Goal: Transaction & Acquisition: Purchase product/service

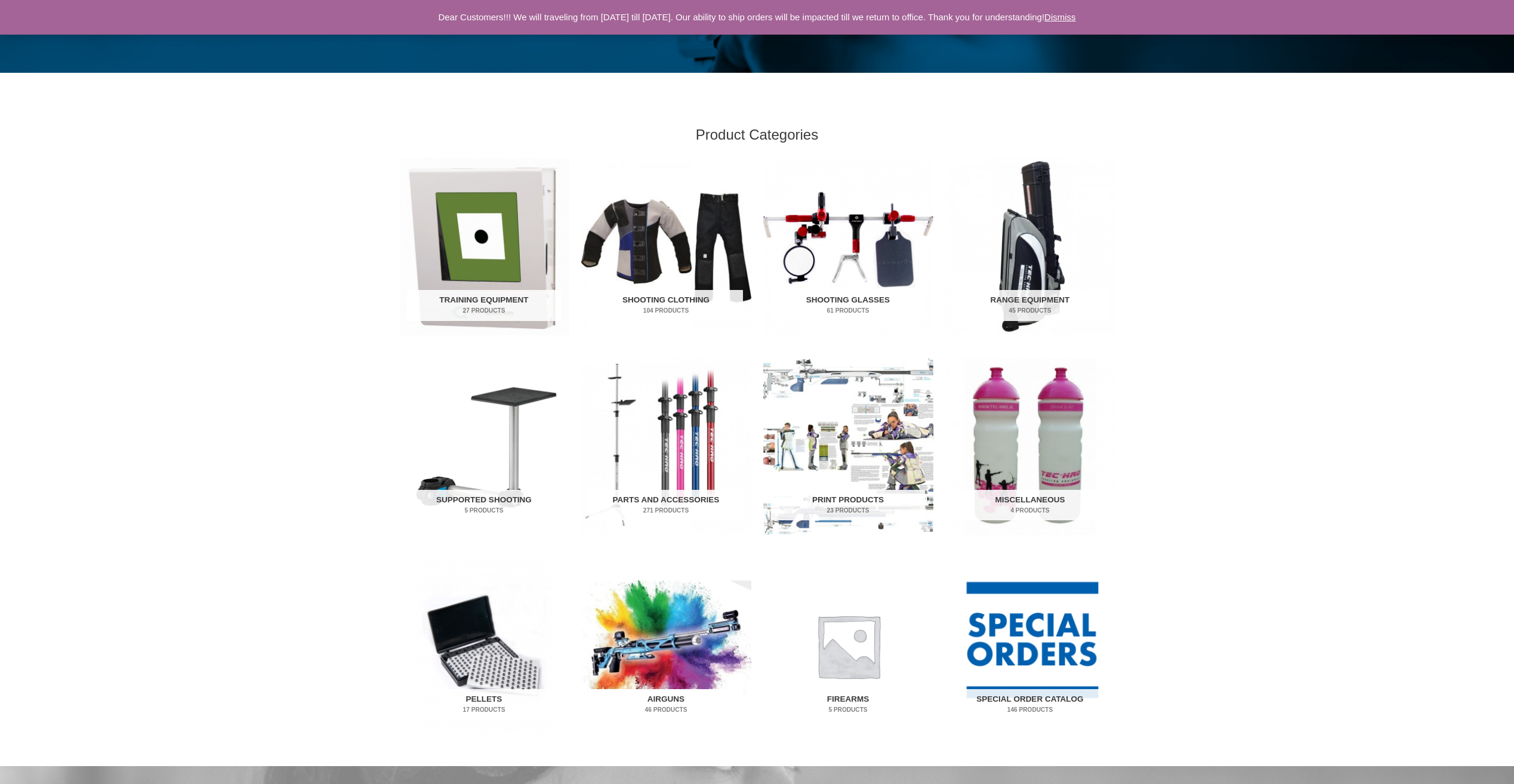
scroll to position [239, 0]
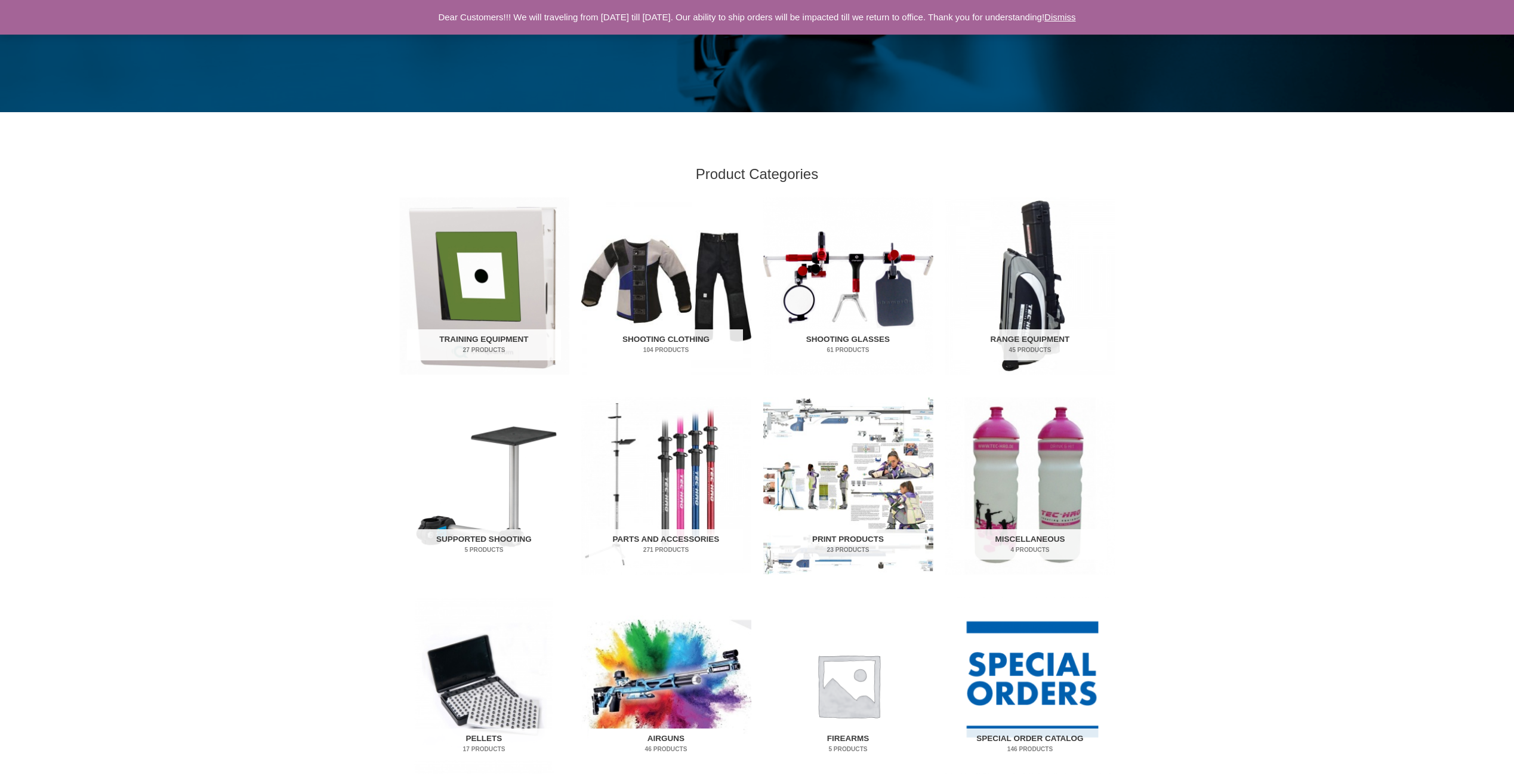
click at [661, 696] on img "Visit product category Airguns" at bounding box center [666, 685] width 170 height 178
click at [672, 479] on img "Visit product category Parts and Accessories" at bounding box center [666, 486] width 170 height 178
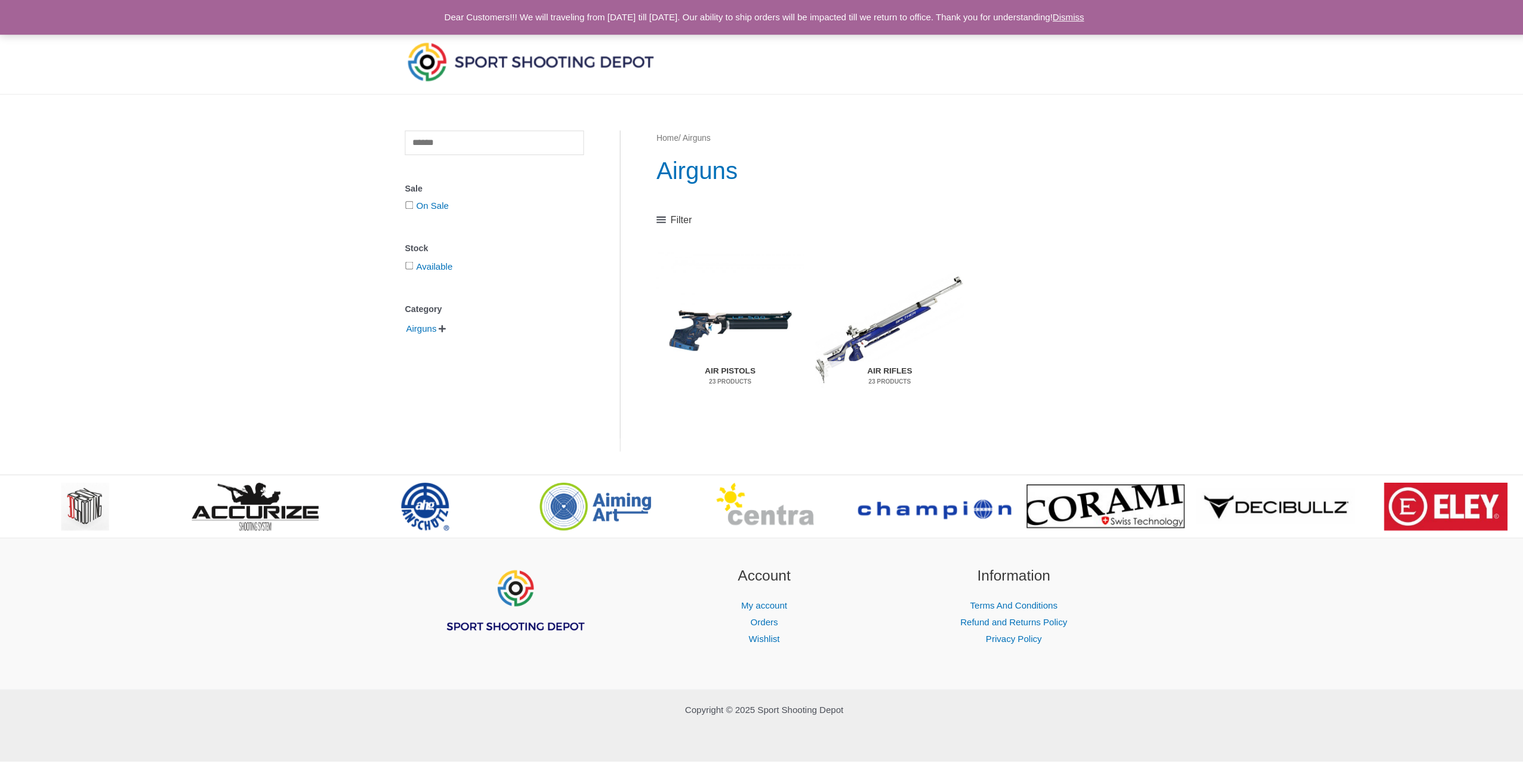
click at [657, 541] on div "Shop Service My account Menu Toggle Orders Wishlist Support Contact Us Search f…" at bounding box center [761, 379] width 1523 height 759
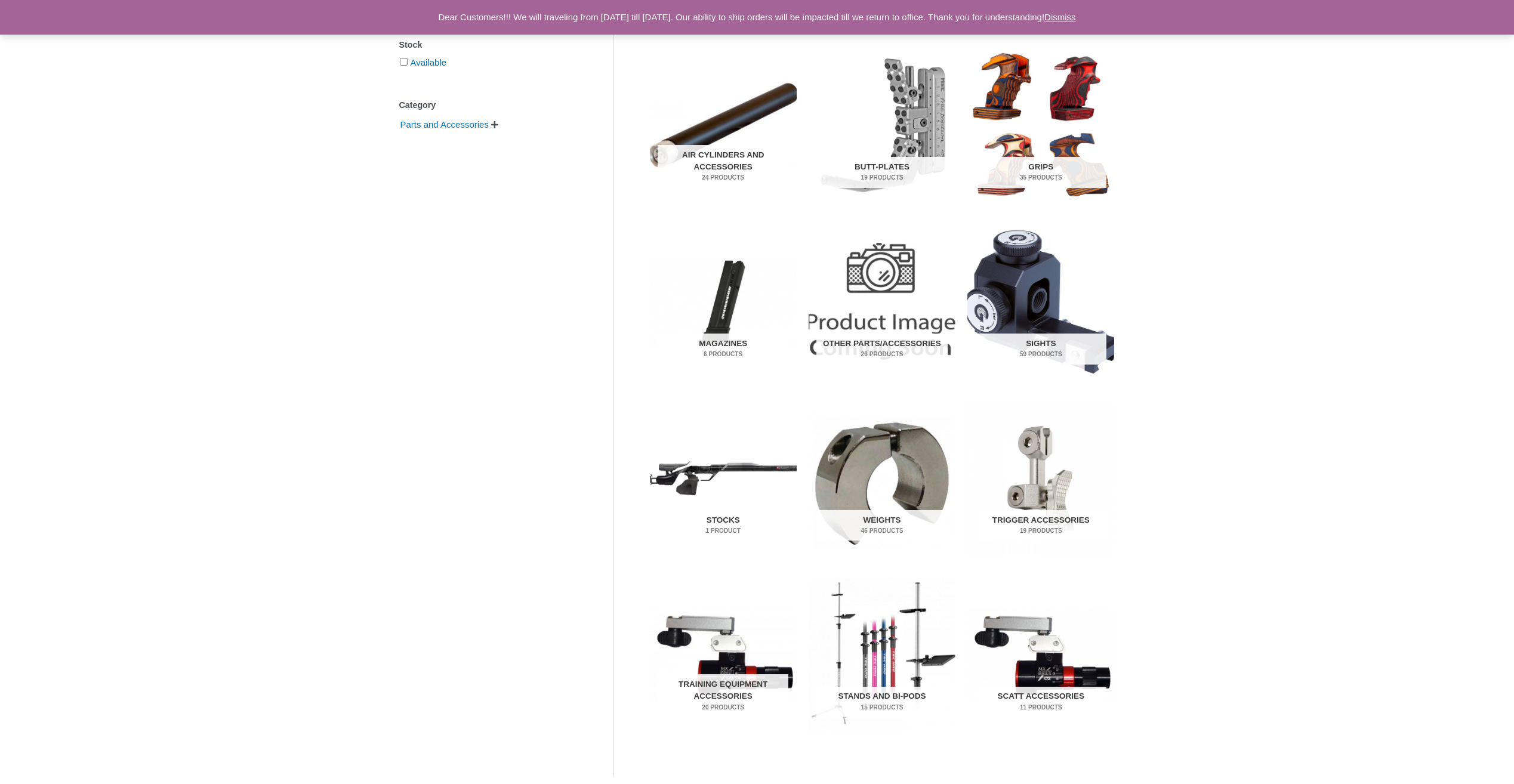
scroll to position [239, 0]
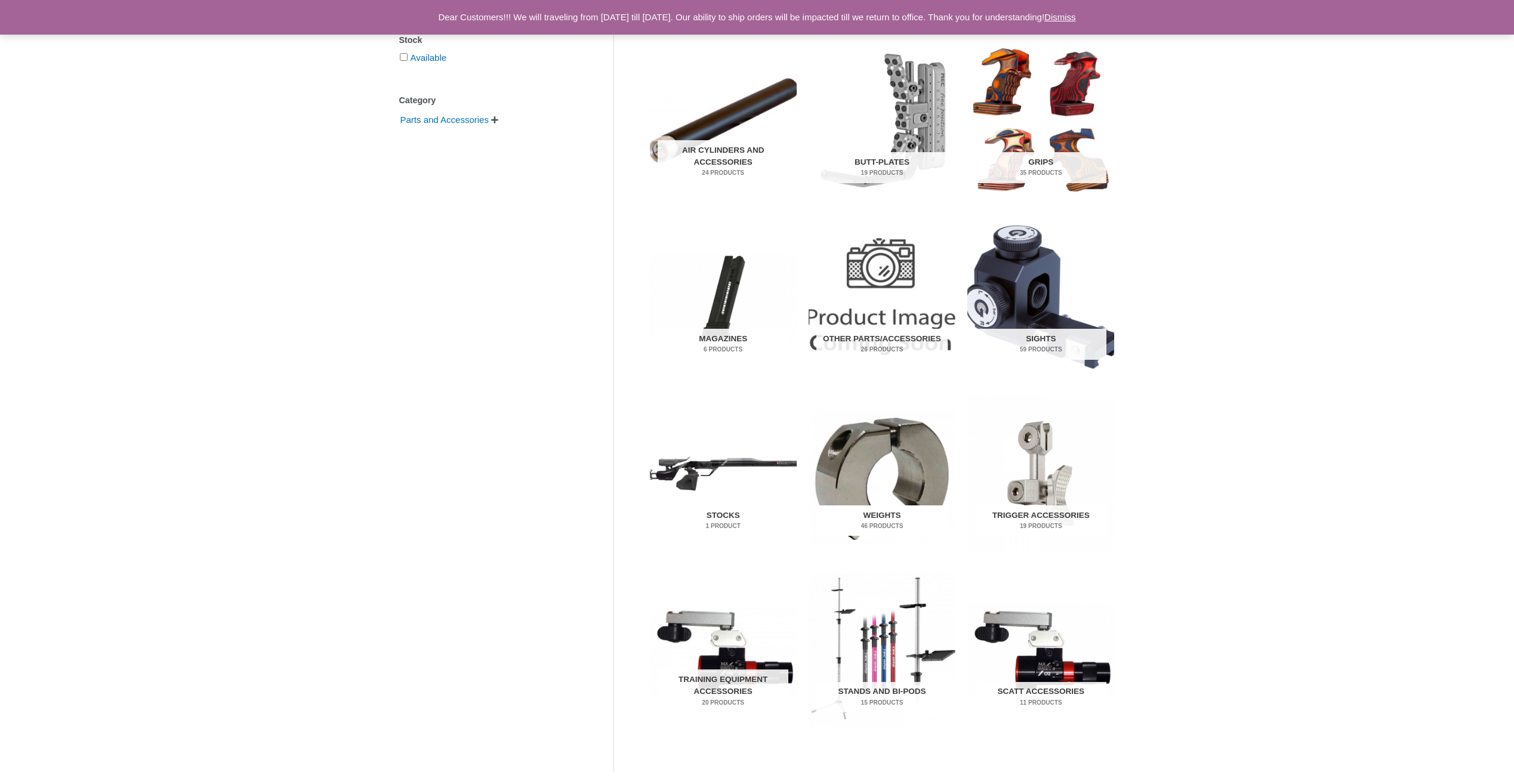
click at [880, 507] on h2 "Weights 46 Products" at bounding box center [881, 521] width 131 height 31
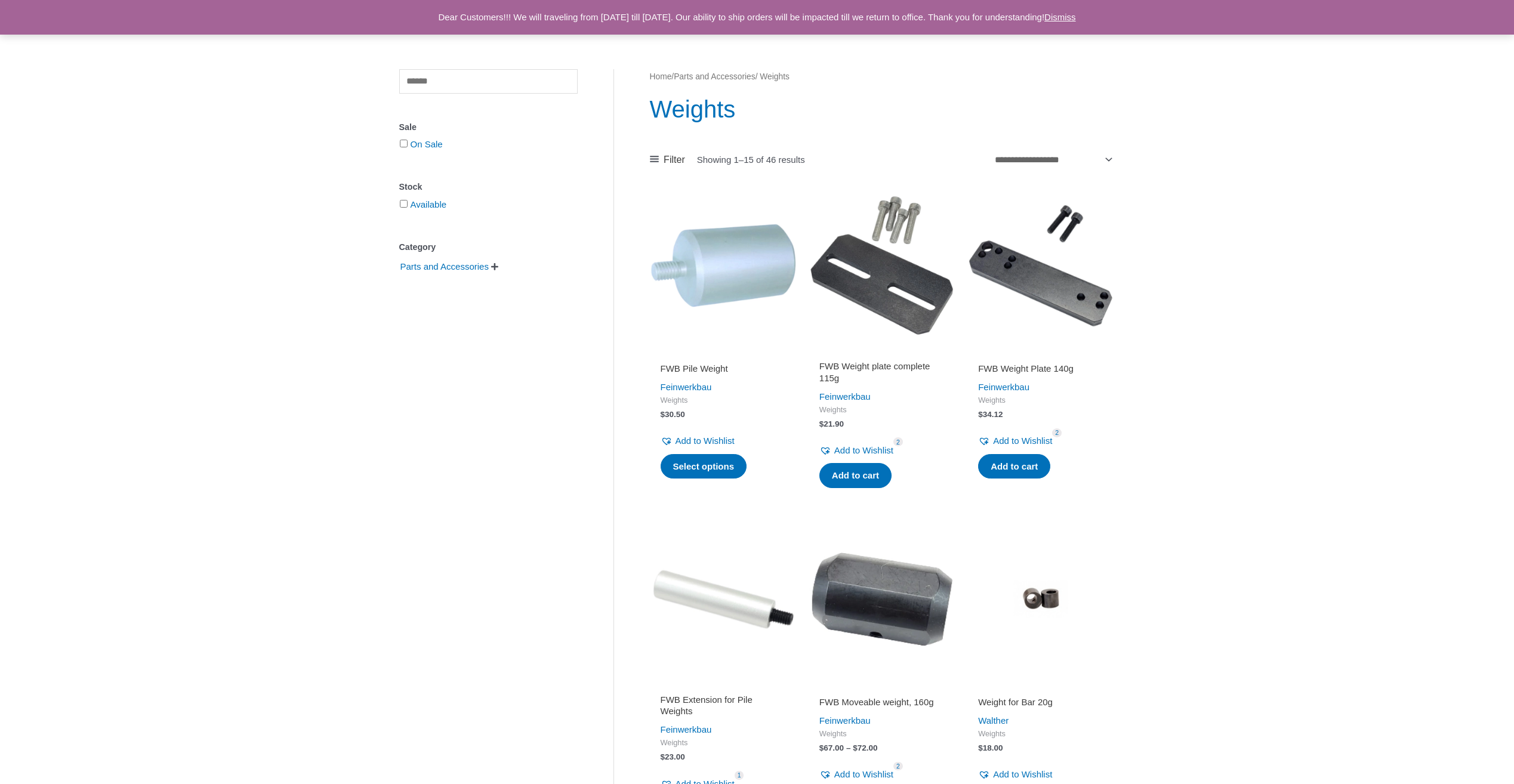
scroll to position [119, 0]
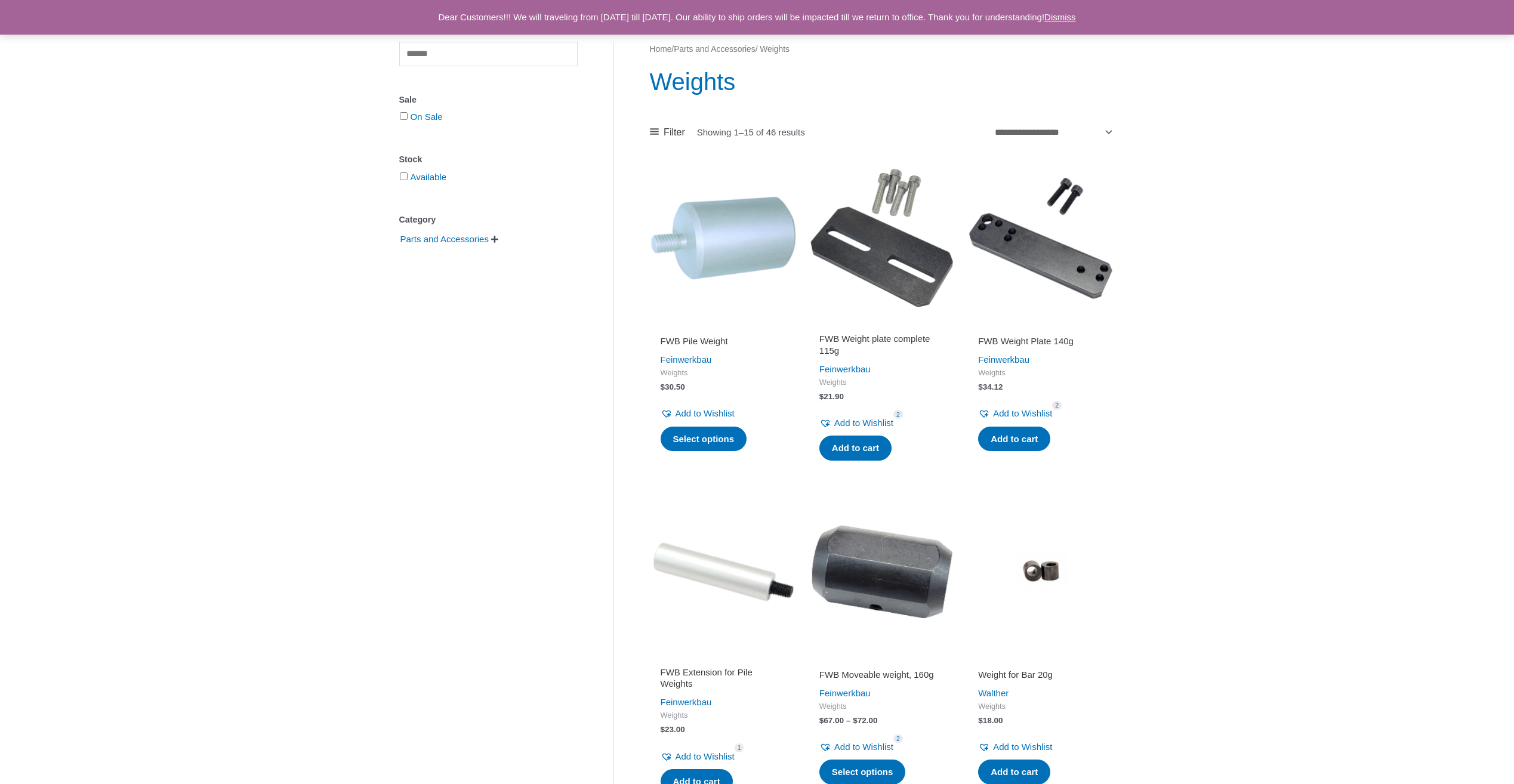
click at [1034, 341] on h2 "FWB Weight Plate 140g" at bounding box center [1040, 341] width 125 height 12
click at [678, 703] on link "Feinwerkbau" at bounding box center [686, 702] width 52 height 10
click at [845, 367] on link "Feinwerkbau" at bounding box center [845, 369] width 52 height 10
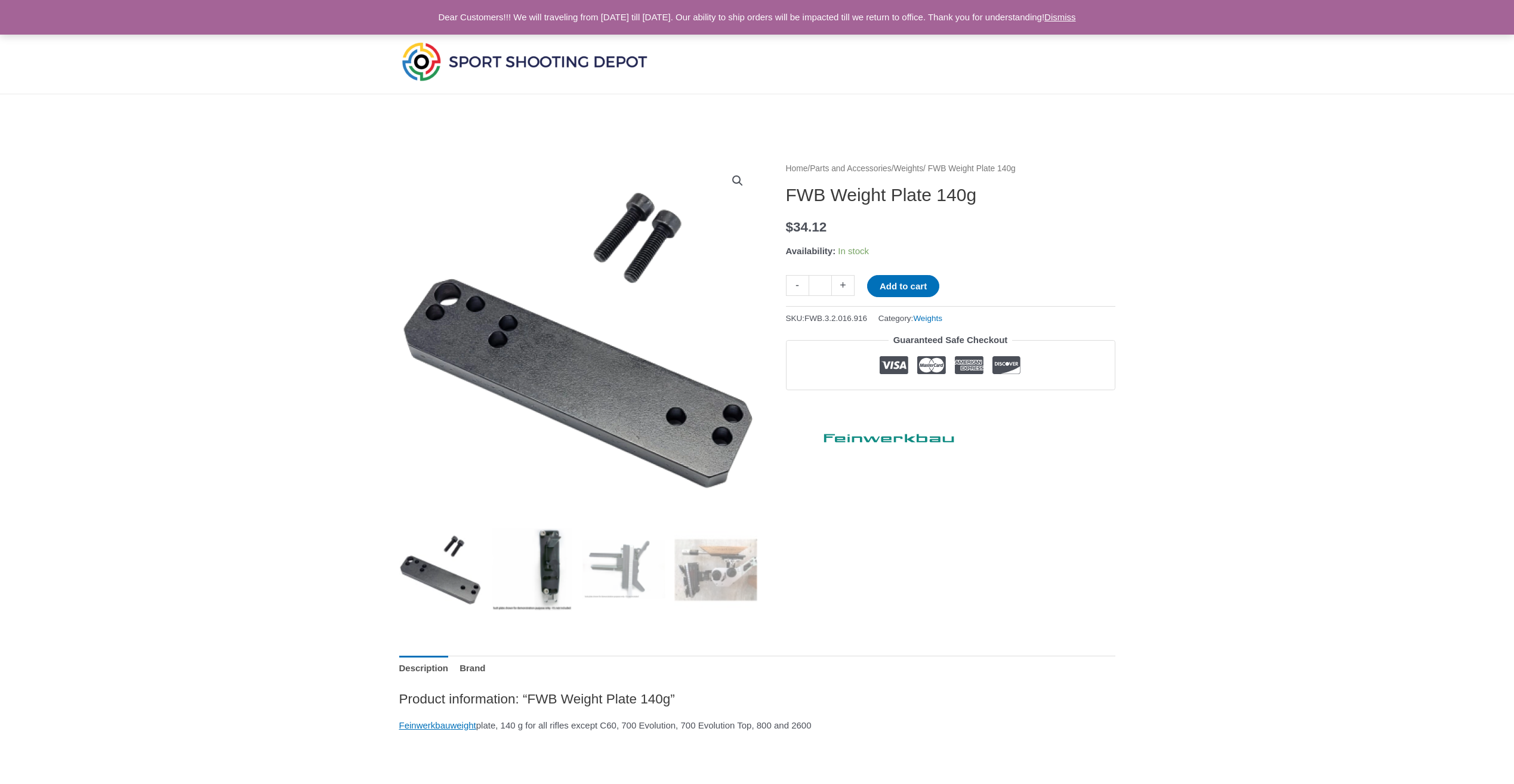
click at [529, 558] on img at bounding box center [531, 569] width 83 height 83
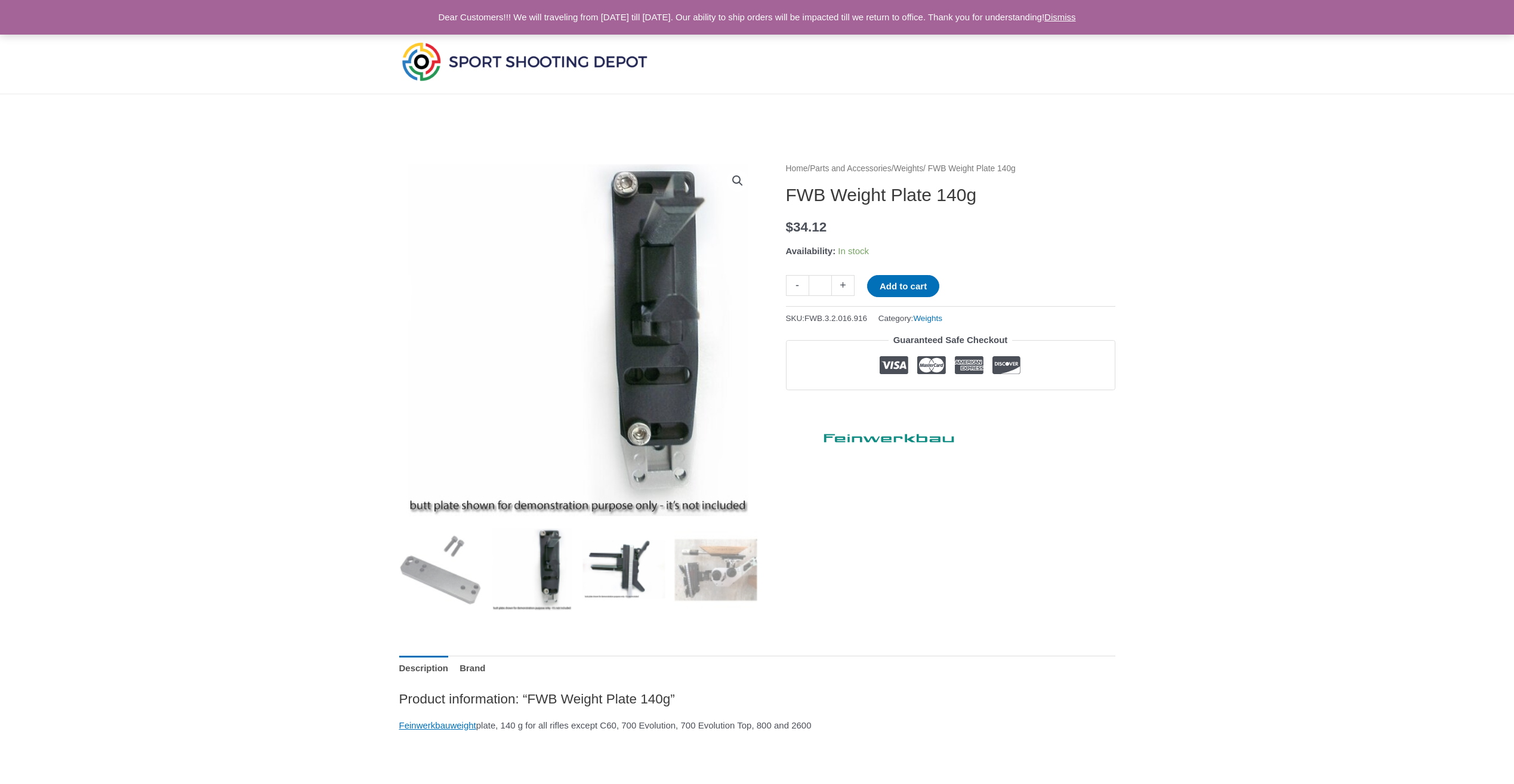
click at [611, 570] on img at bounding box center [624, 569] width 83 height 83
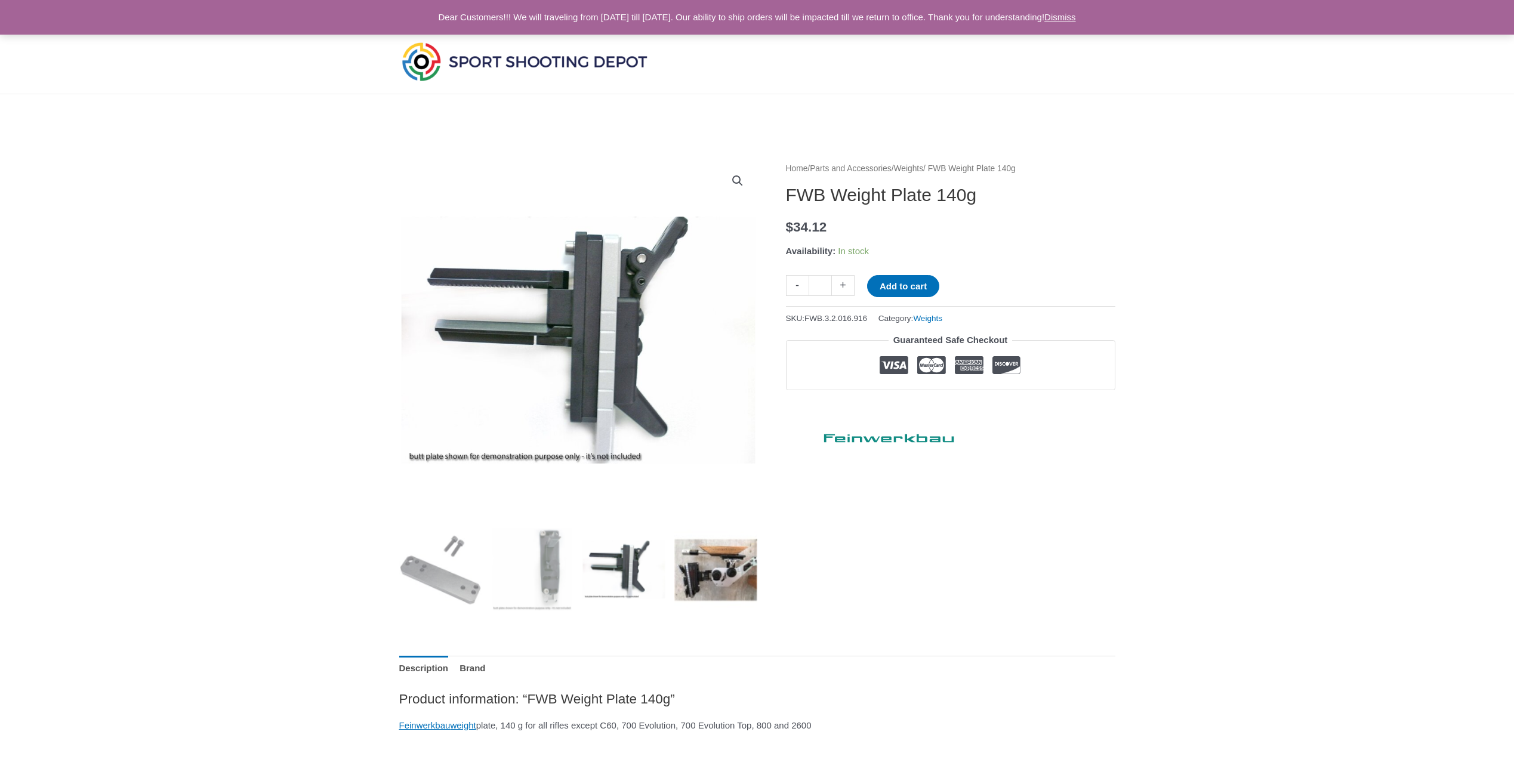
click at [727, 563] on img at bounding box center [715, 569] width 83 height 83
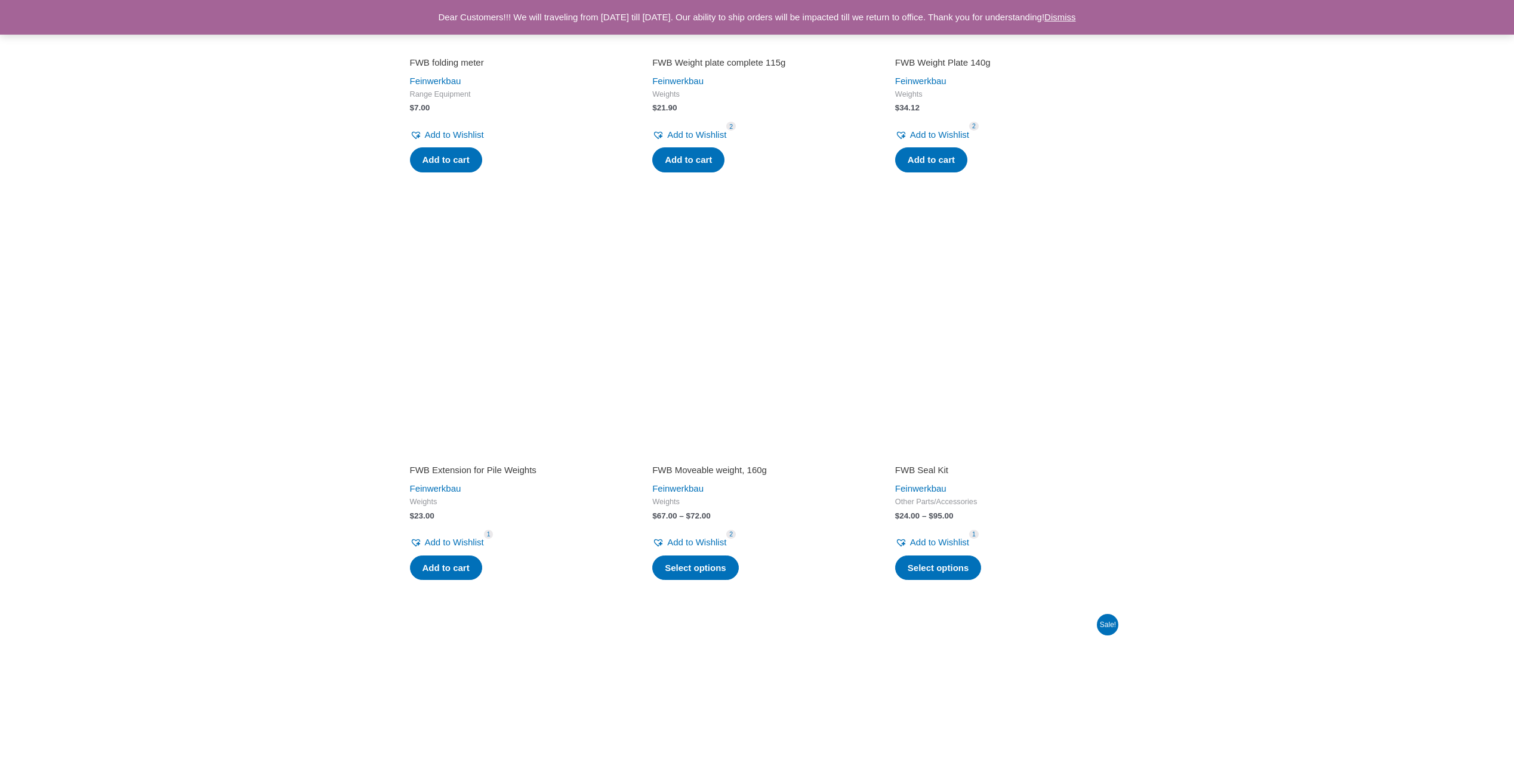
scroll to position [1670, 0]
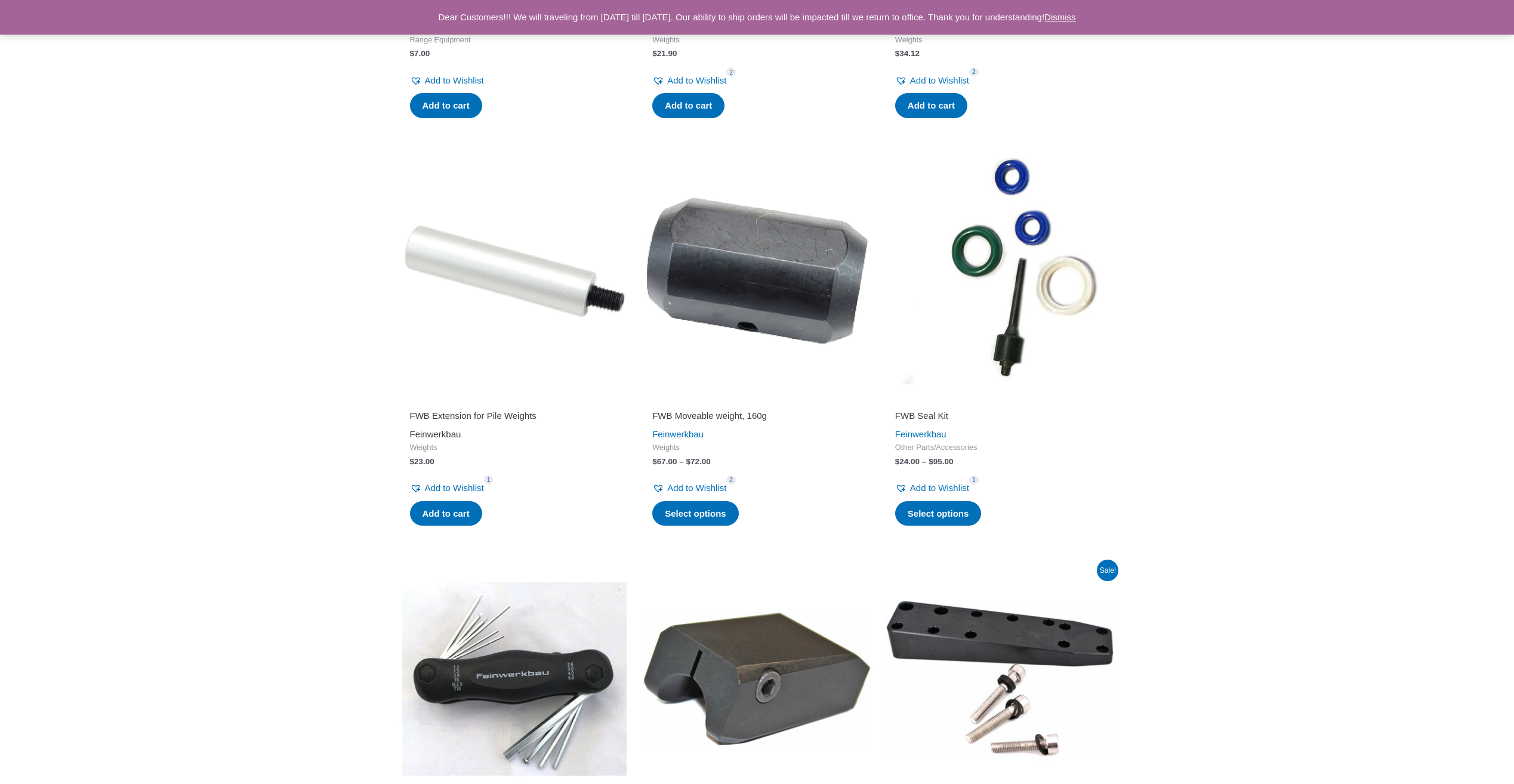
click at [445, 439] on link "Feinwerkbau" at bounding box center [435, 434] width 52 height 10
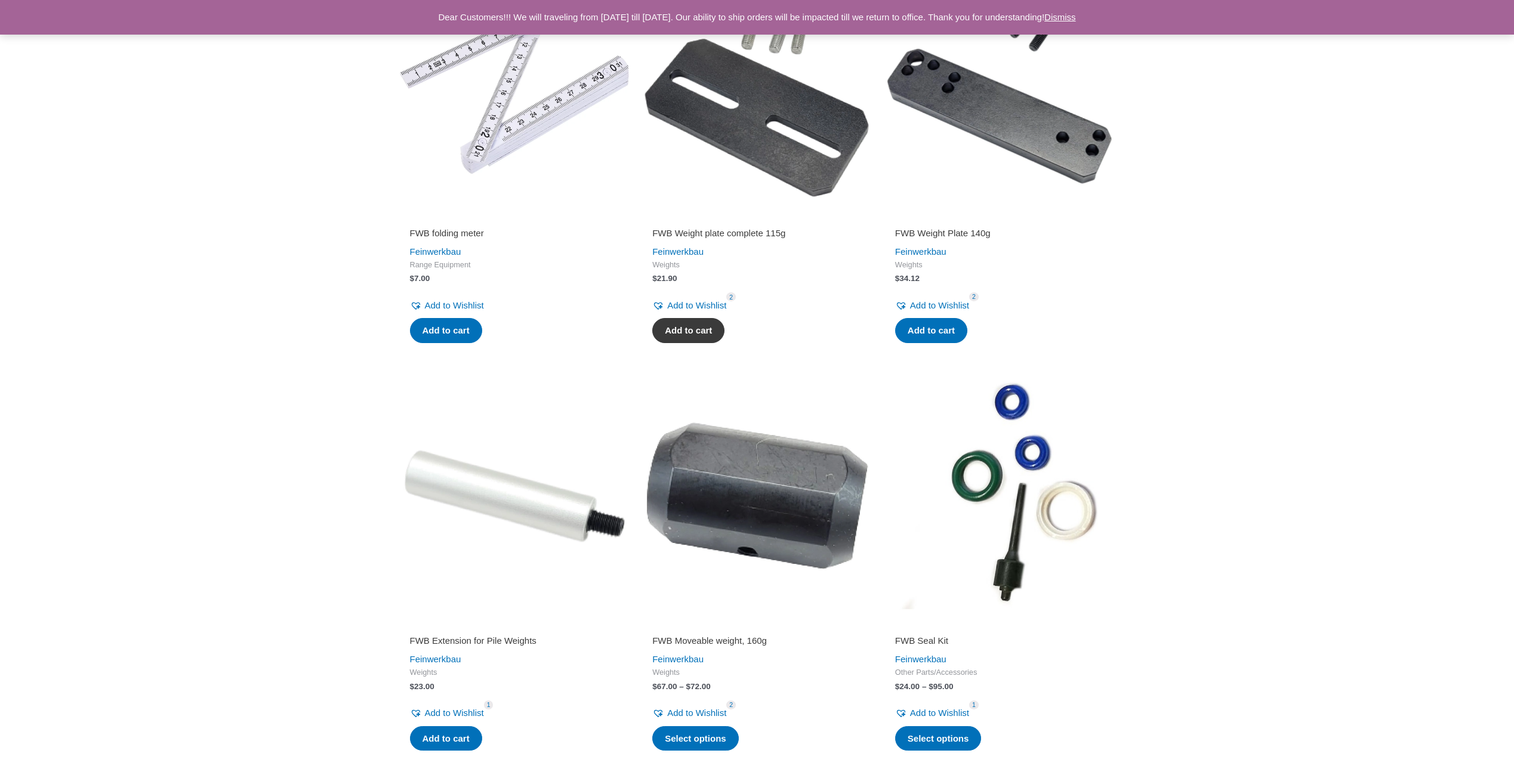
scroll to position [1432, 0]
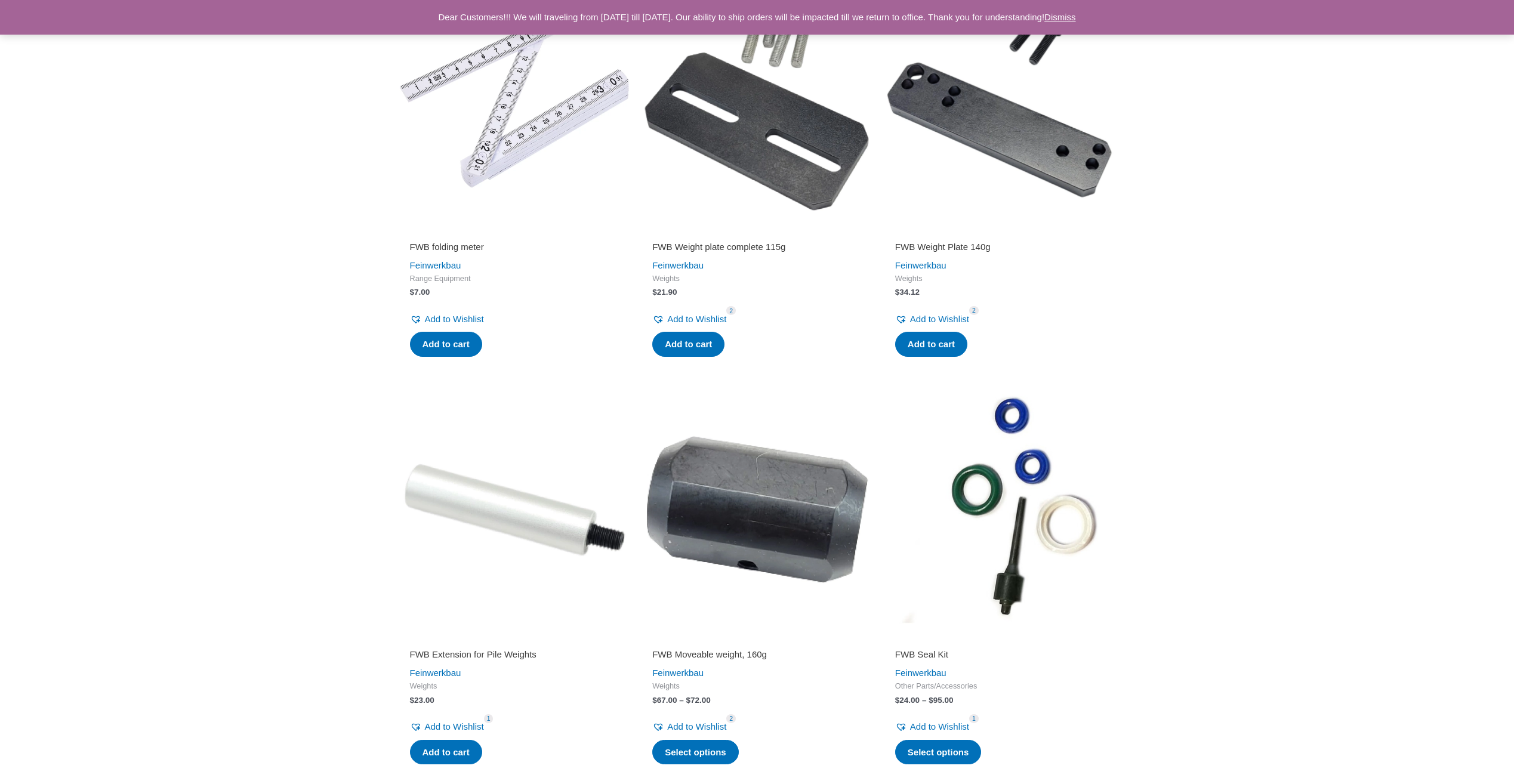
click at [814, 210] on img at bounding box center [757, 101] width 231 height 231
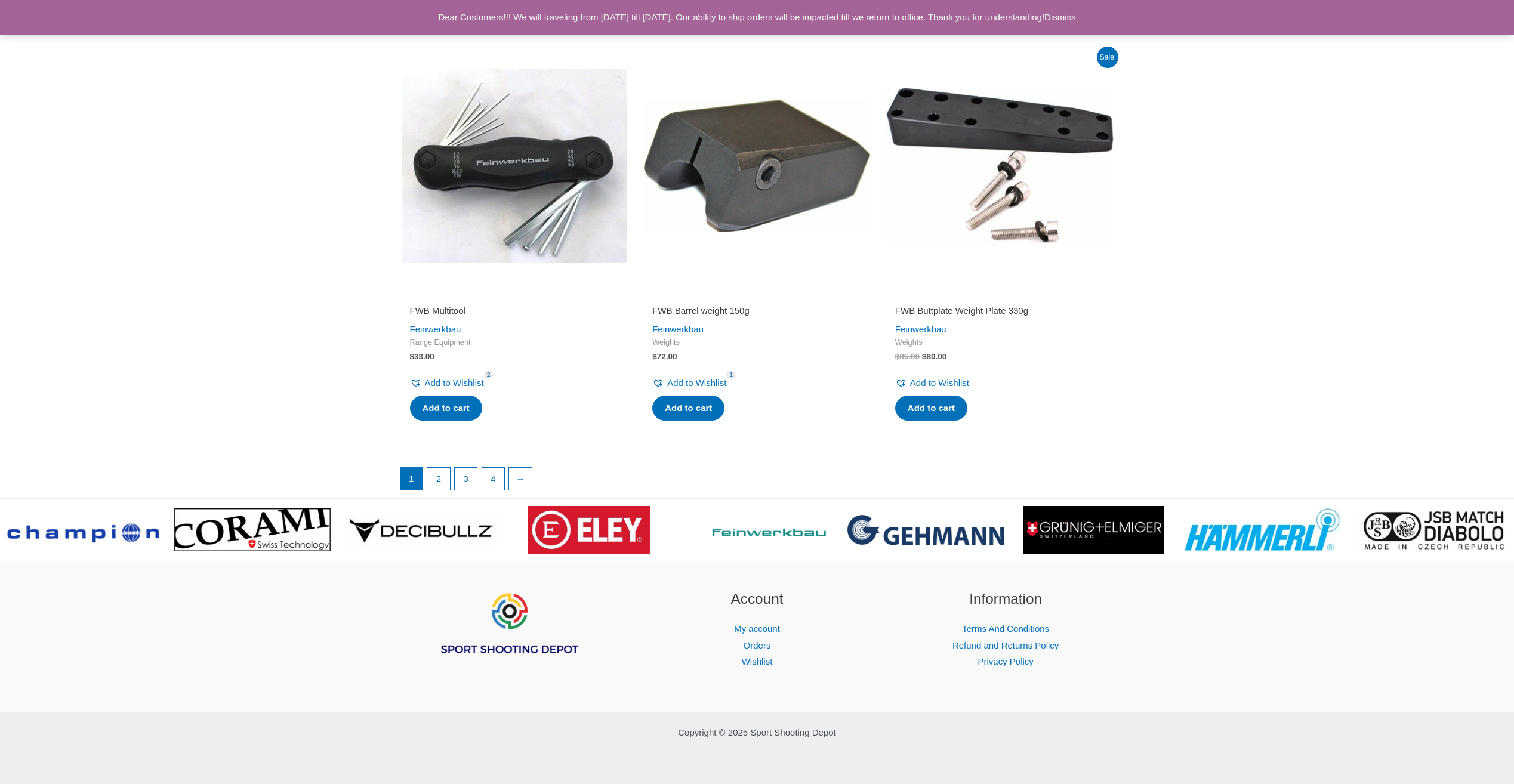
scroll to position [2234, 0]
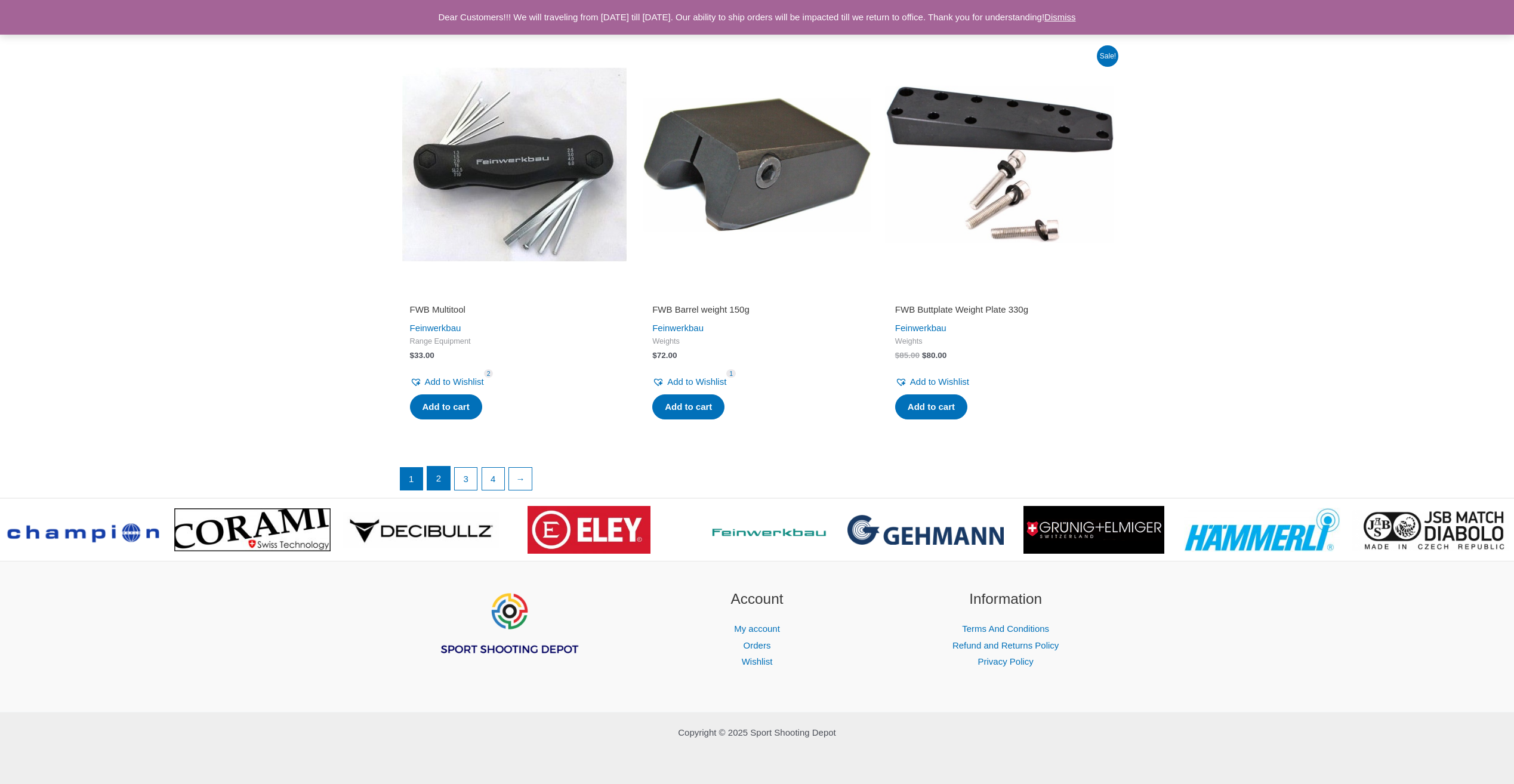
click at [437, 484] on link "2" at bounding box center [439, 478] width 23 height 24
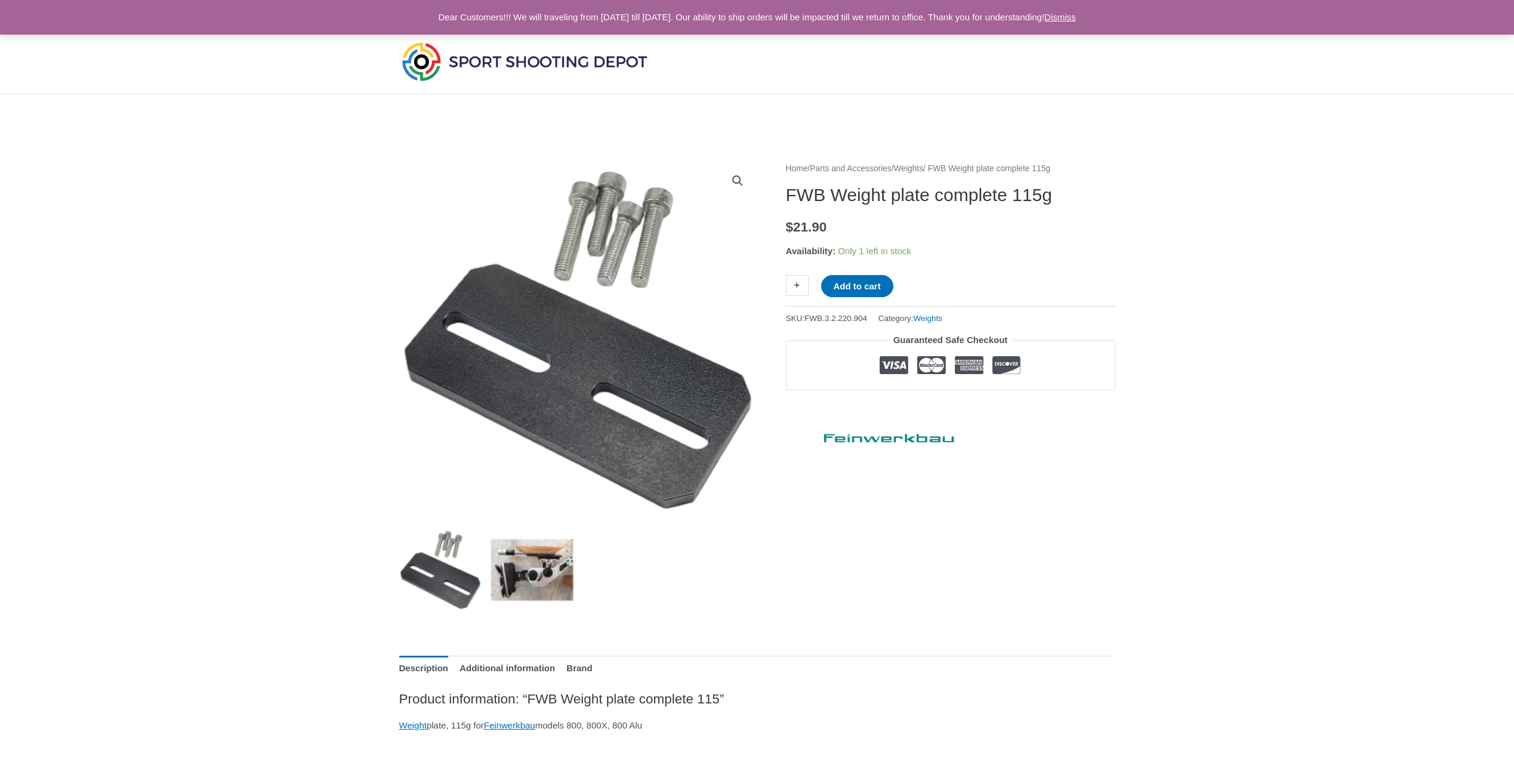
click at [521, 572] on img at bounding box center [531, 569] width 83 height 83
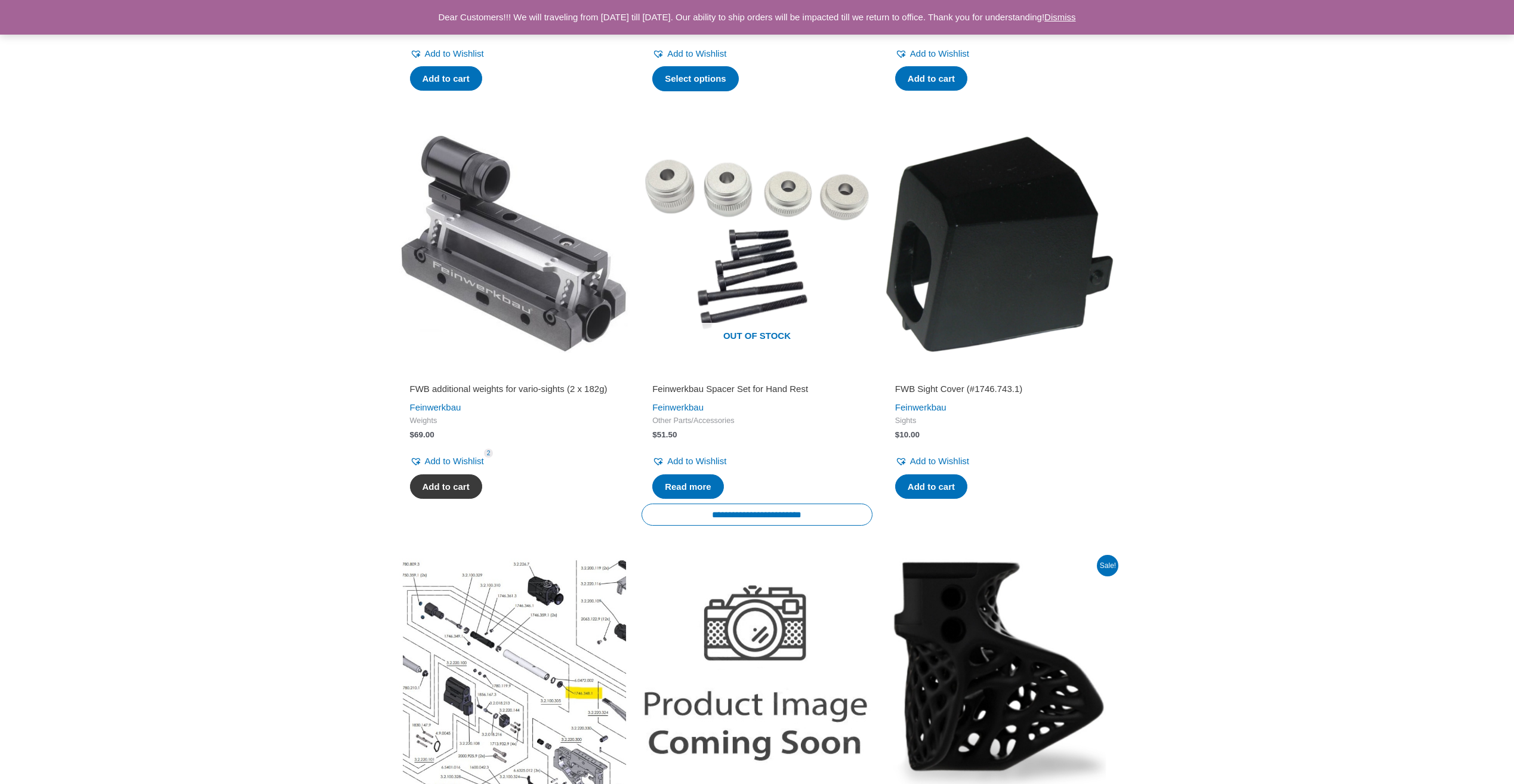
scroll to position [537, 0]
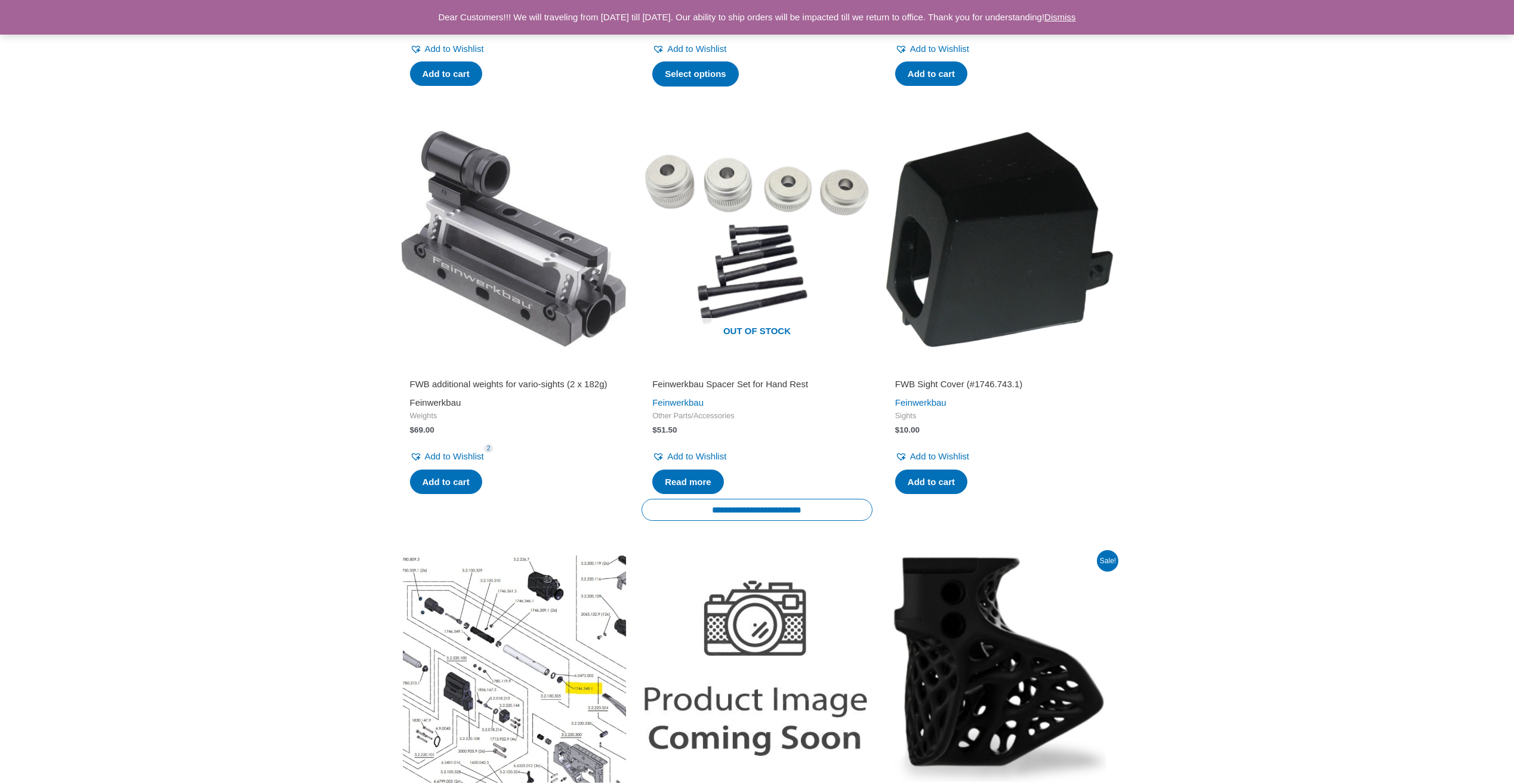
click at [439, 408] on link "Feinwerkbau" at bounding box center [435, 403] width 52 height 10
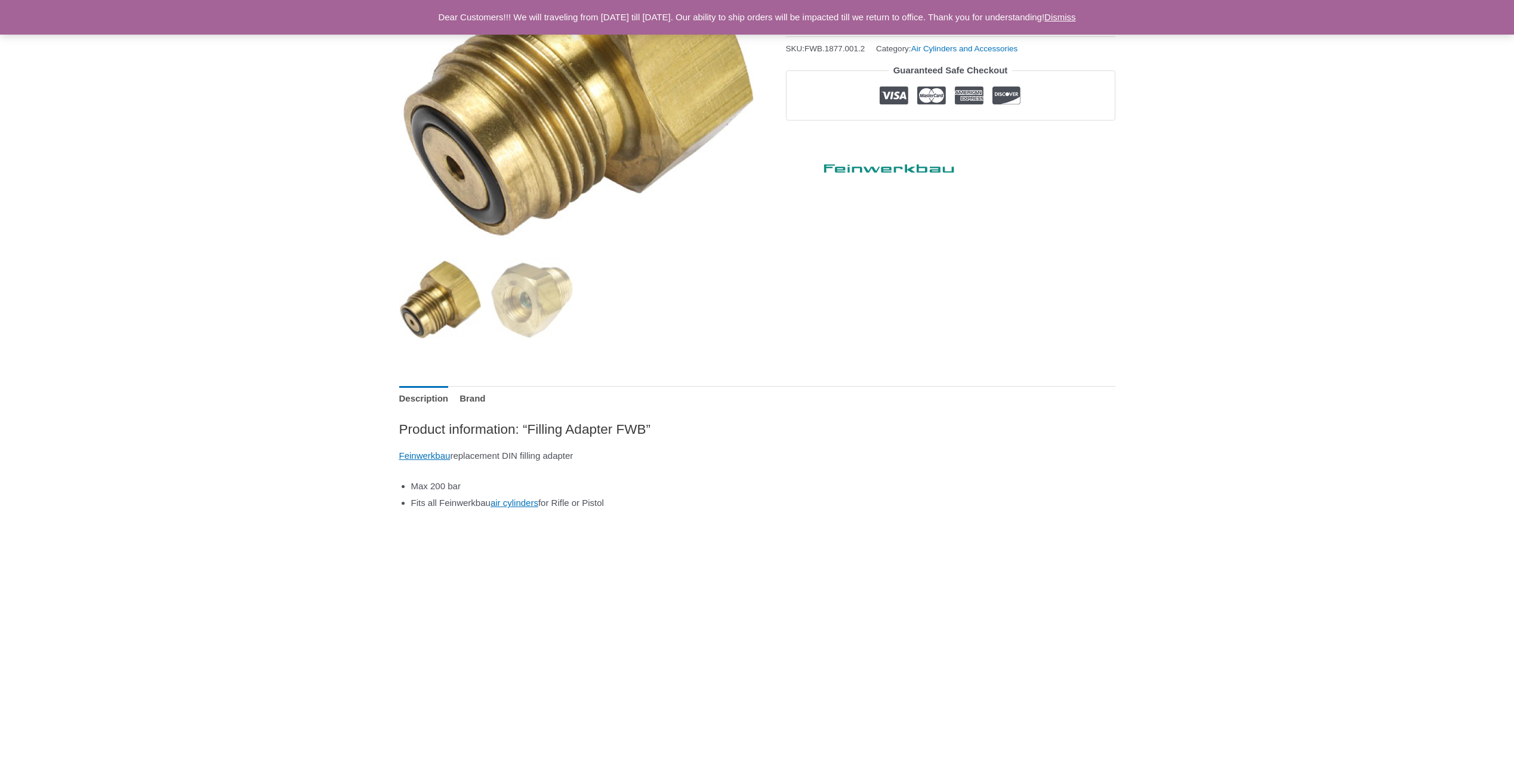
scroll to position [299, 0]
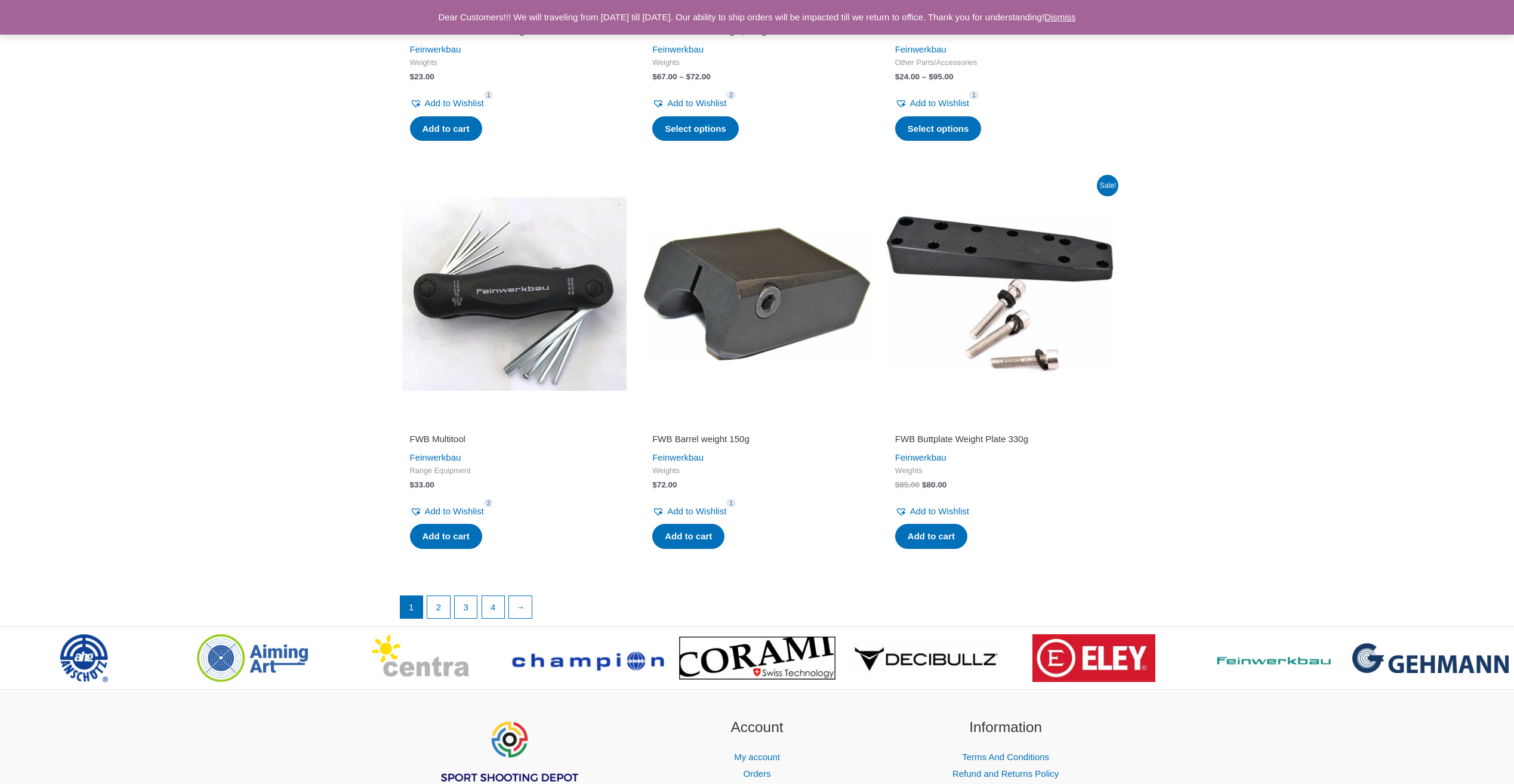
scroll to position [2234, 0]
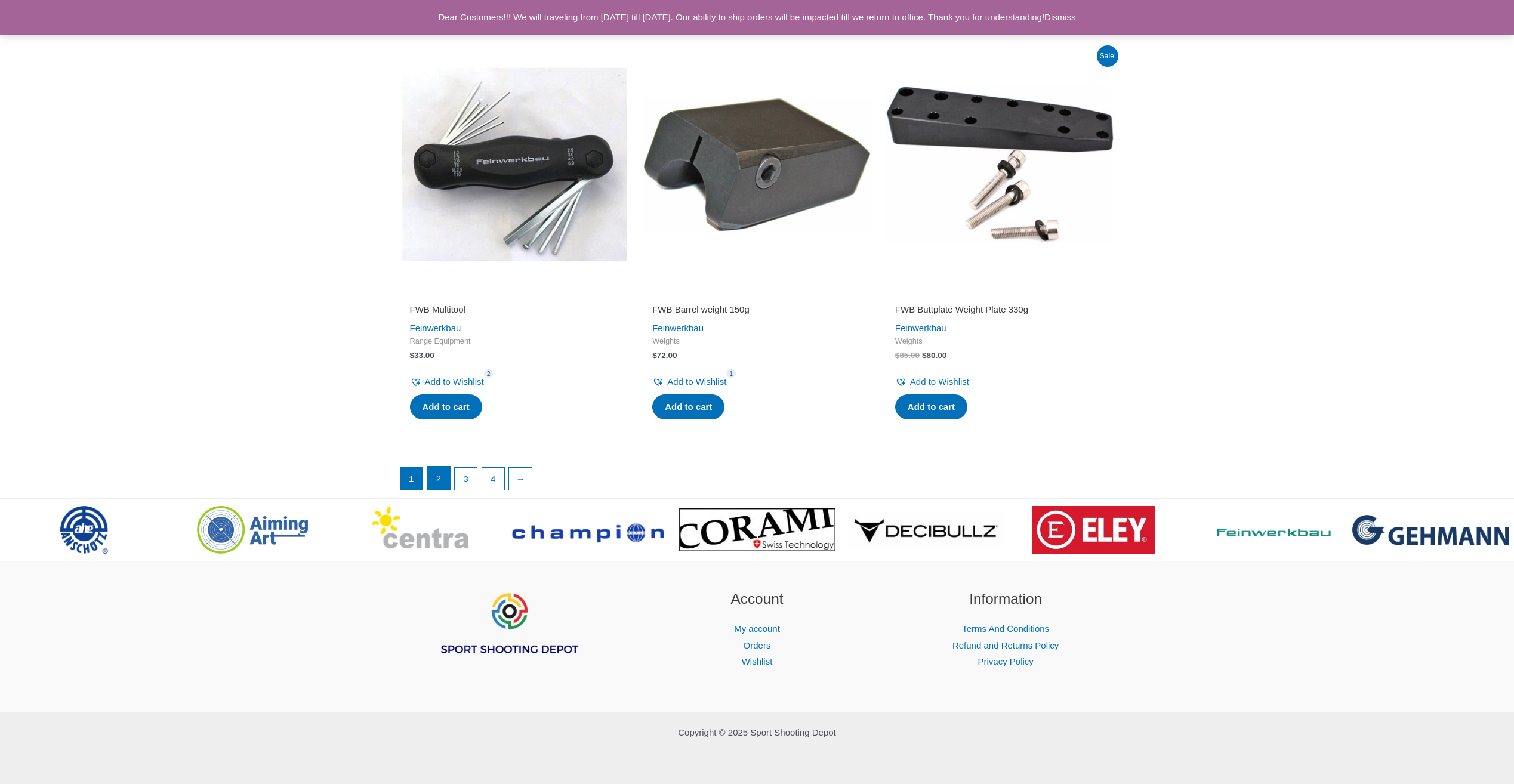
click at [446, 482] on link "2" at bounding box center [439, 478] width 23 height 24
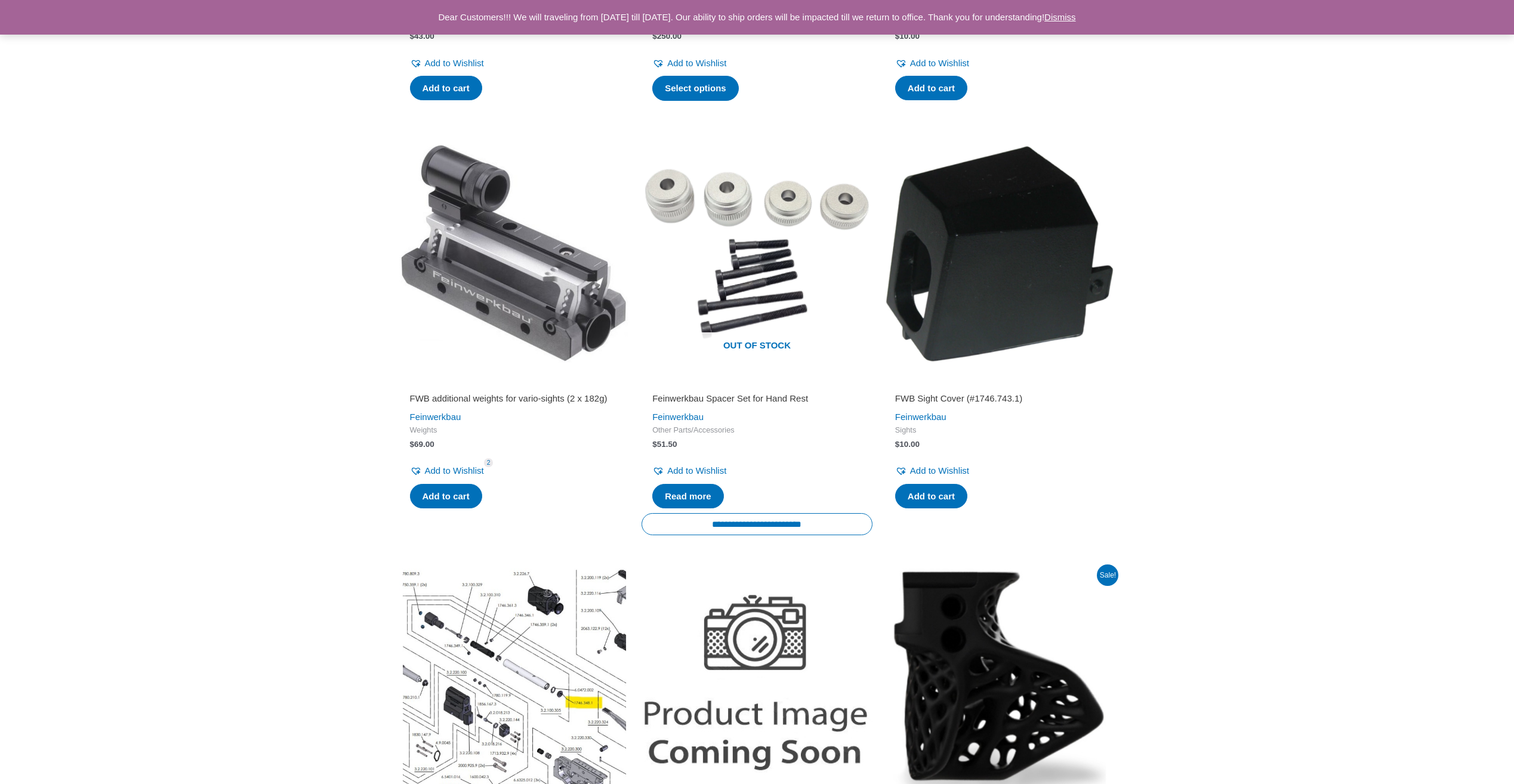
scroll to position [597, 0]
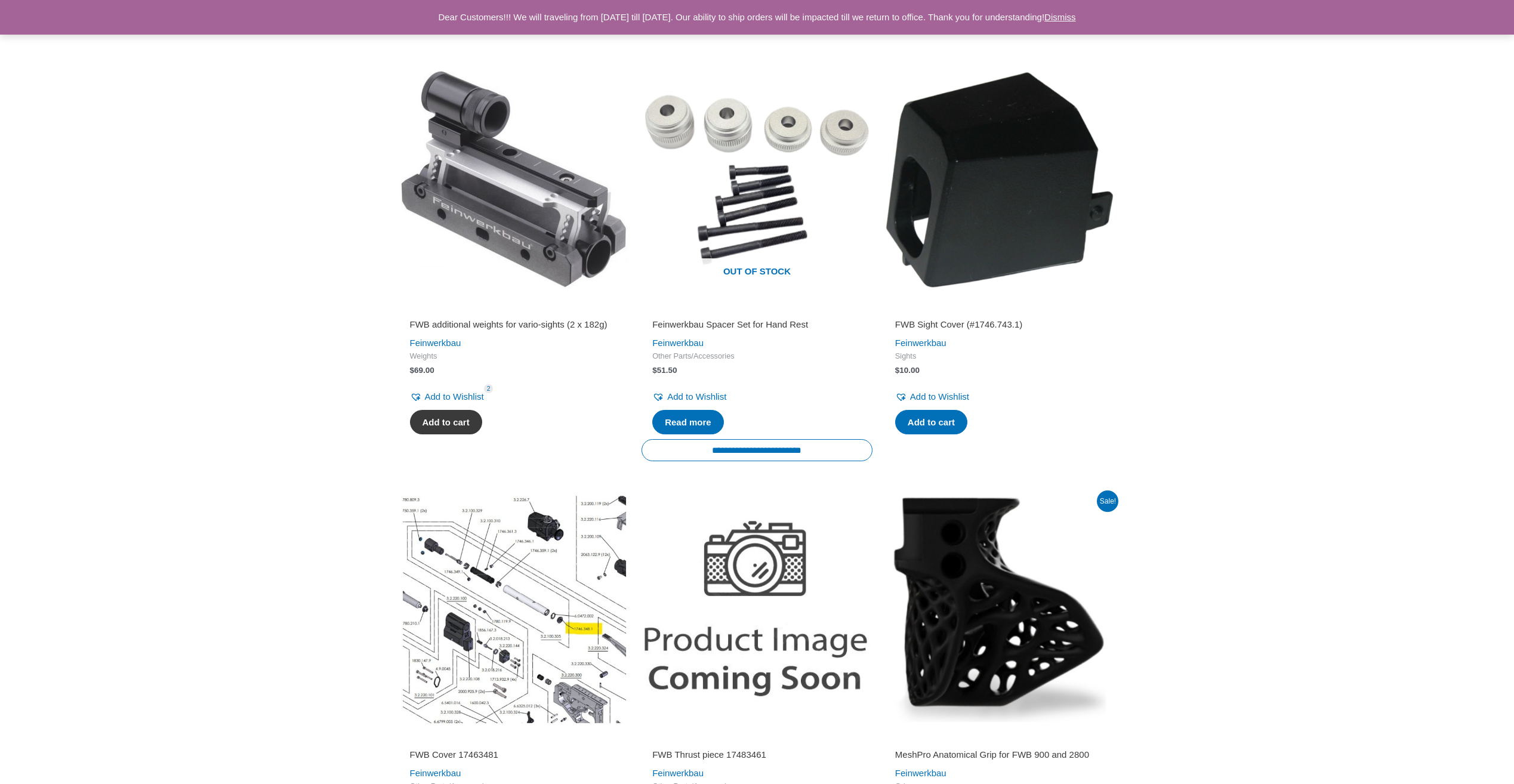
click at [453, 433] on link "Add to cart" at bounding box center [446, 422] width 72 height 25
click at [943, 419] on link "Add to cart" at bounding box center [931, 422] width 72 height 25
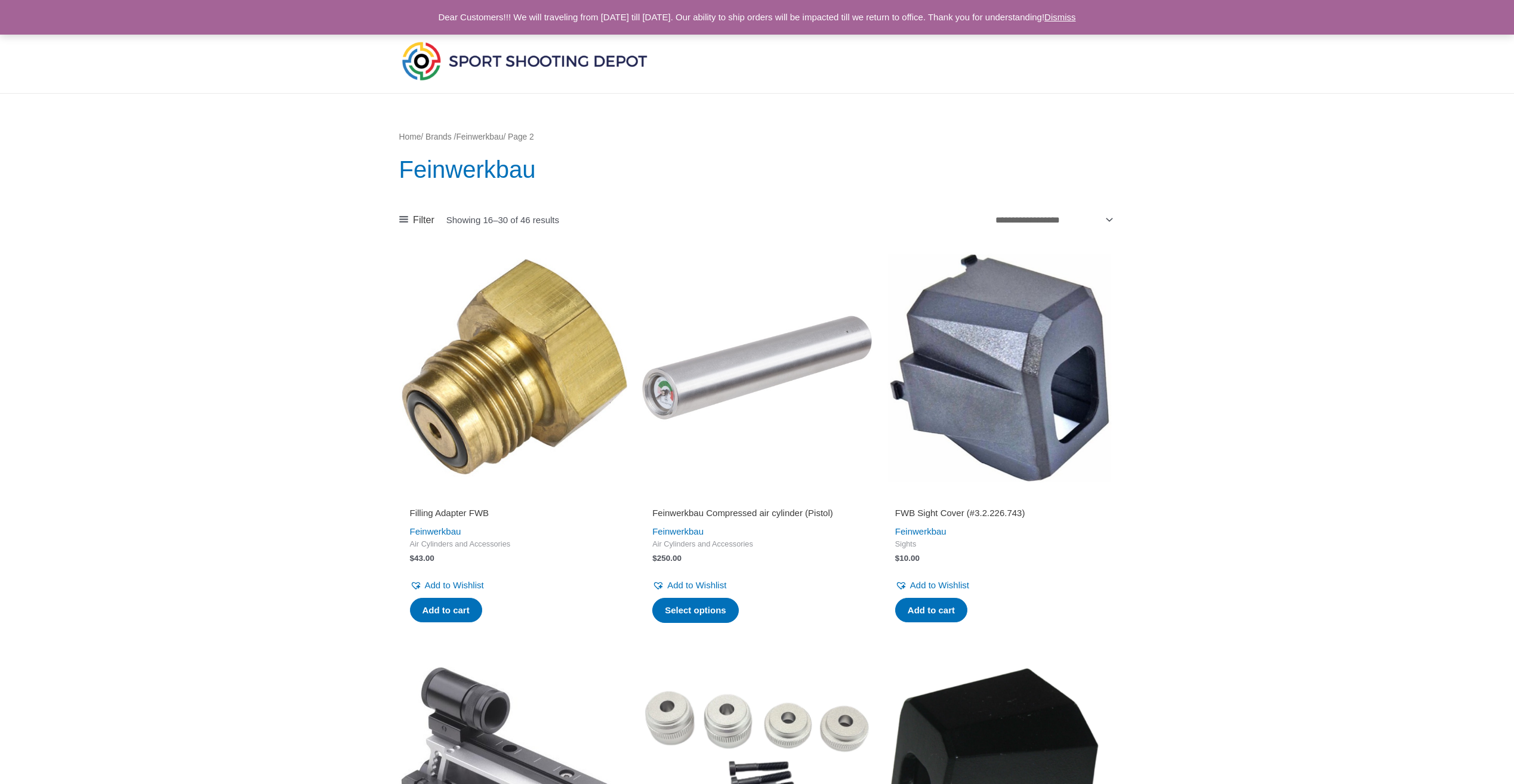
scroll to position [0, 0]
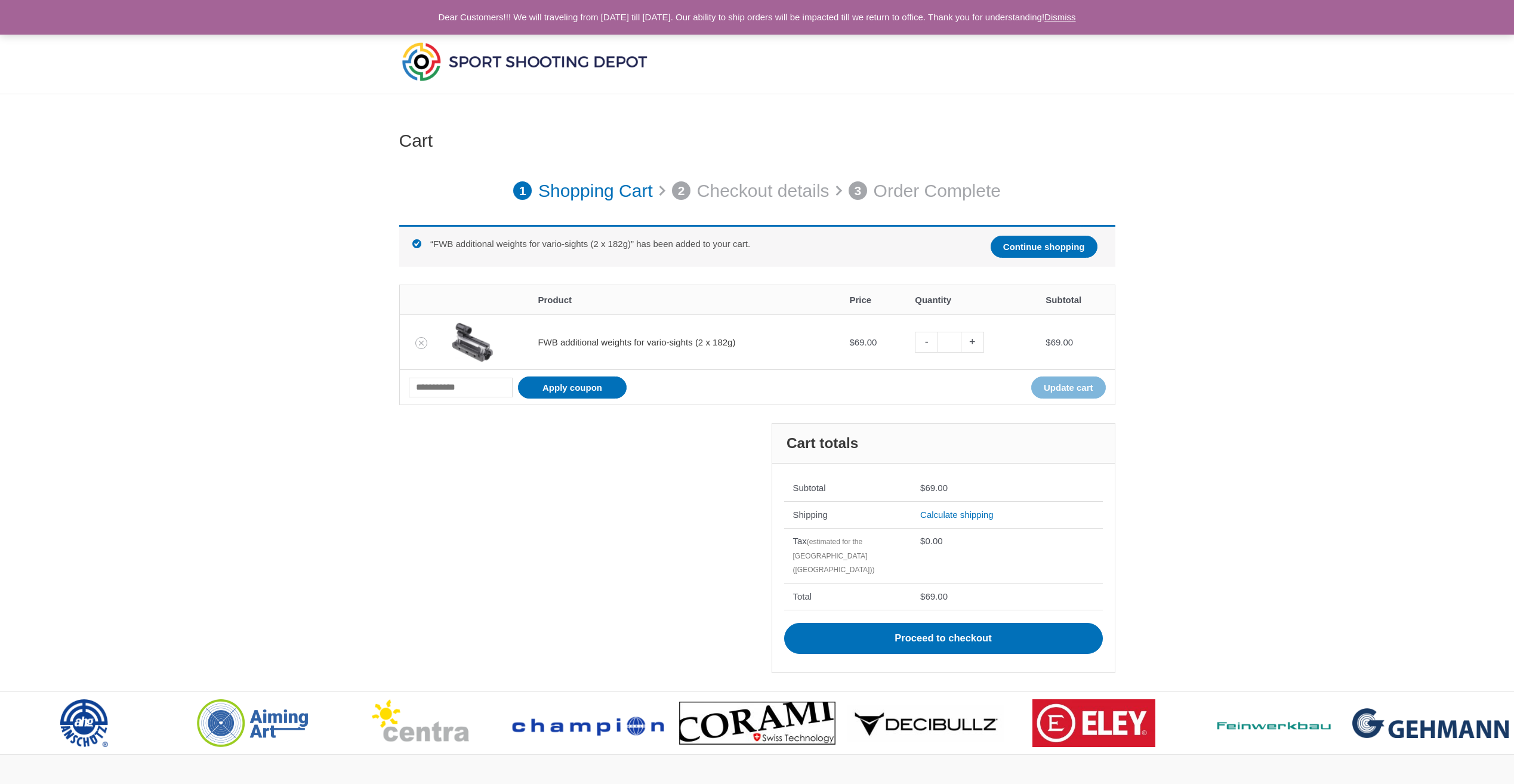
click at [662, 341] on link "FWB additional weights for vario-sights (2 x 182g)" at bounding box center [636, 342] width 197 height 10
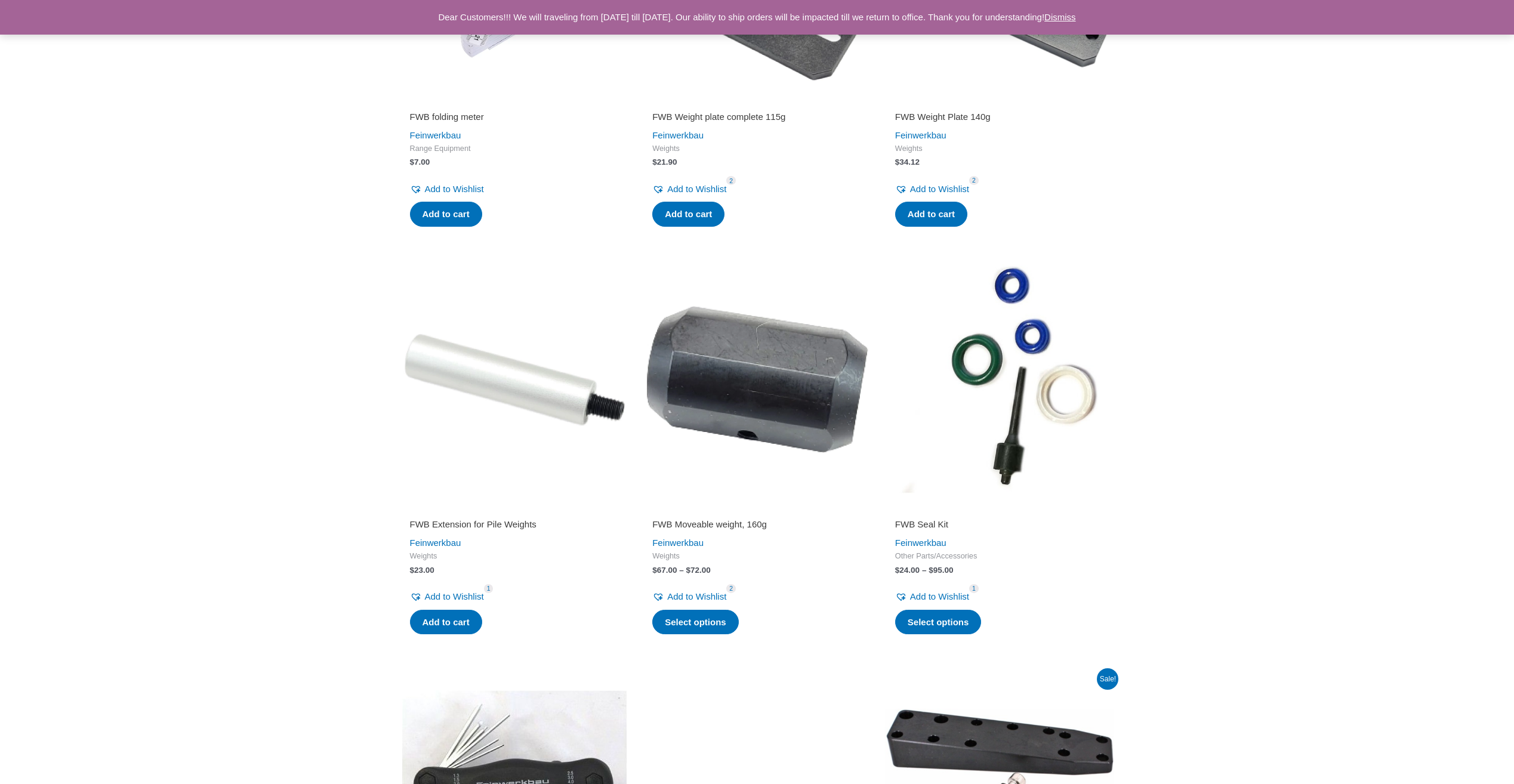
scroll to position [1521, 0]
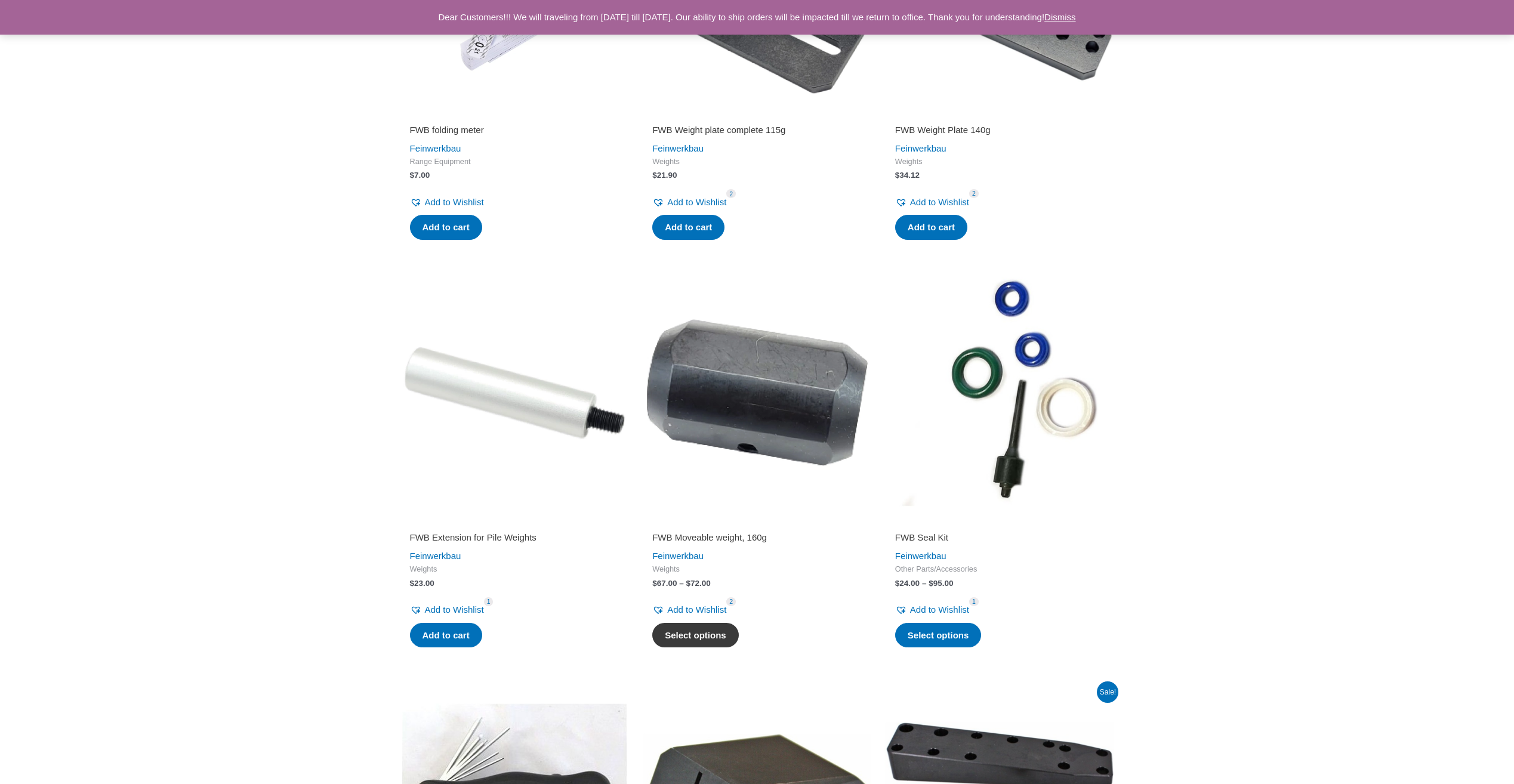
click at [706, 648] on link "Select options" at bounding box center [696, 635] width 87 height 25
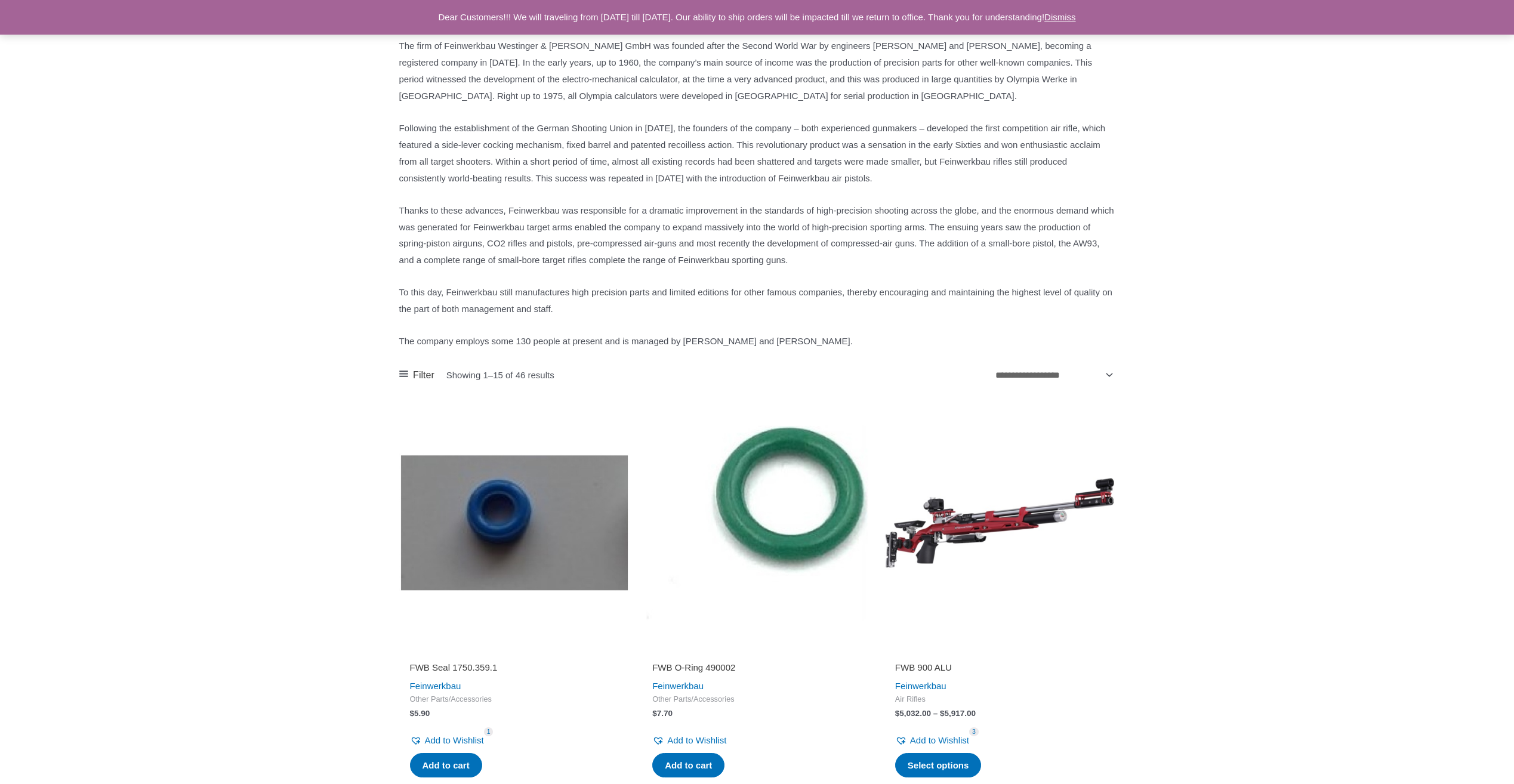
scroll to position [358, 0]
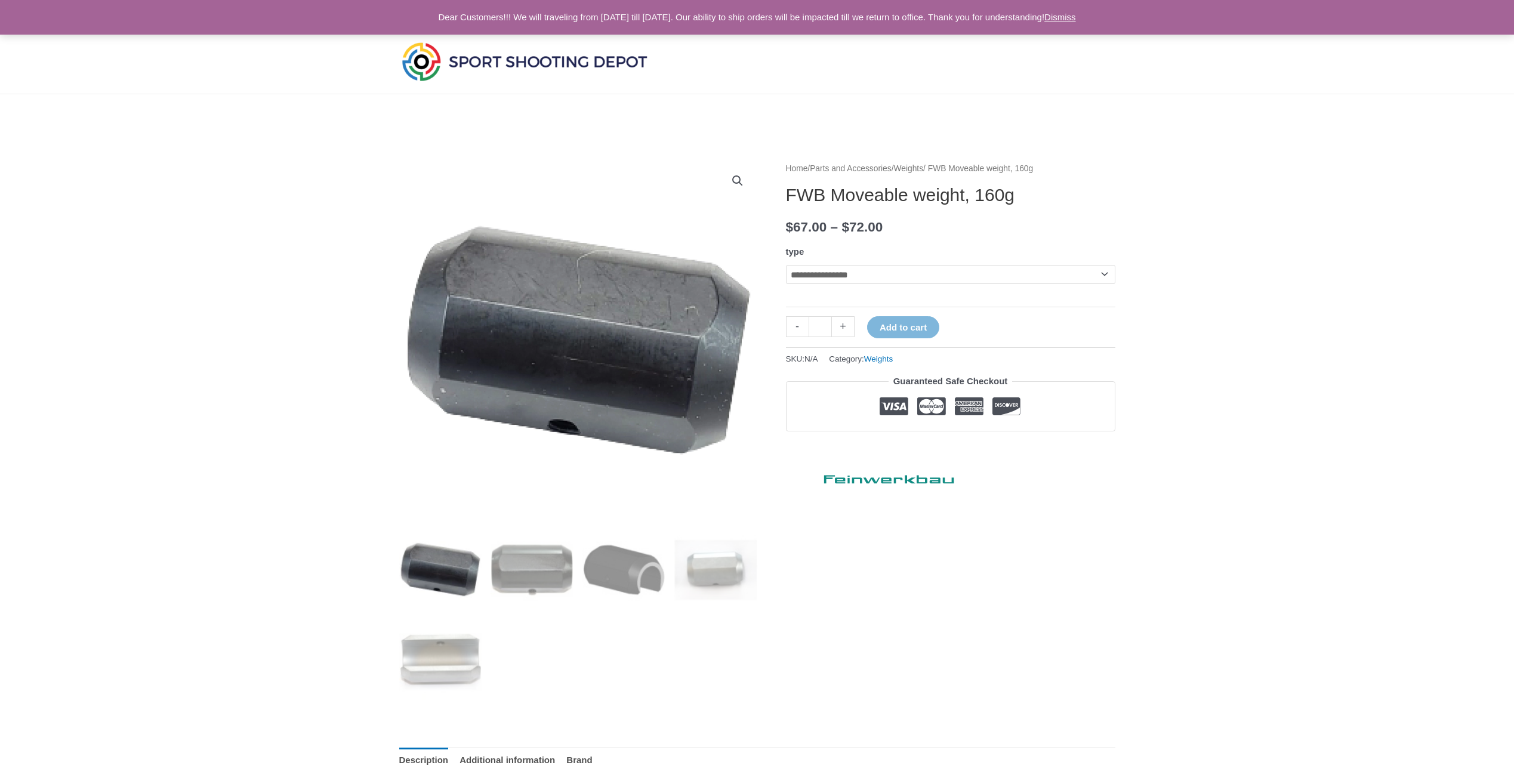
click at [869, 271] on select "**********" at bounding box center [950, 274] width 329 height 19
click at [786, 265] on select "**********" at bounding box center [950, 274] width 329 height 19
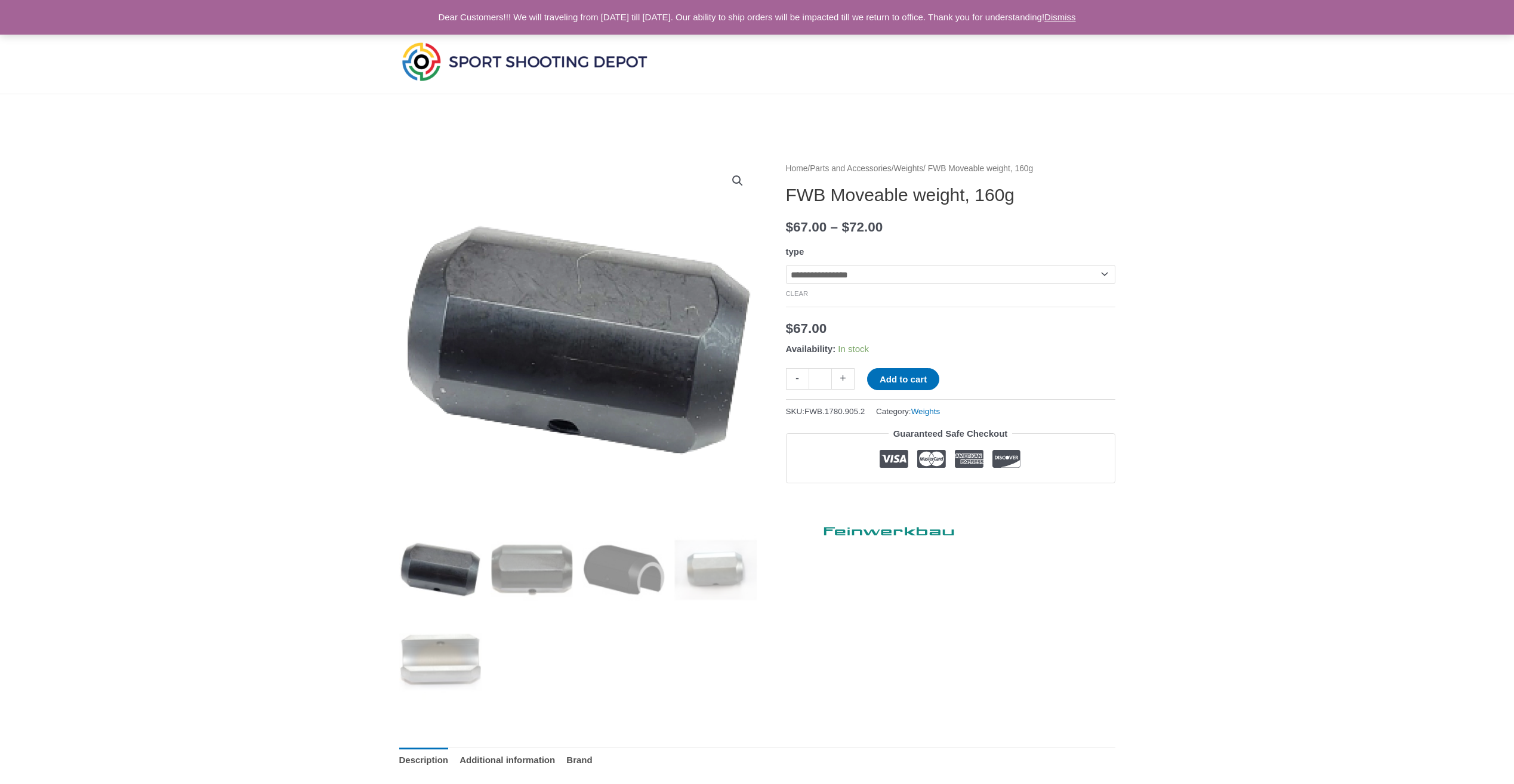
click at [850, 269] on select "**********" at bounding box center [950, 274] width 329 height 19
select select "**********"
click at [786, 265] on select "**********" at bounding box center [950, 274] width 329 height 19
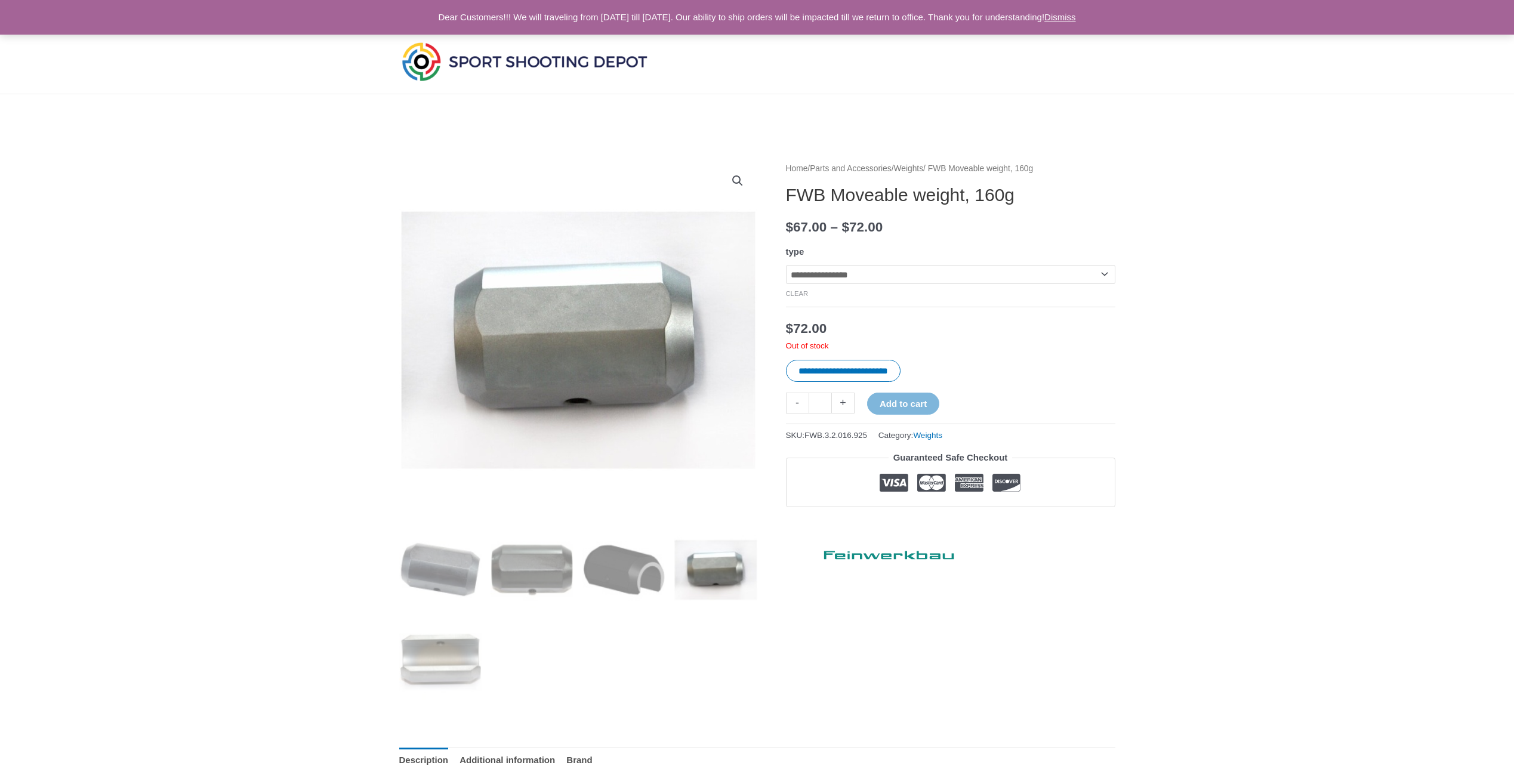
click at [844, 274] on select "**********" at bounding box center [950, 274] width 329 height 19
click at [786, 265] on select "**********" at bounding box center [950, 274] width 329 height 19
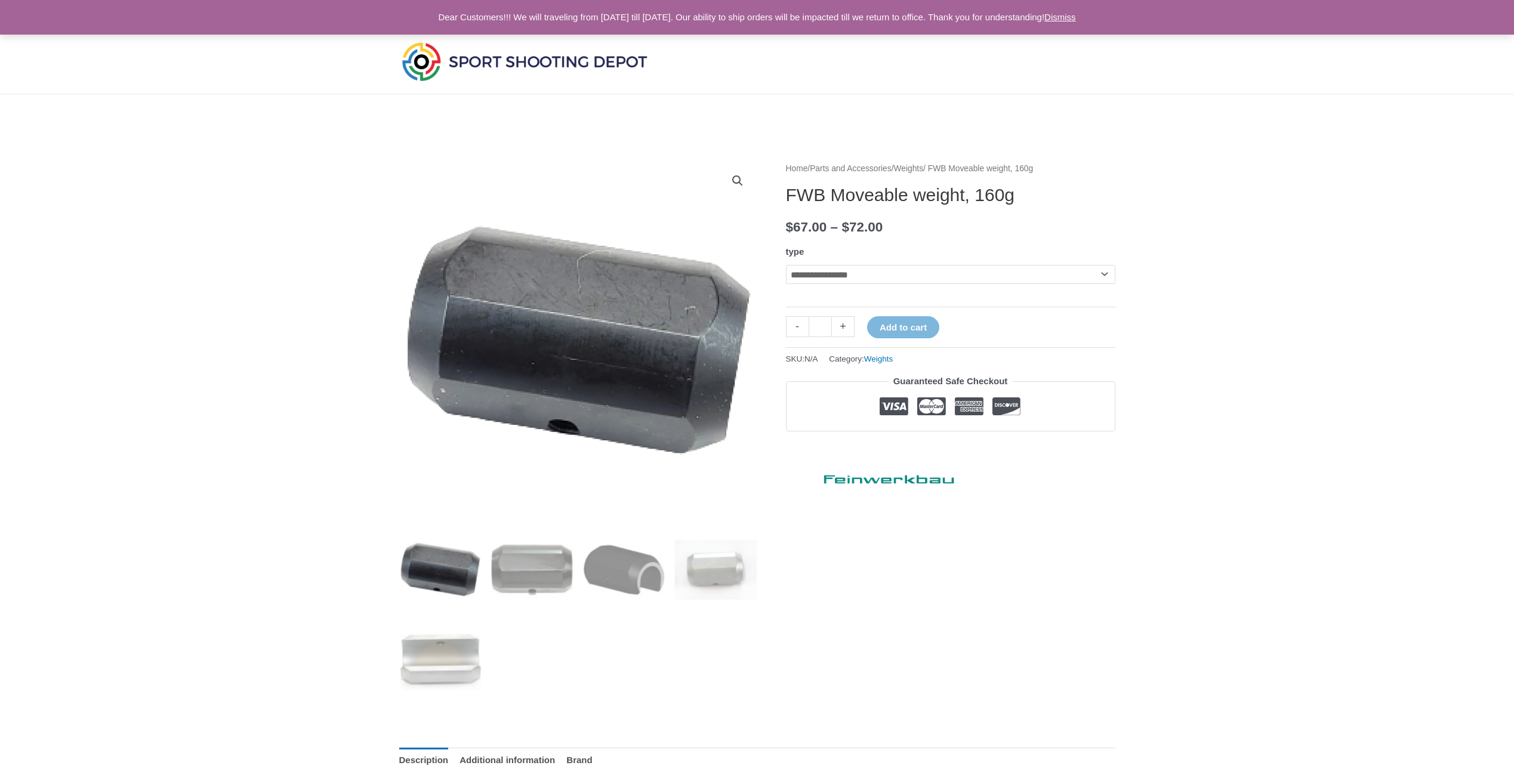
click at [813, 277] on select "**********" at bounding box center [950, 274] width 329 height 19
select select "*********"
click at [786, 265] on select "**********" at bounding box center [950, 274] width 329 height 19
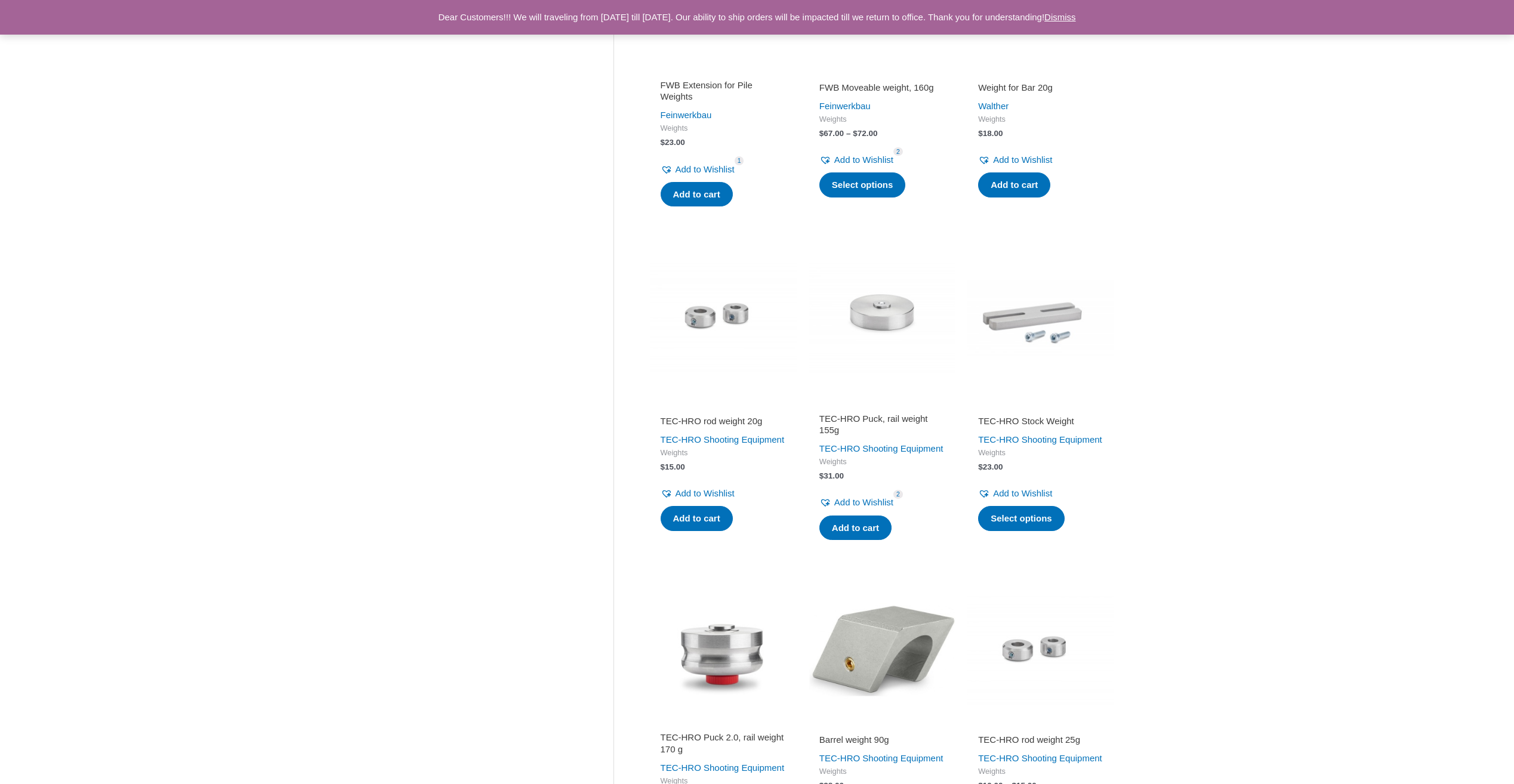
scroll to position [716, 0]
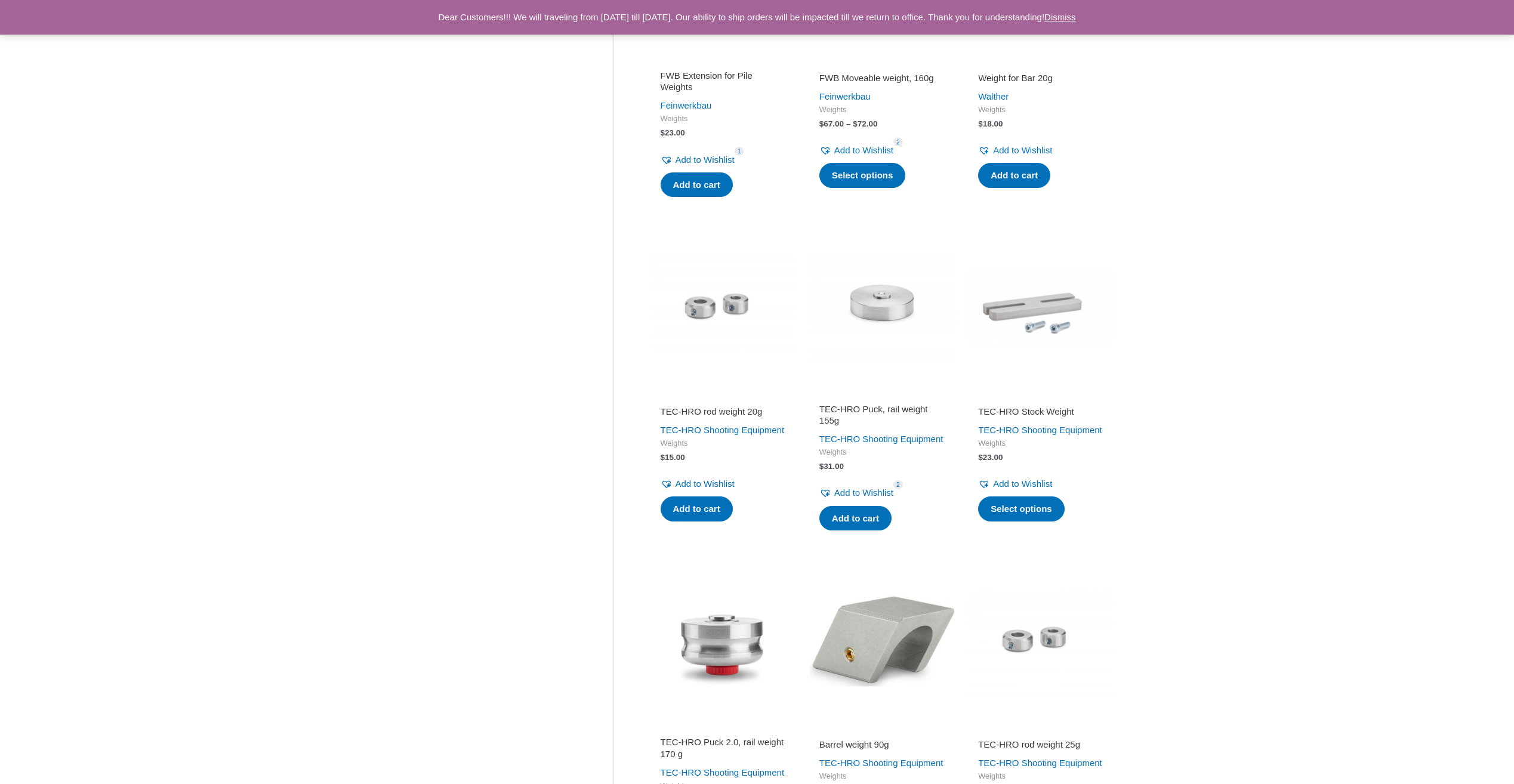
click at [732, 420] on link "TEC-HRO rod weight 20g" at bounding box center [723, 414] width 125 height 16
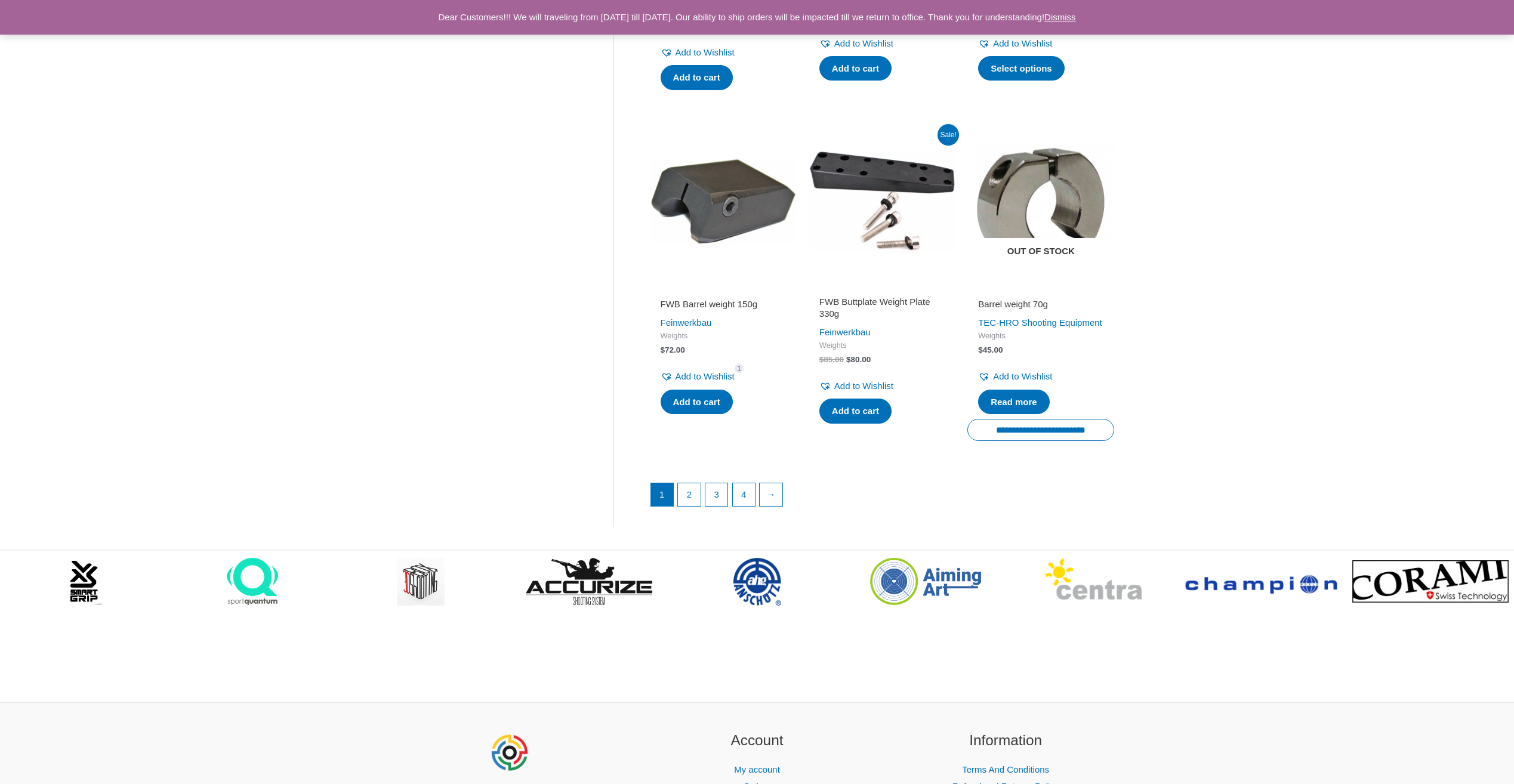
scroll to position [1492, 0]
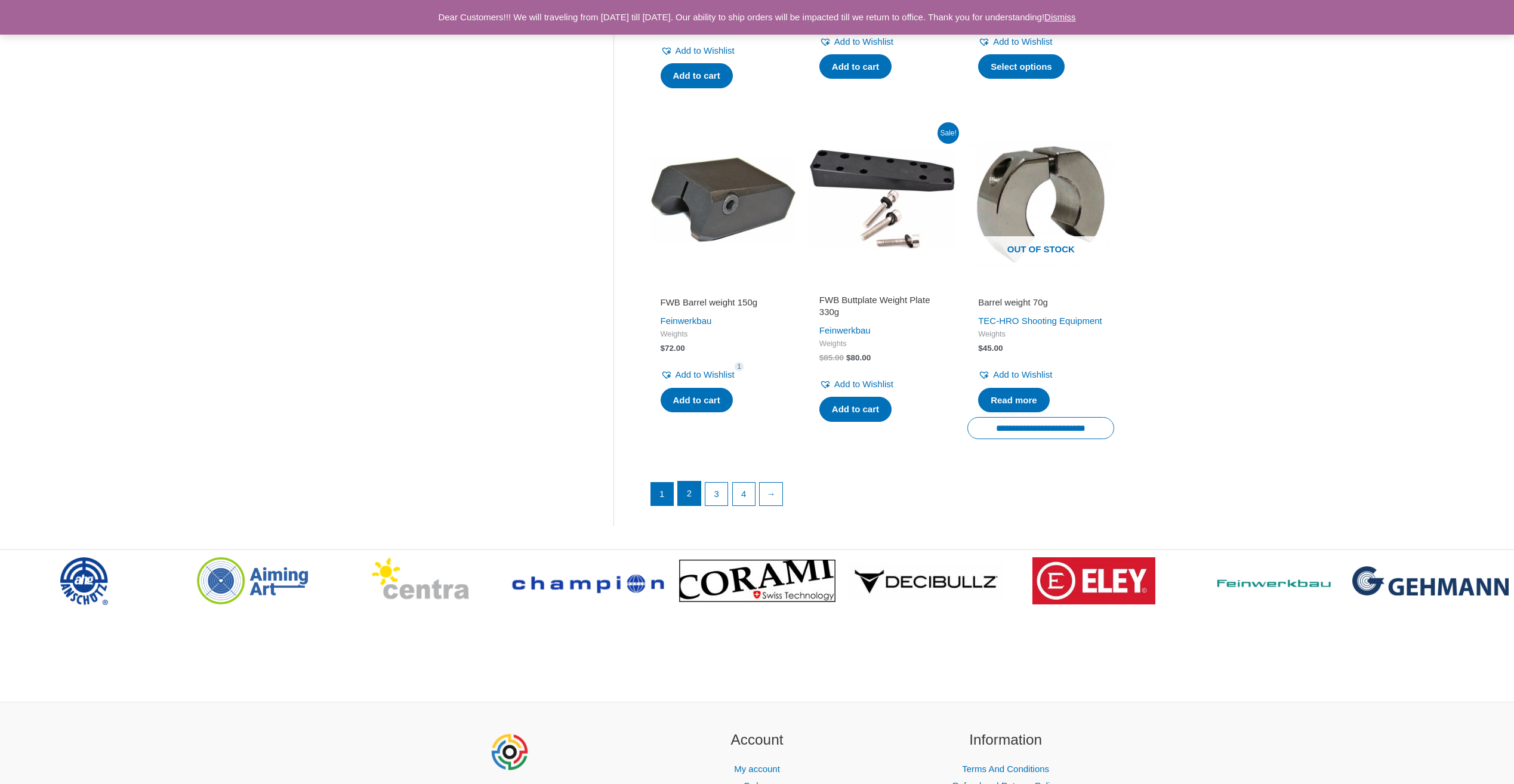
click at [695, 506] on link "2" at bounding box center [689, 493] width 23 height 24
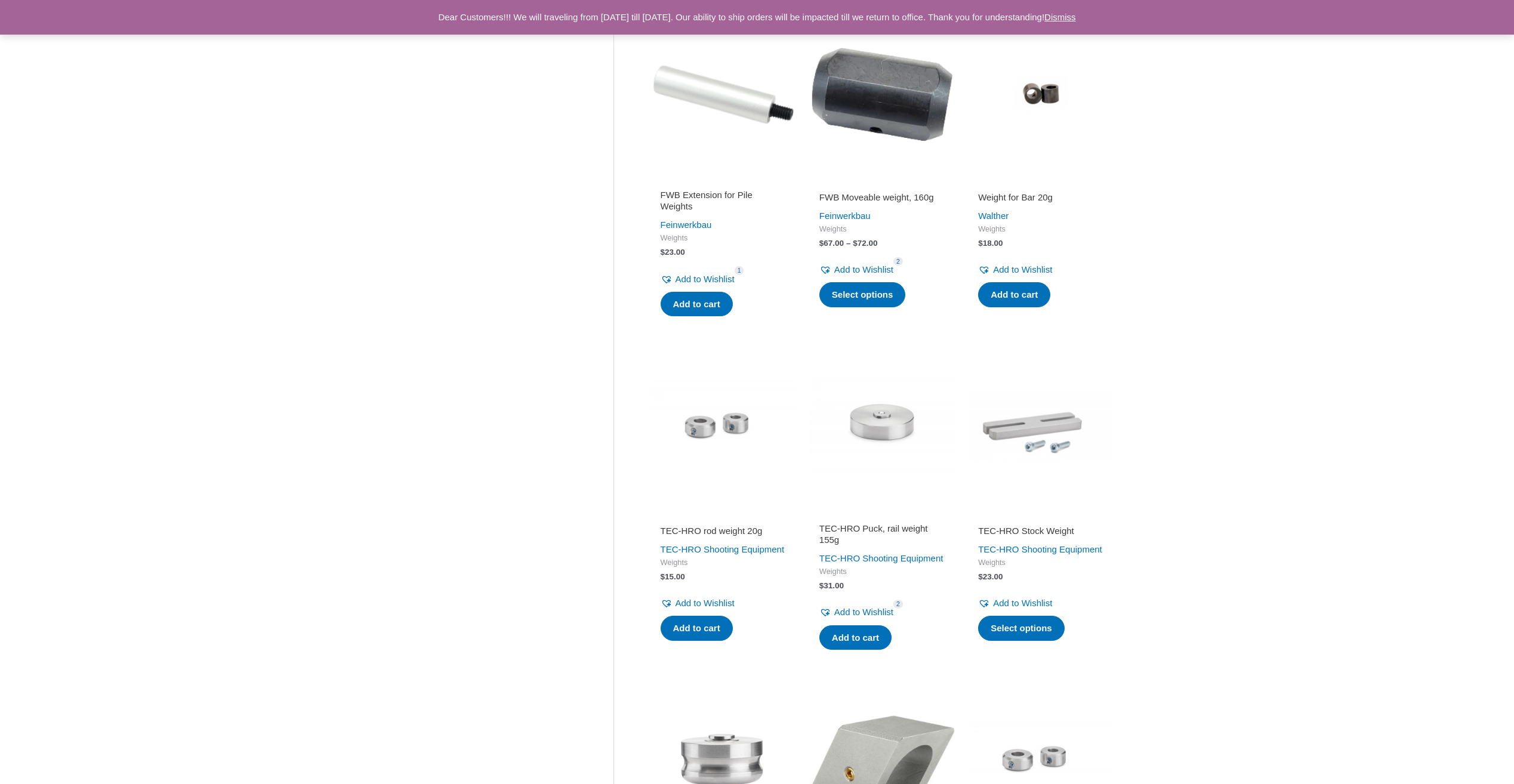
scroll to position [299, 0]
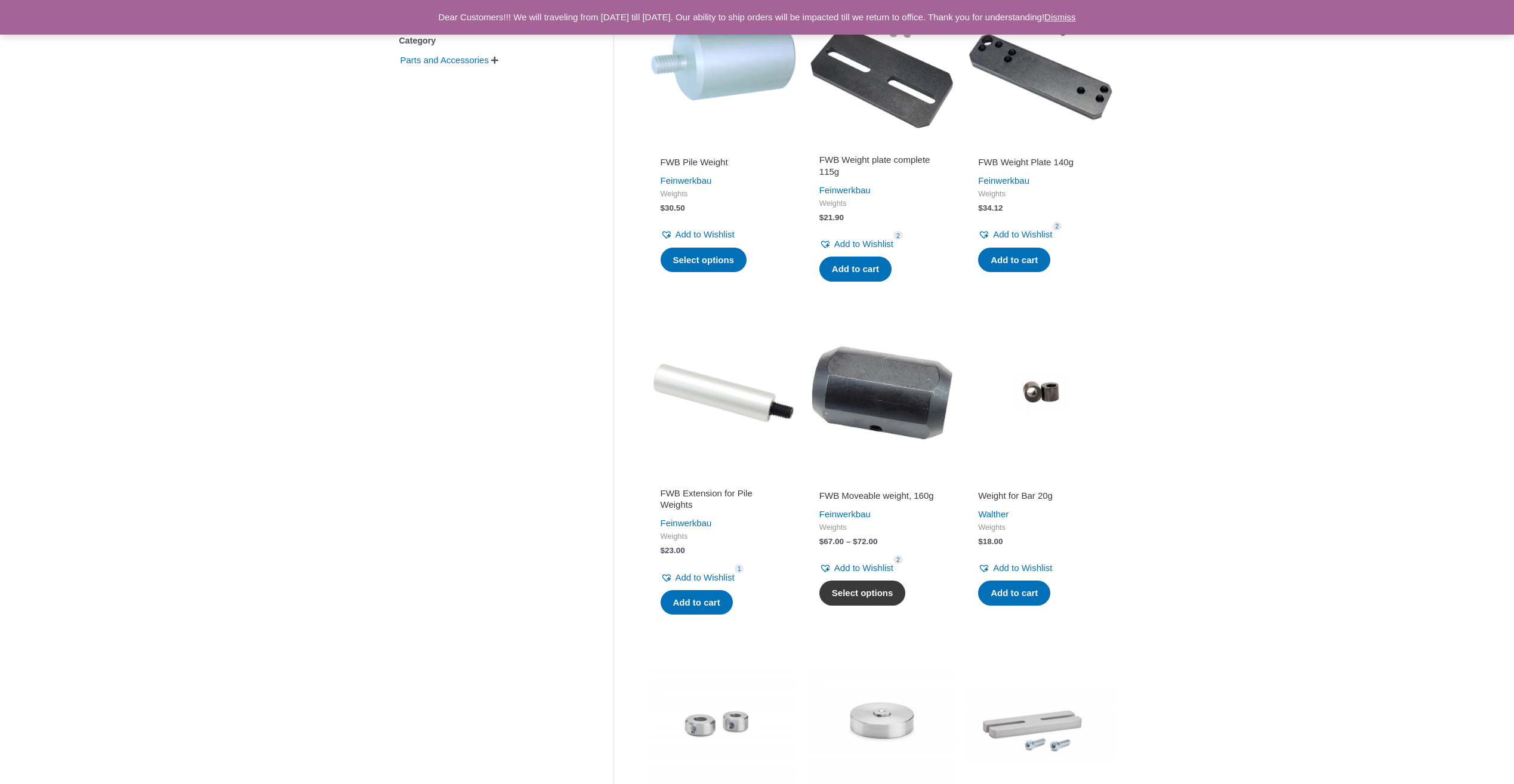
click at [876, 606] on link "Select options" at bounding box center [863, 593] width 87 height 25
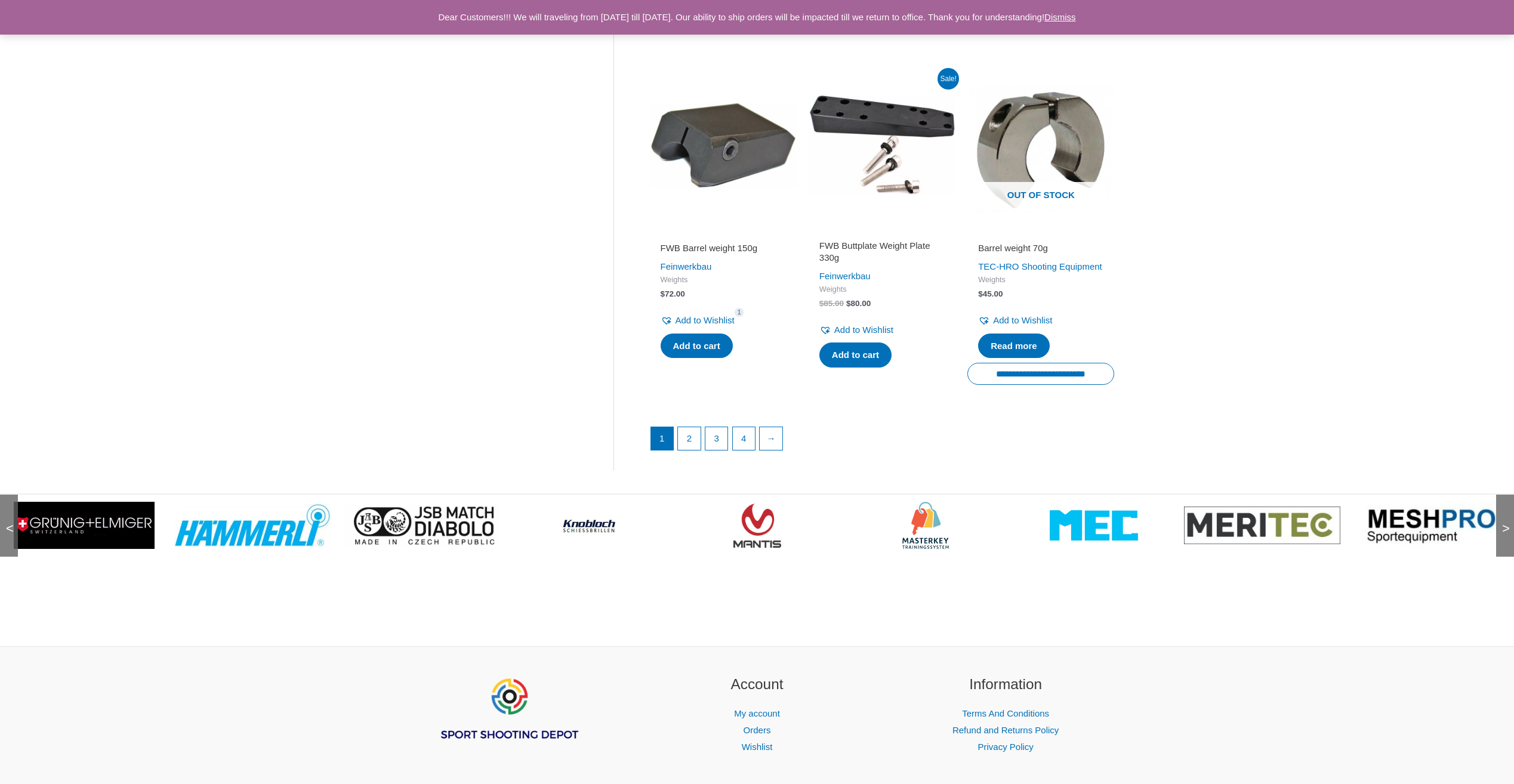
scroll to position [1552, 0]
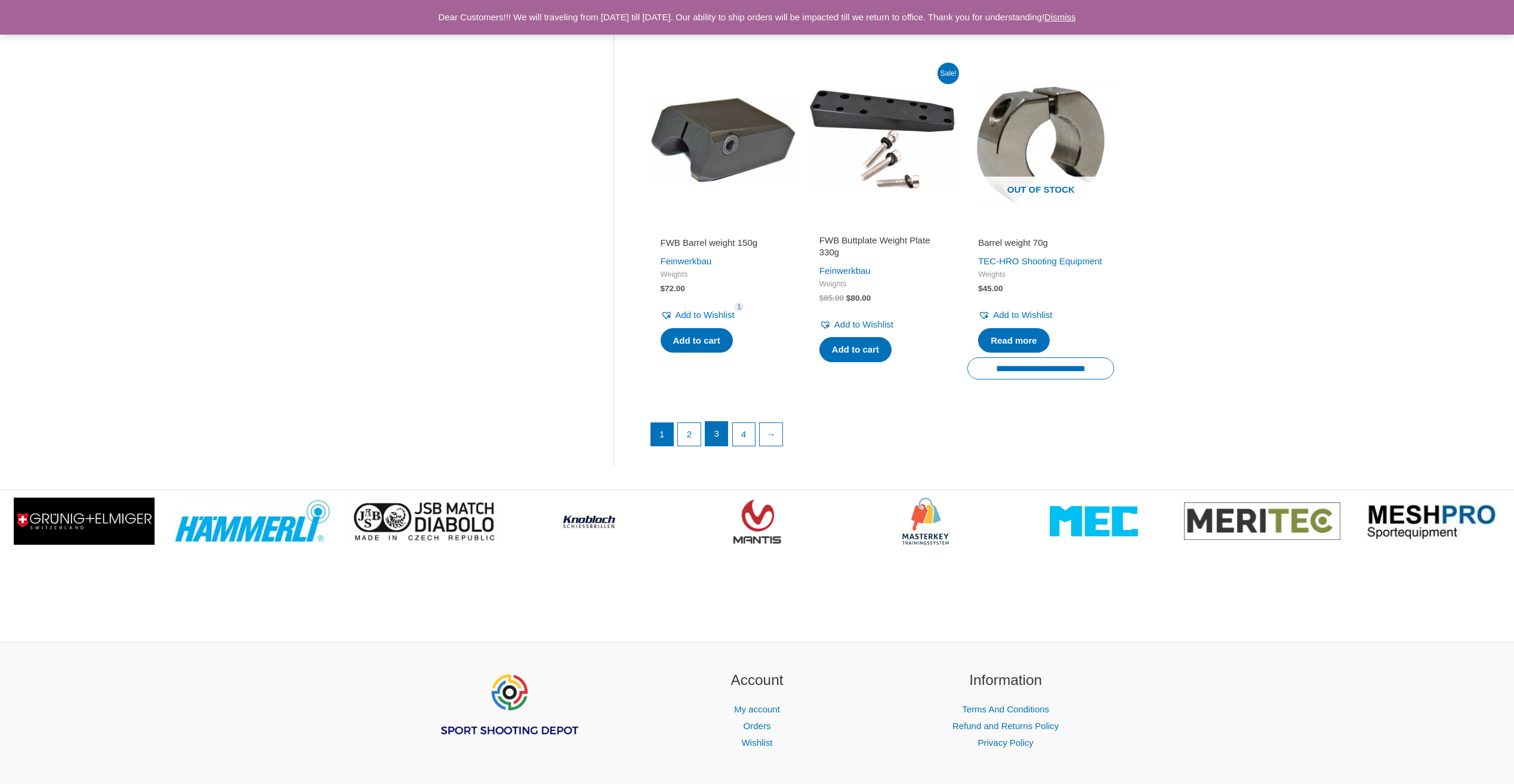
click at [715, 446] on link "3" at bounding box center [717, 433] width 23 height 24
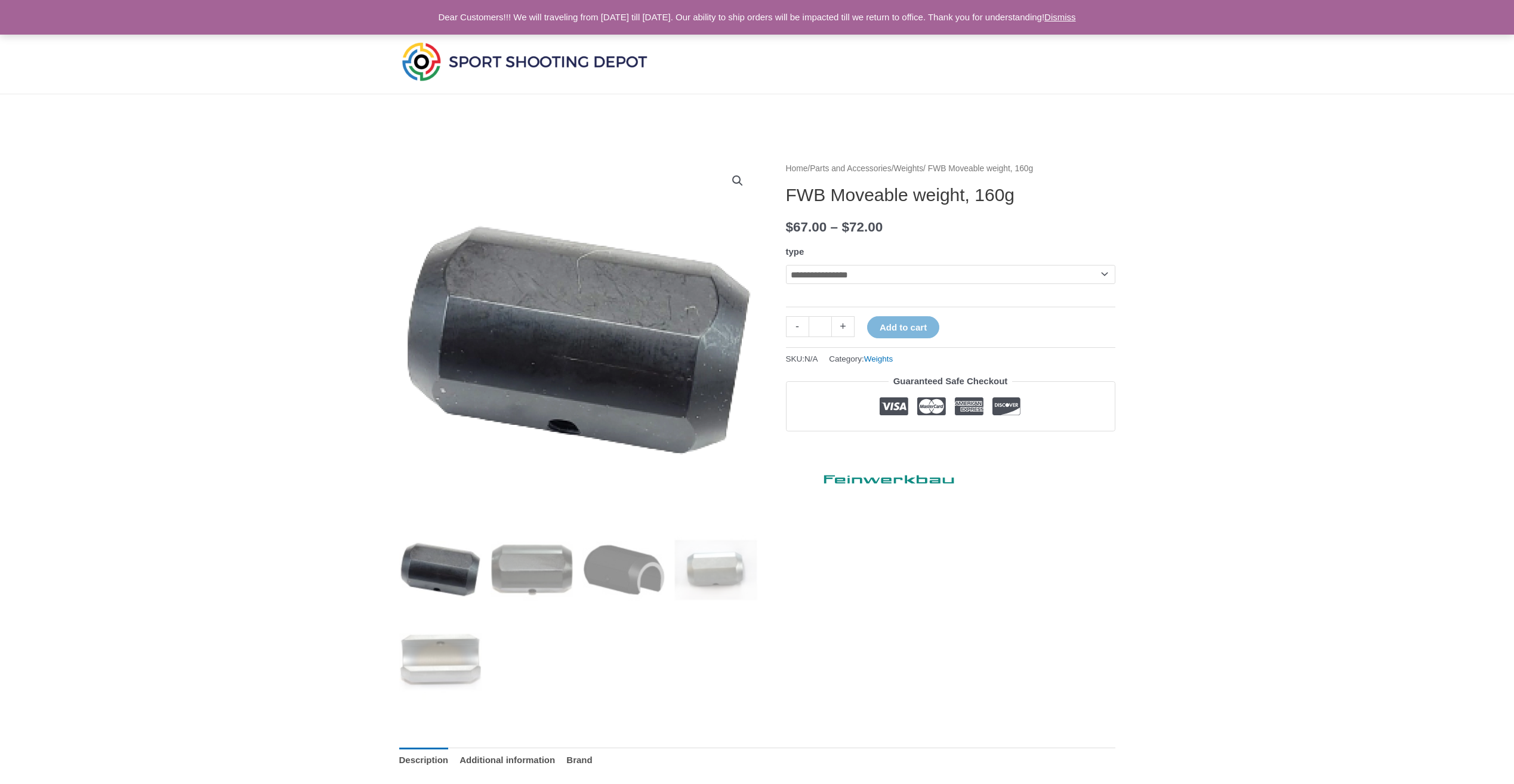
click at [833, 278] on select "**********" at bounding box center [950, 274] width 329 height 19
select select "*********"
click at [786, 265] on select "**********" at bounding box center [950, 274] width 329 height 19
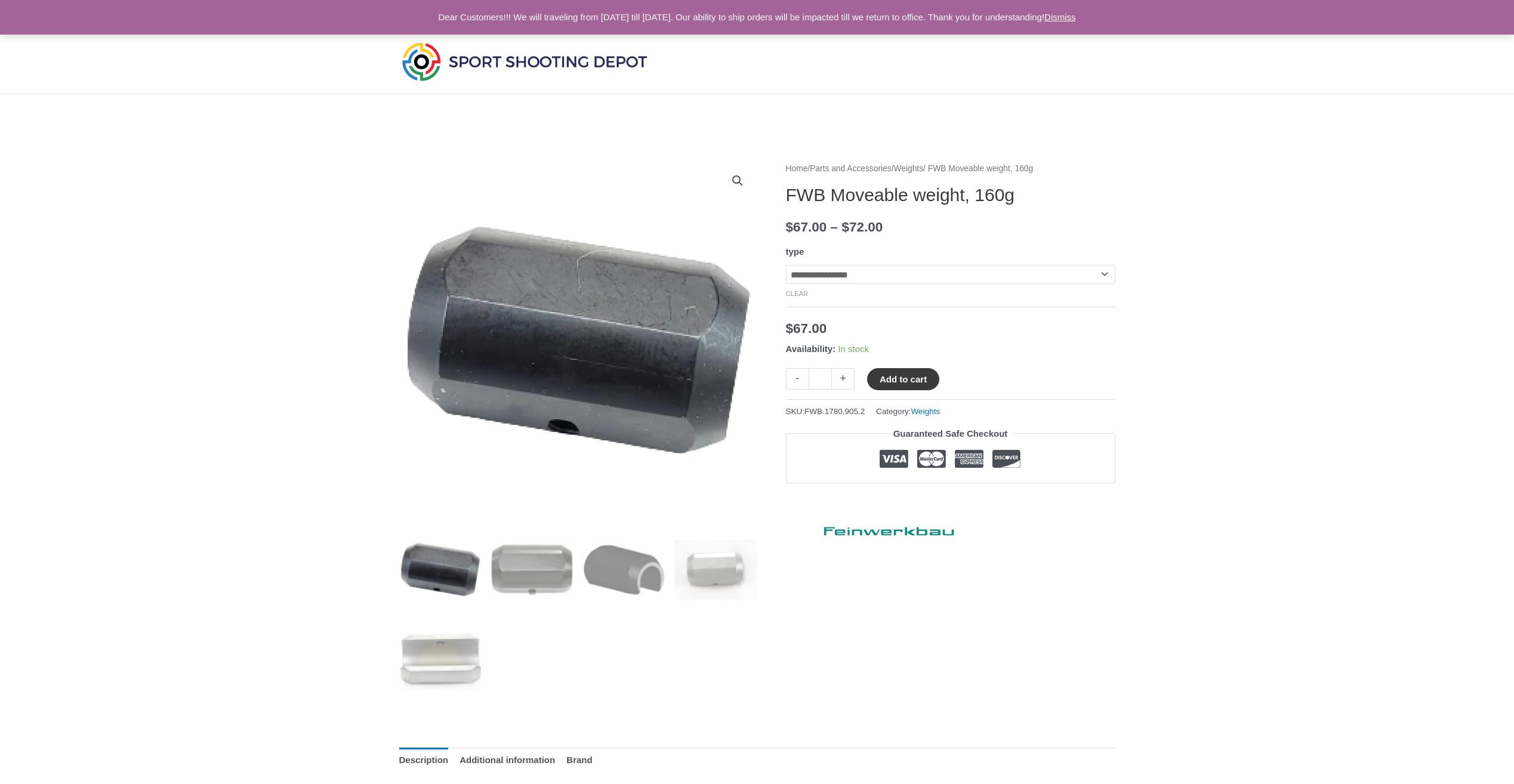
click at [921, 381] on button "Add to cart" at bounding box center [903, 379] width 72 height 22
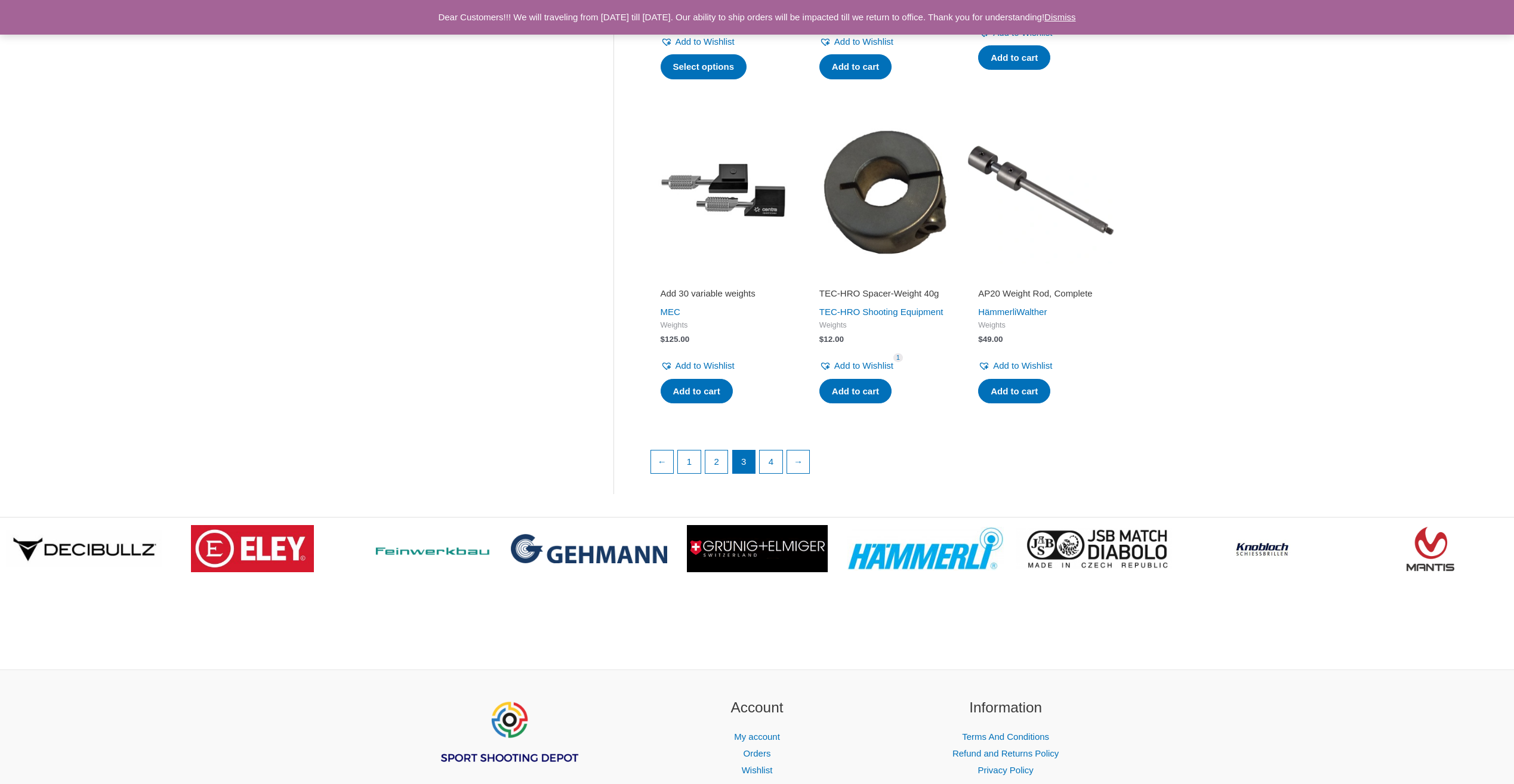
scroll to position [1694, 0]
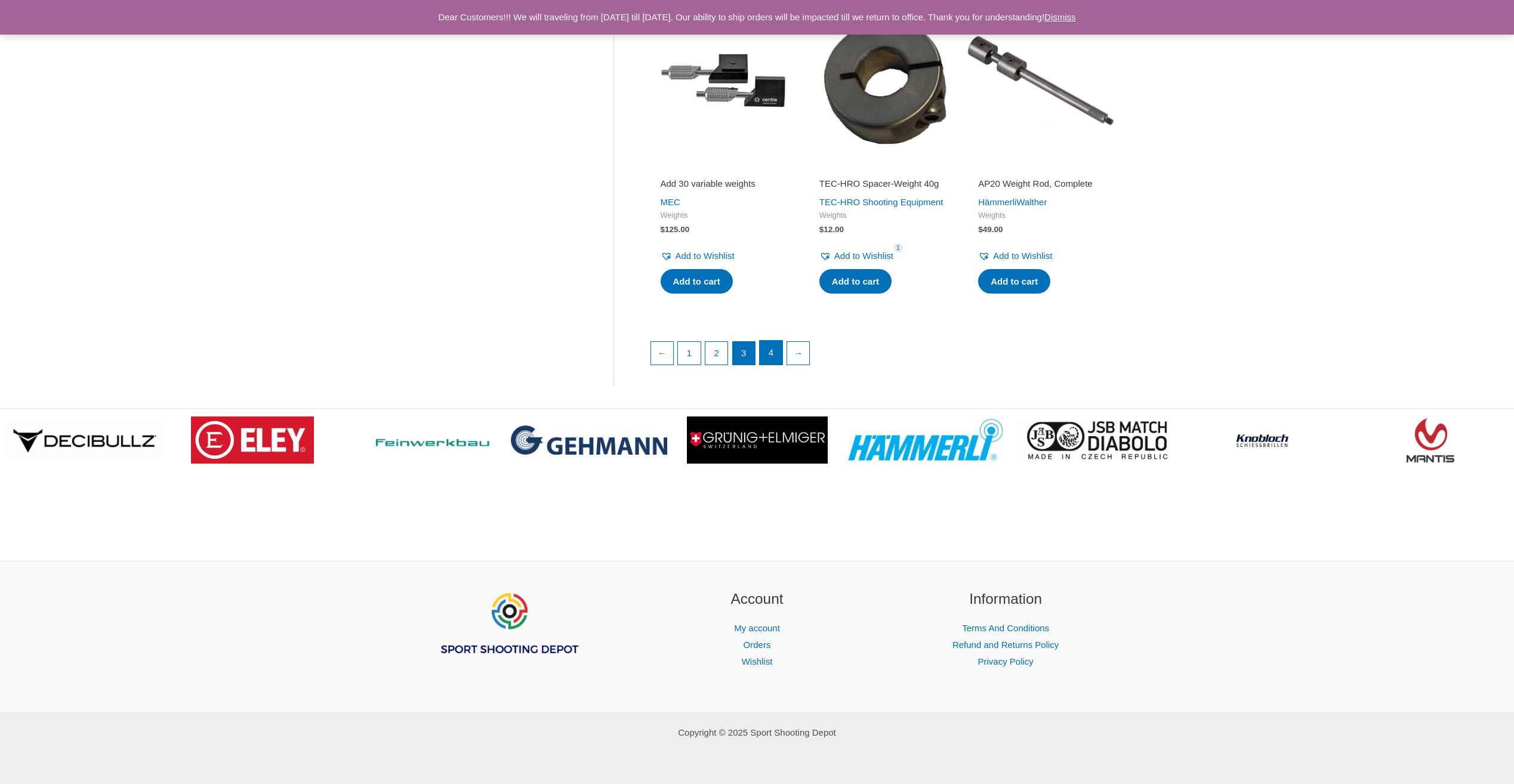
click at [771, 355] on link "4" at bounding box center [771, 352] width 23 height 24
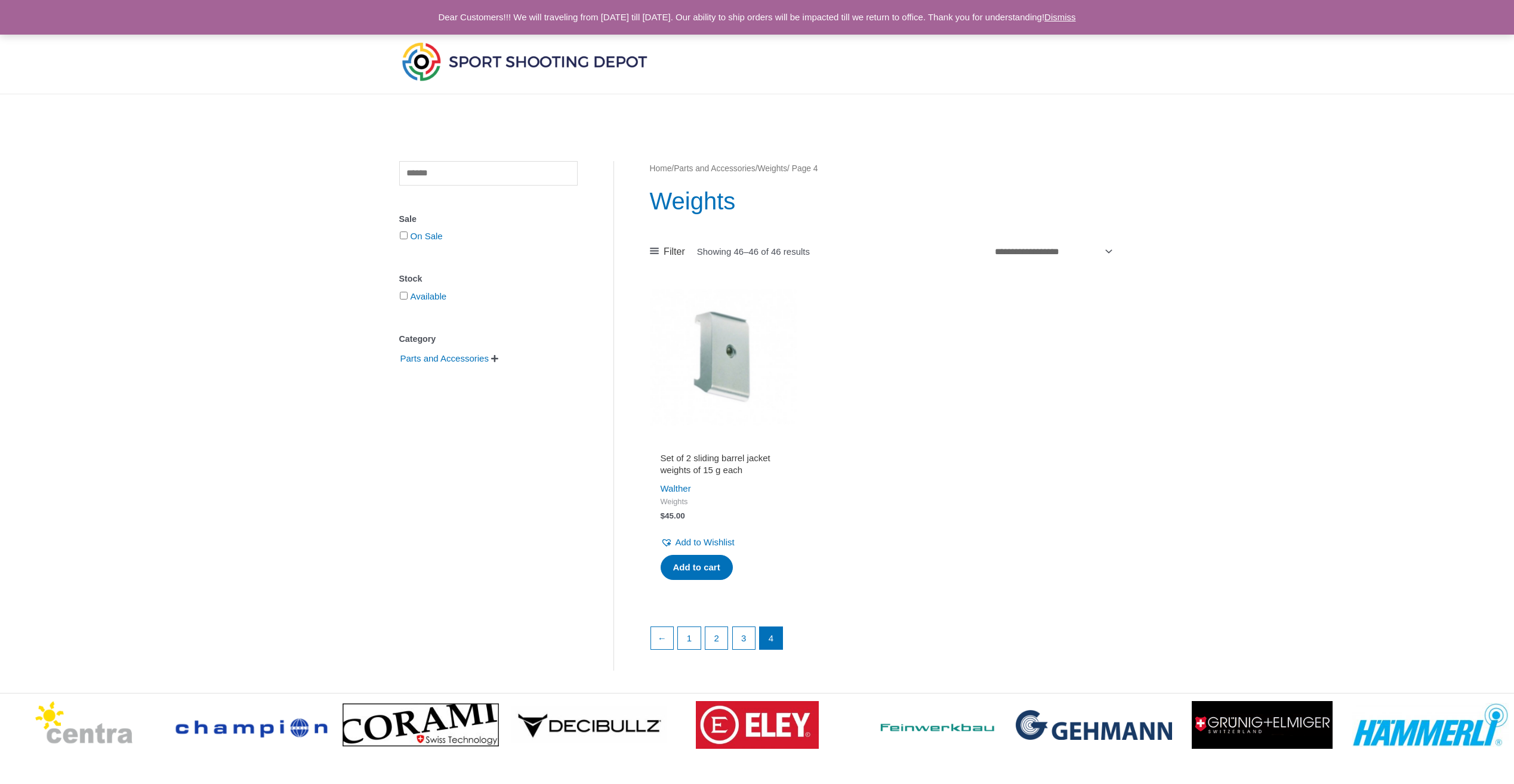
click at [509, 58] on img at bounding box center [525, 61] width 250 height 44
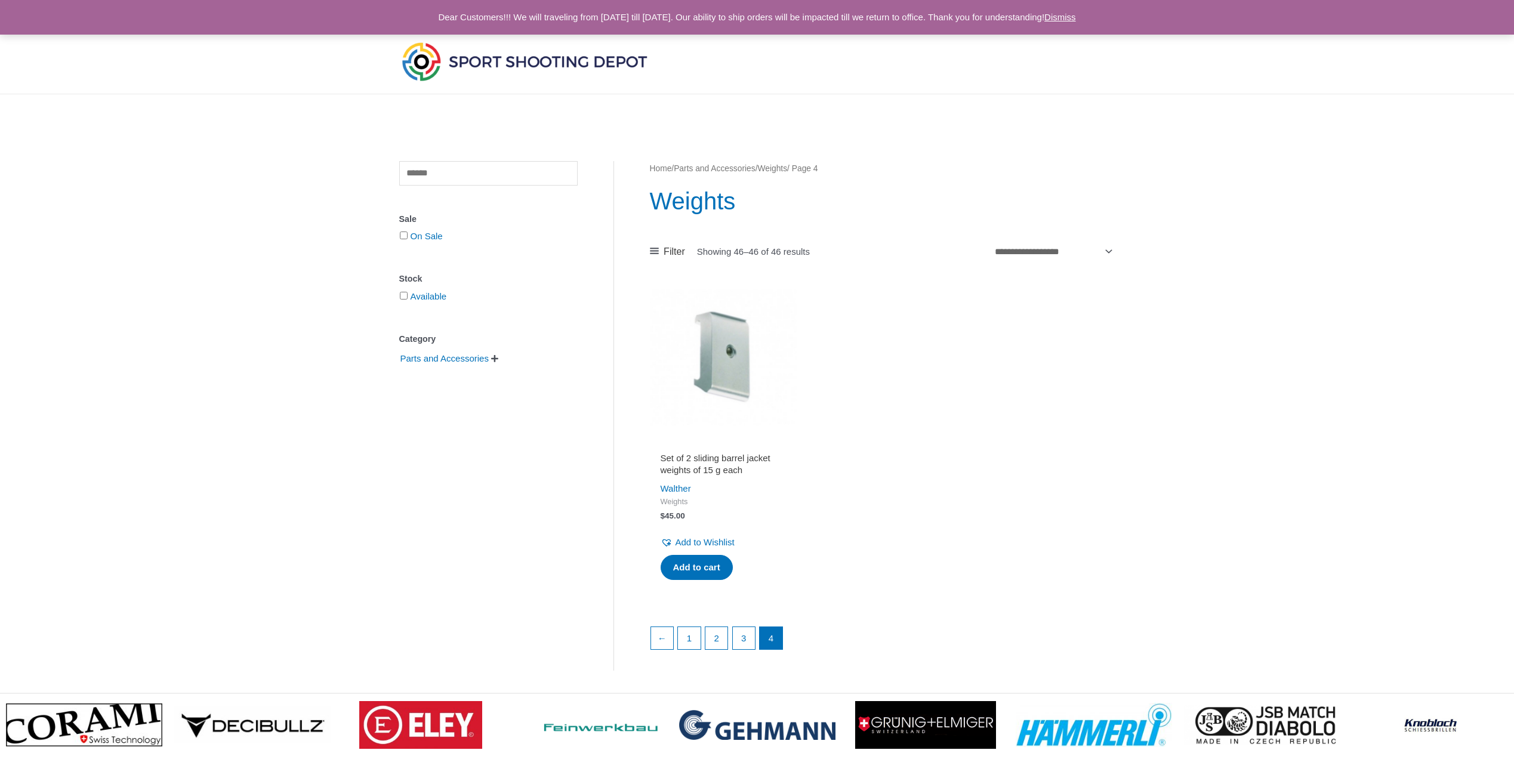
click at [430, 57] on img at bounding box center [525, 61] width 250 height 44
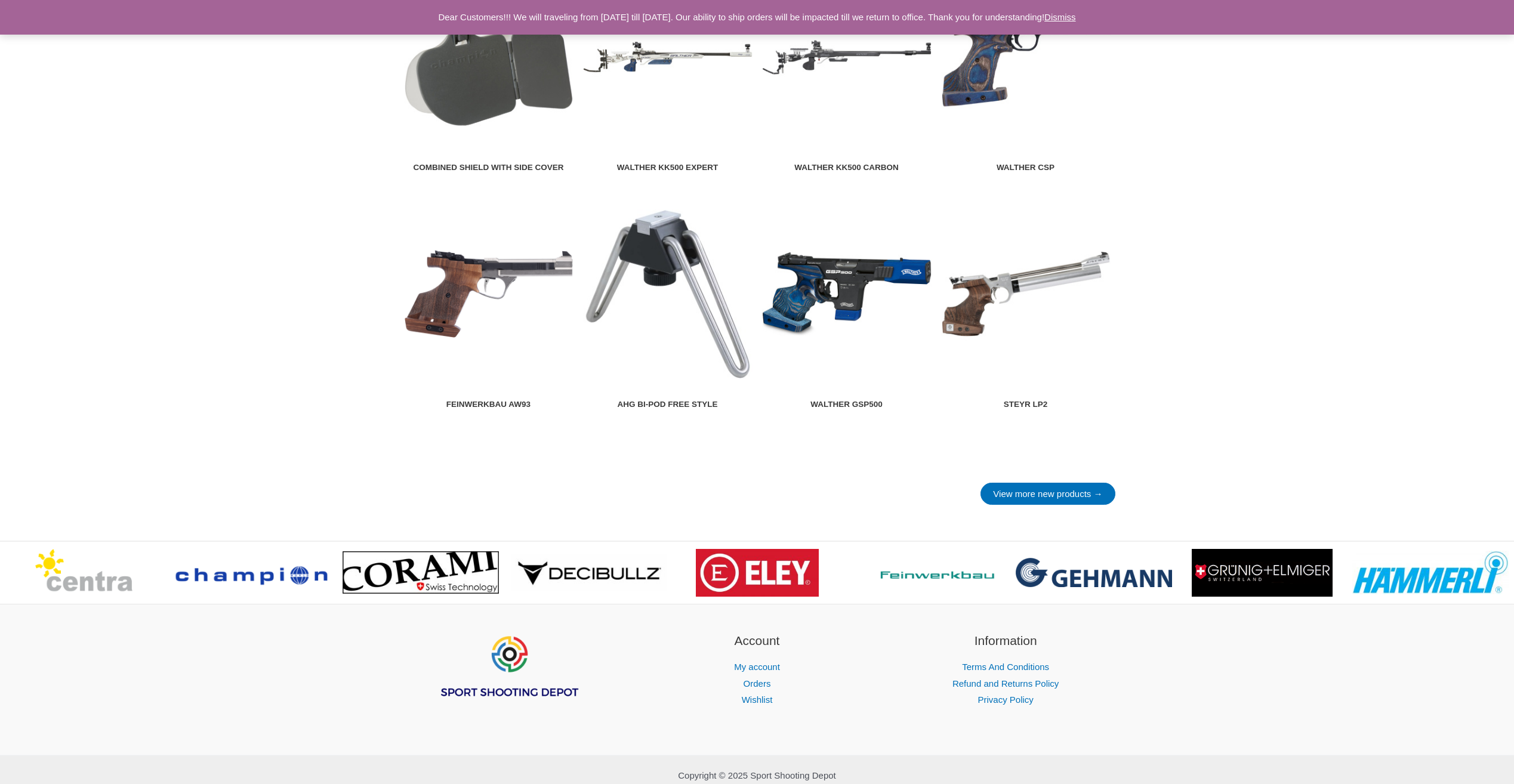
scroll to position [1431, 0]
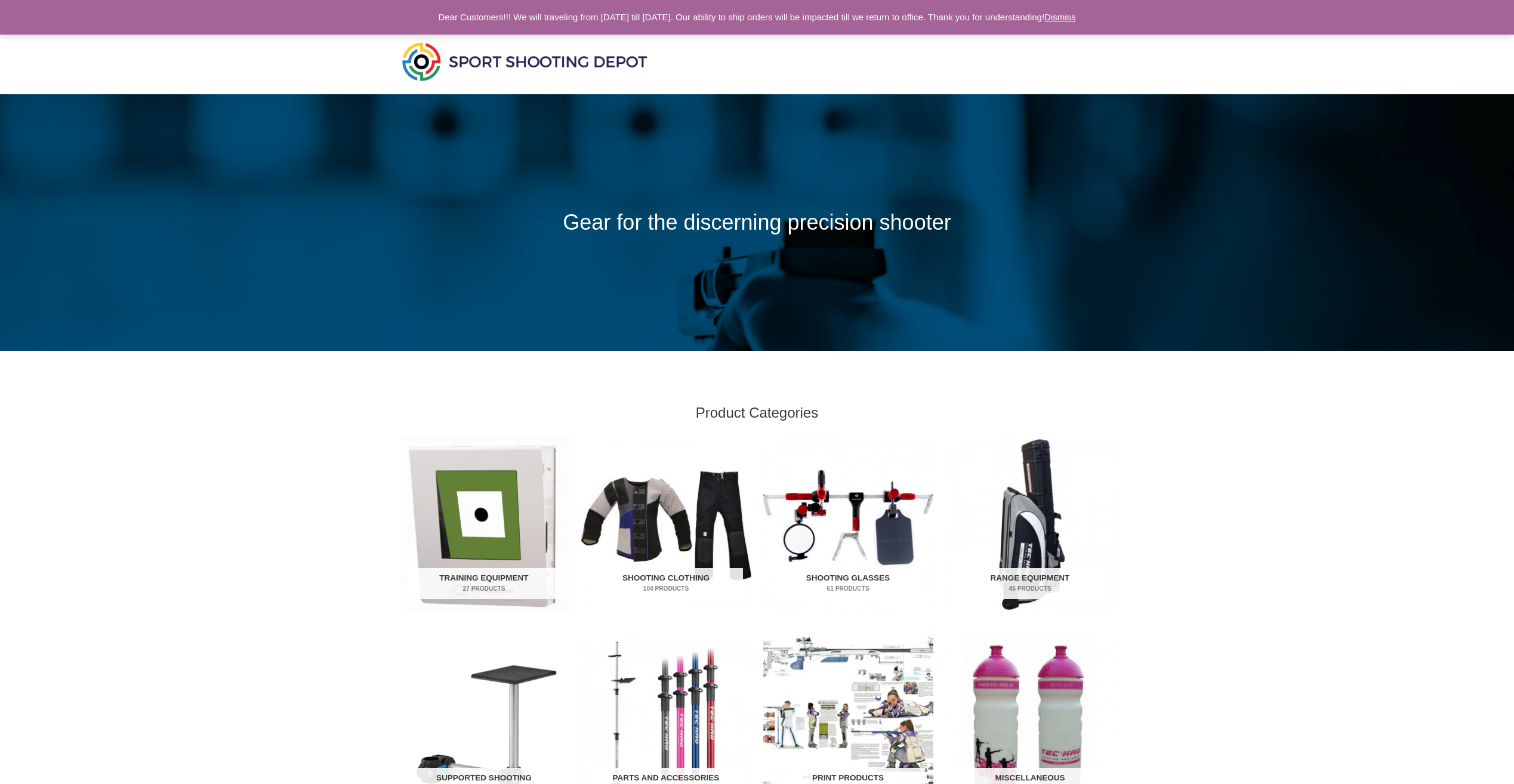
click at [1075, 20] on link "Dismiss" at bounding box center [1060, 17] width 32 height 10
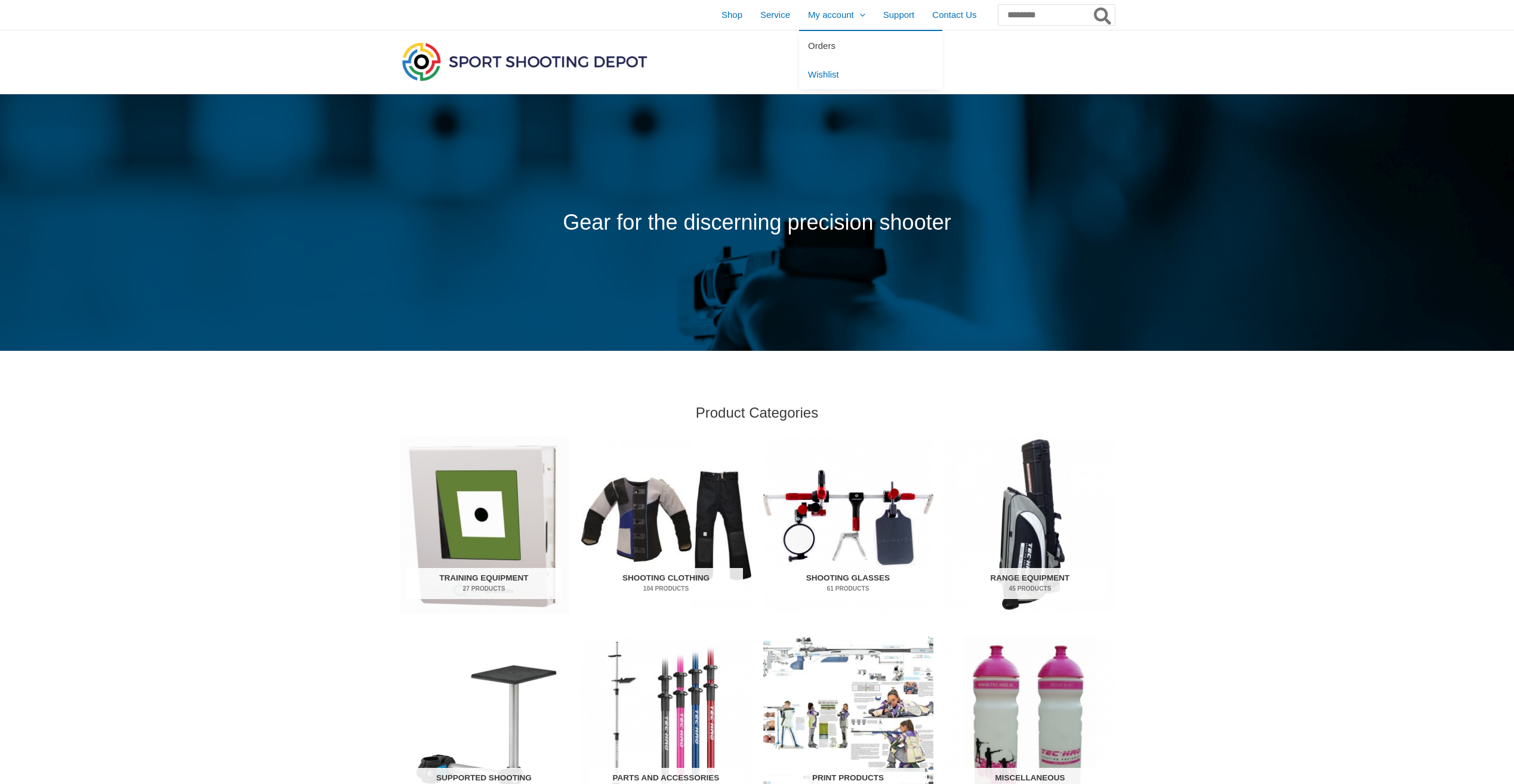
click at [808, 50] on span "Orders" at bounding box center [822, 46] width 28 height 10
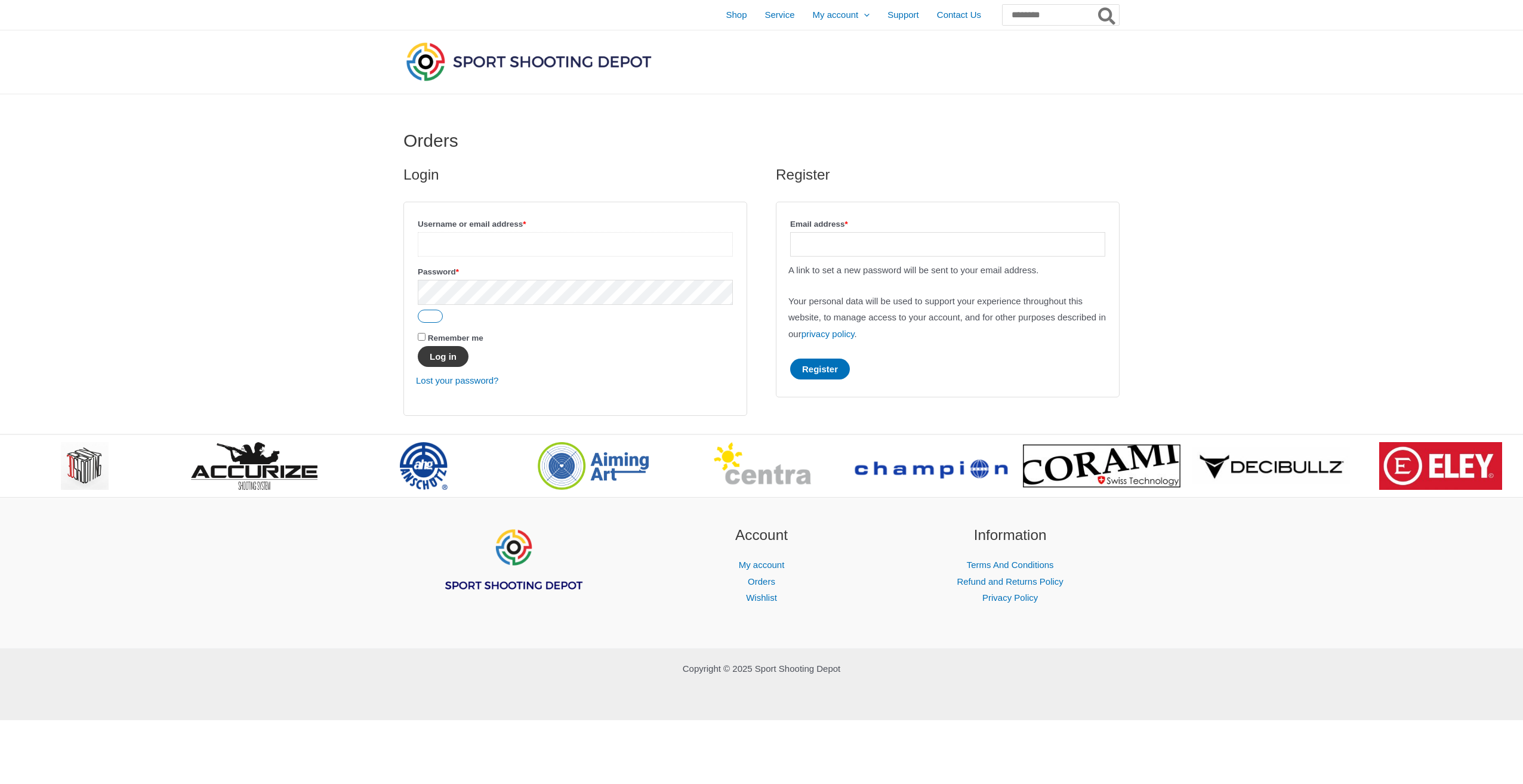
type input "**********"
click at [444, 362] on button "Log in" at bounding box center [443, 357] width 51 height 21
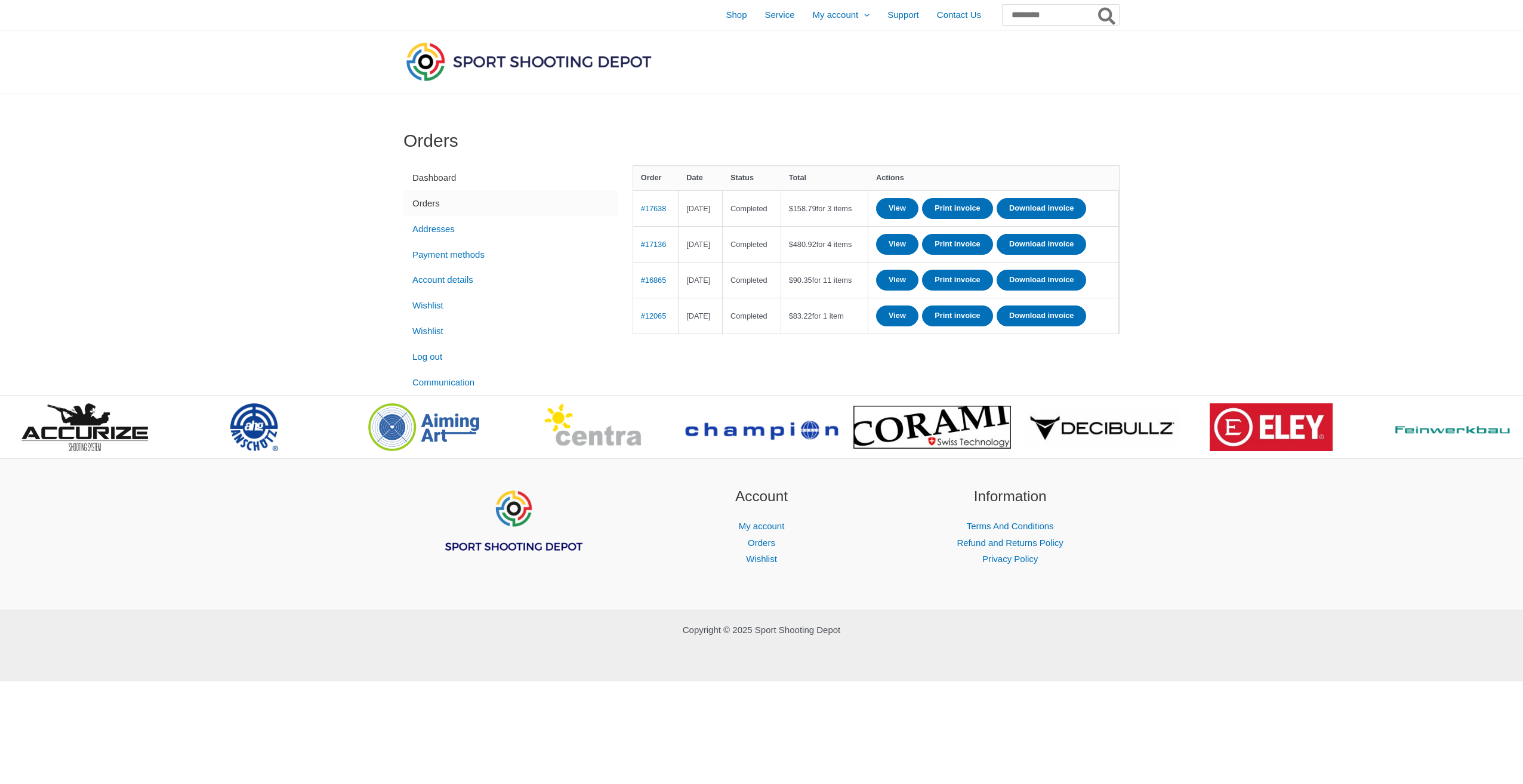
click at [445, 175] on link "Dashboard" at bounding box center [511, 178] width 214 height 25
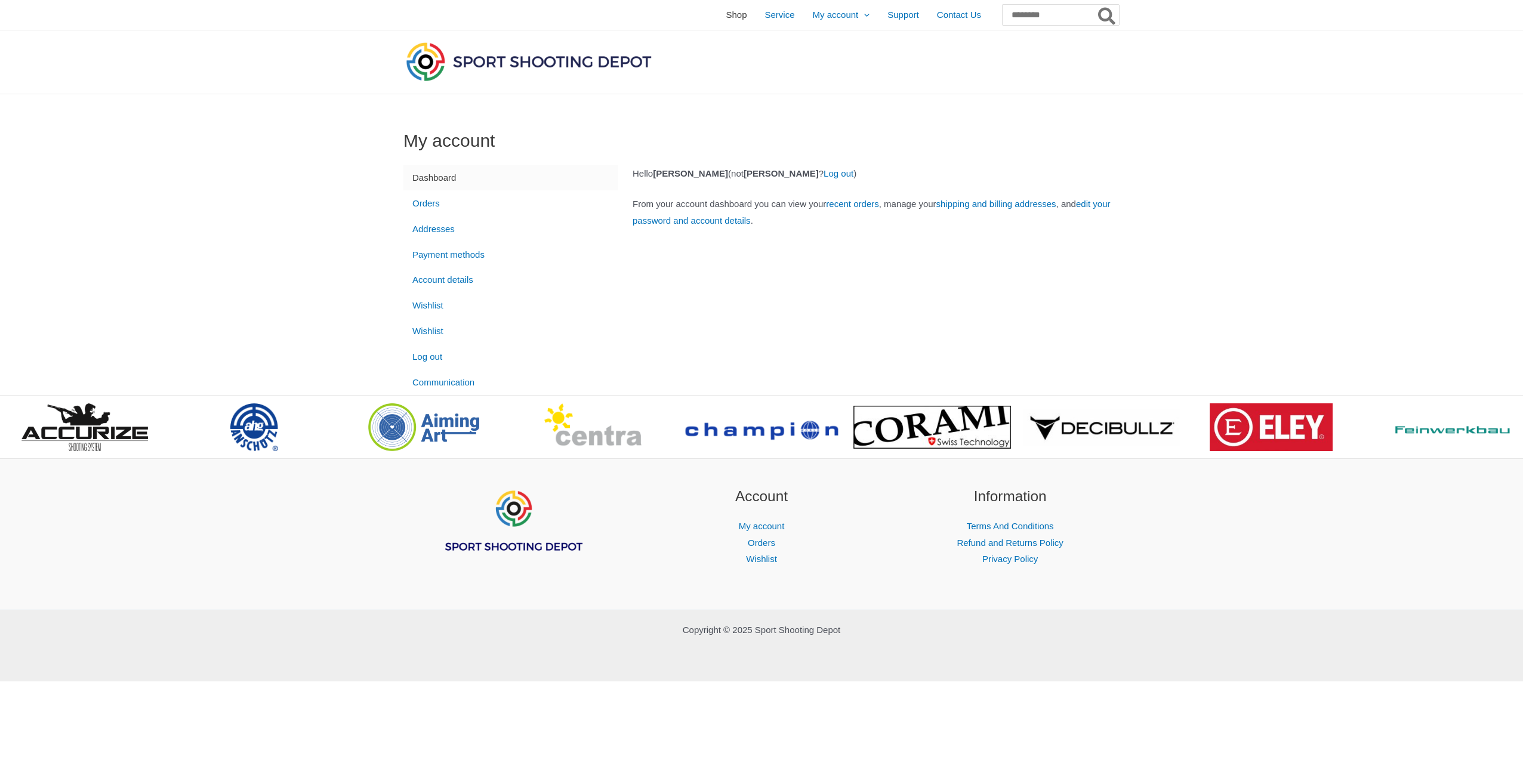
click at [726, 15] on span "Shop" at bounding box center [737, 15] width 21 height 29
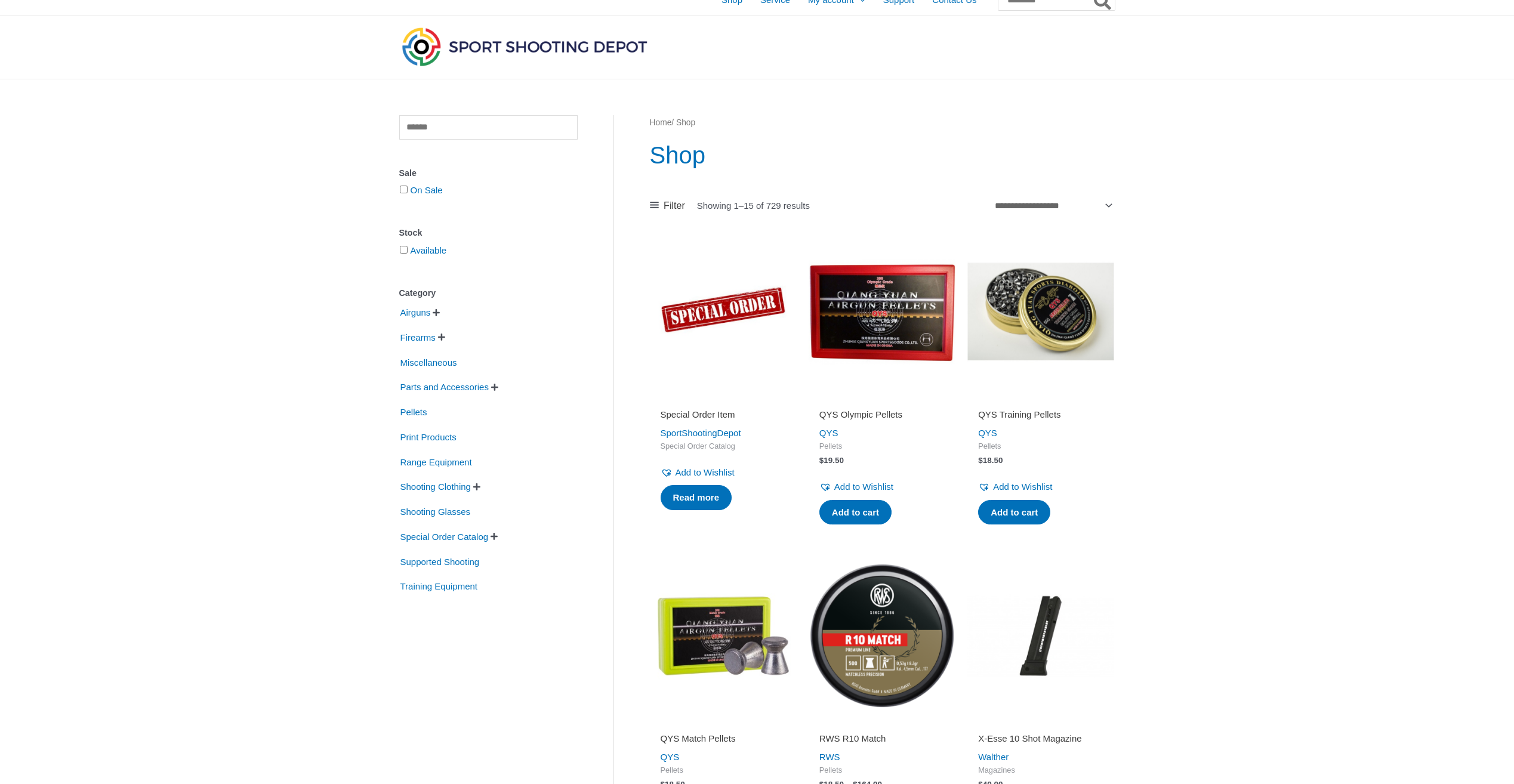
scroll to position [60, 0]
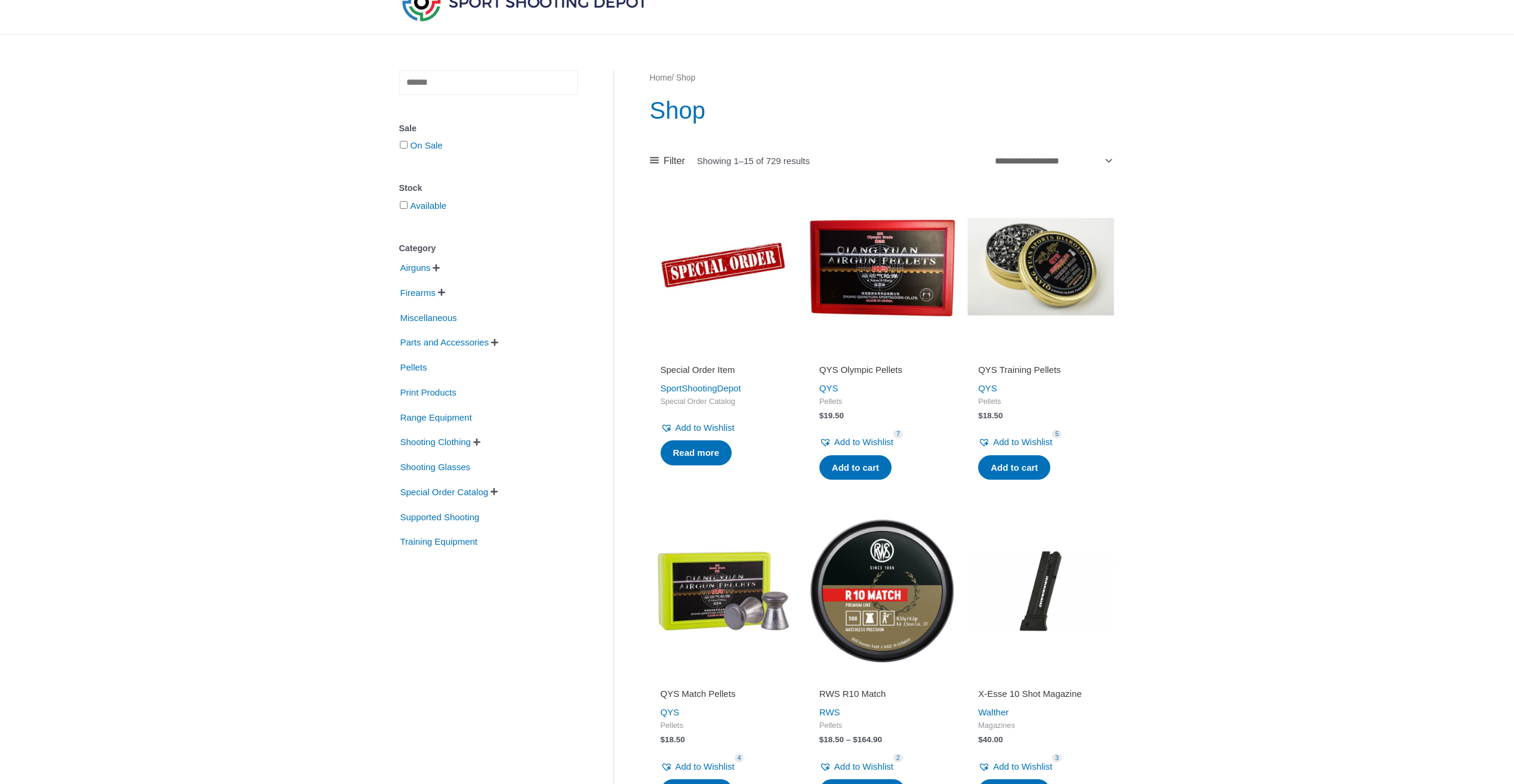
click at [453, 82] on input "text" at bounding box center [489, 83] width 178 height 25
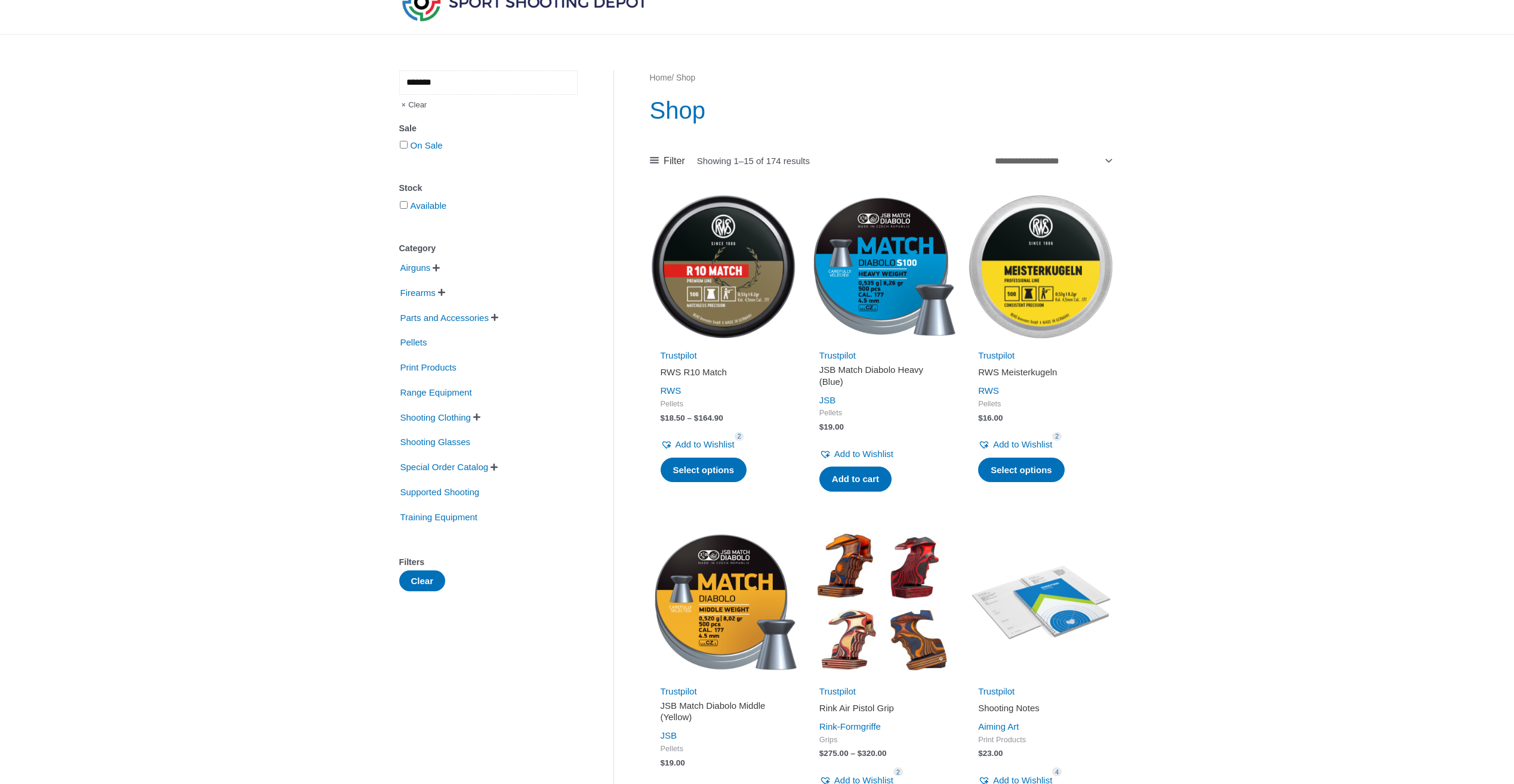
type input "*******"
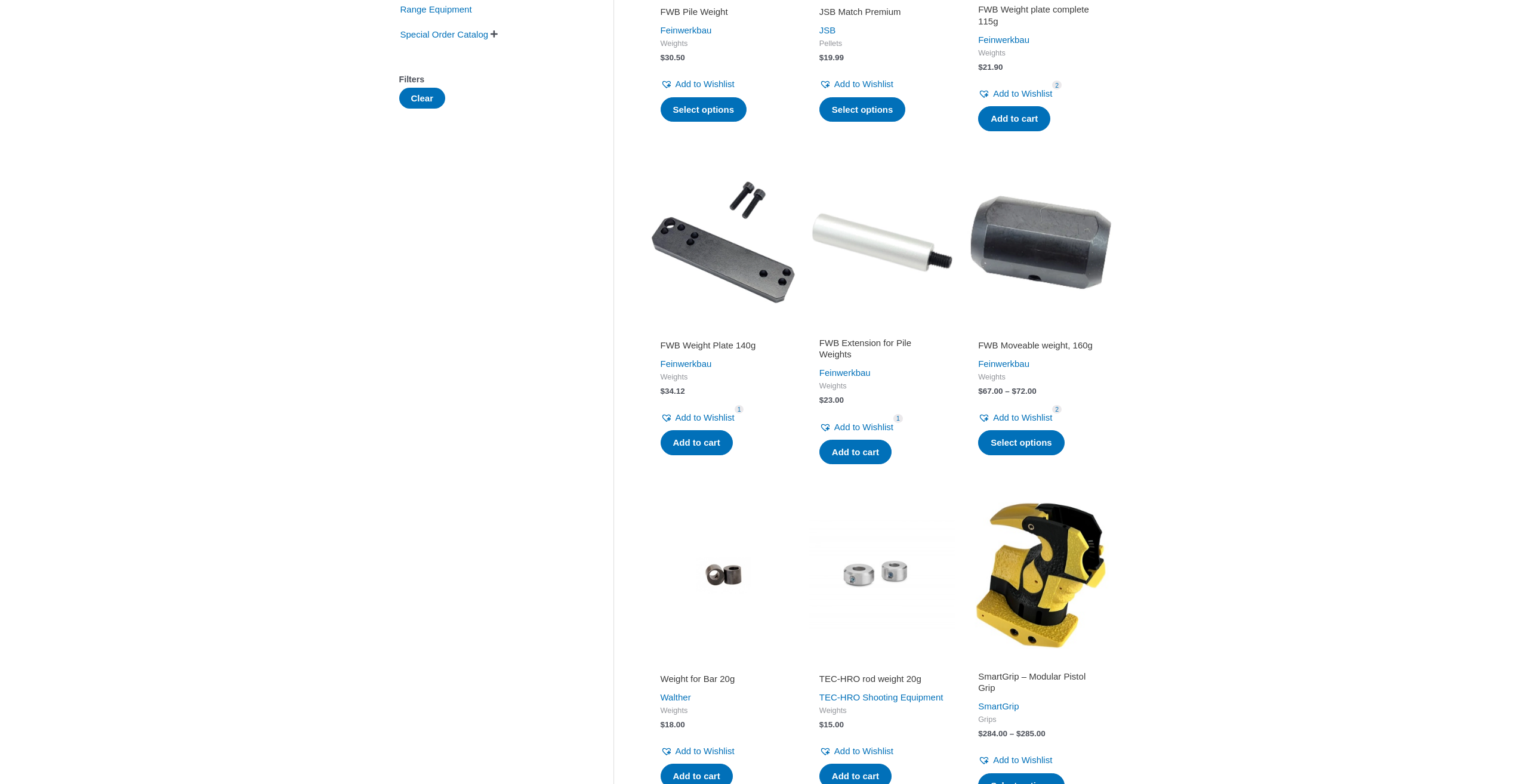
scroll to position [358, 0]
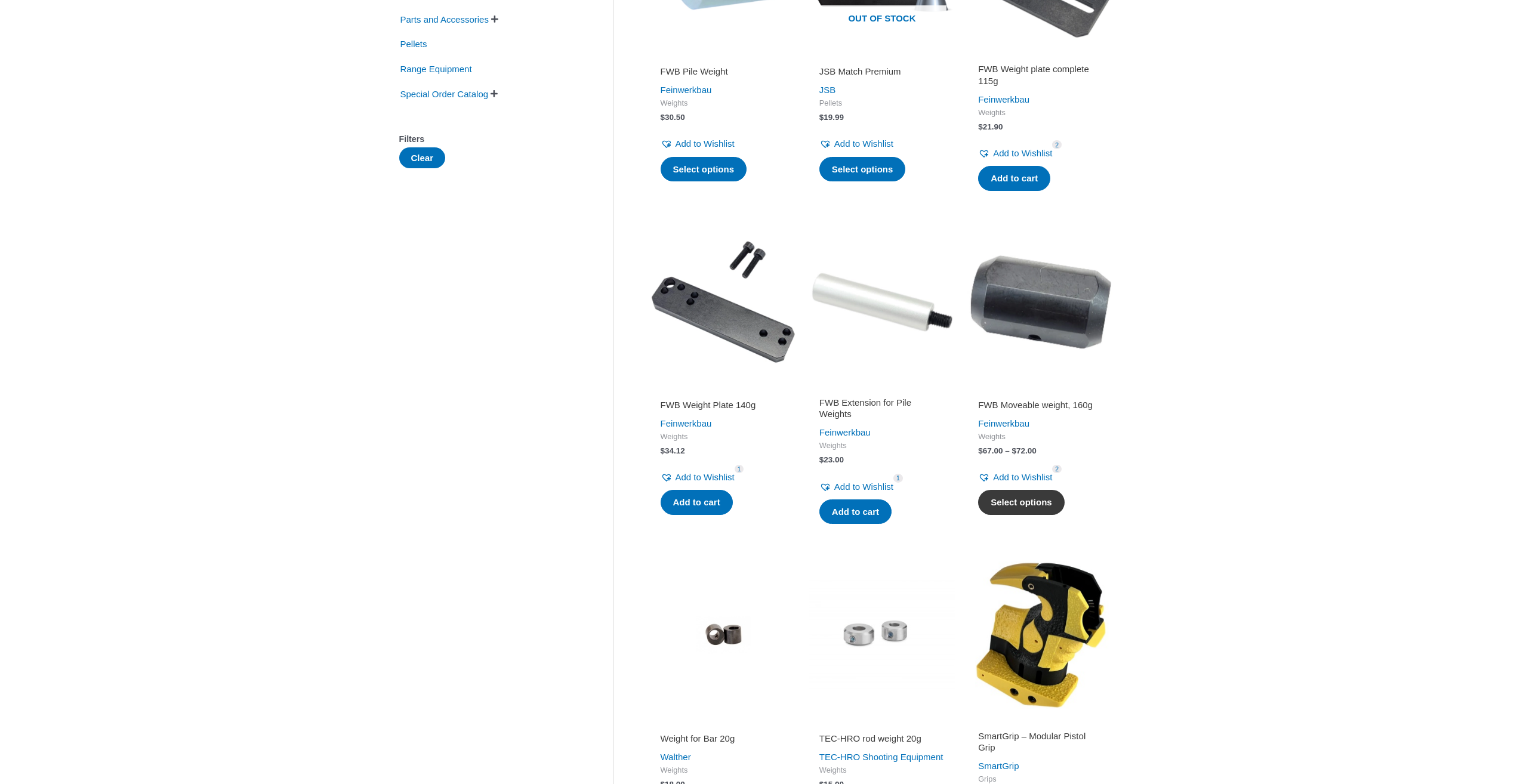
click at [1021, 507] on link "Select options" at bounding box center [1021, 502] width 87 height 25
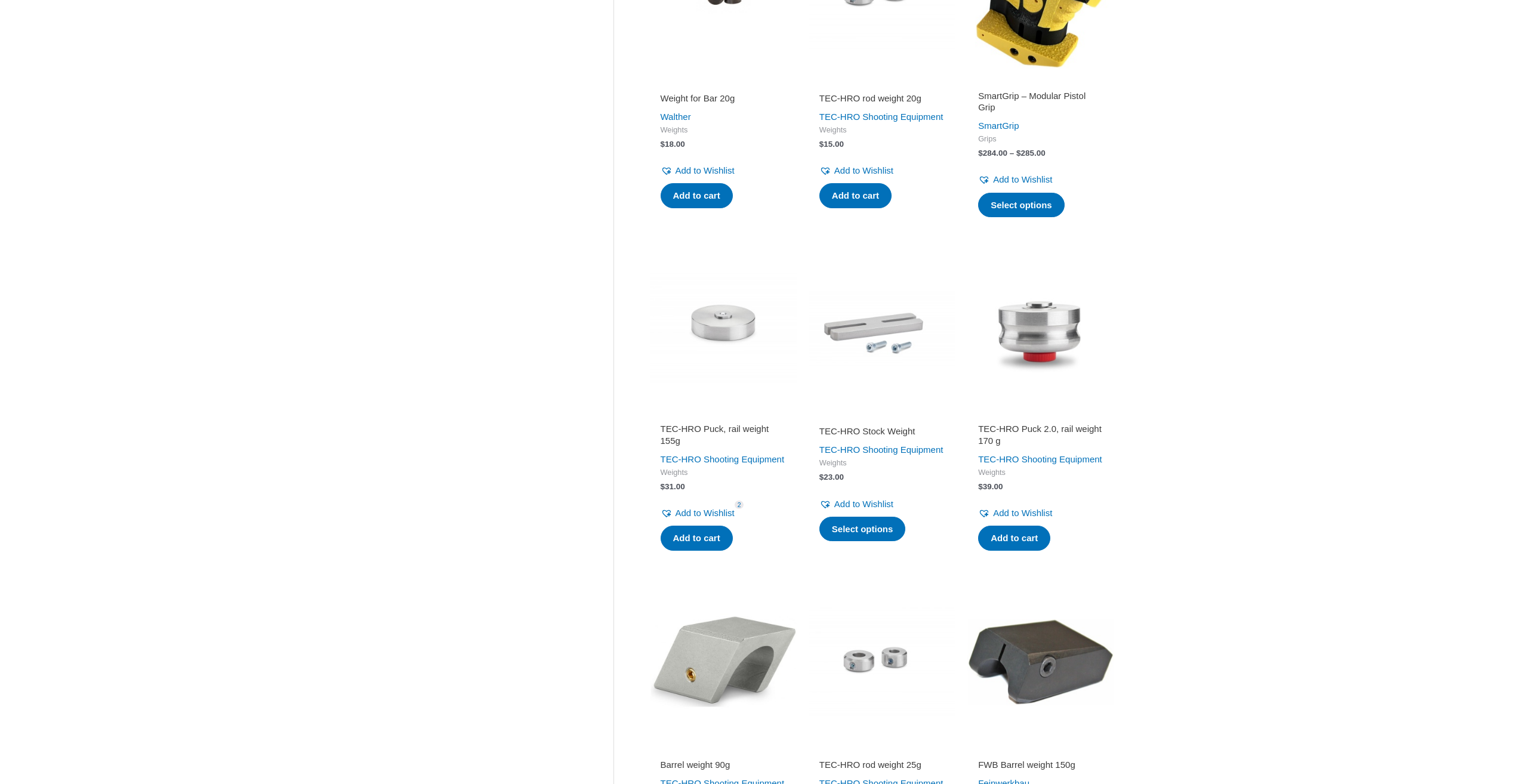
scroll to position [1074, 0]
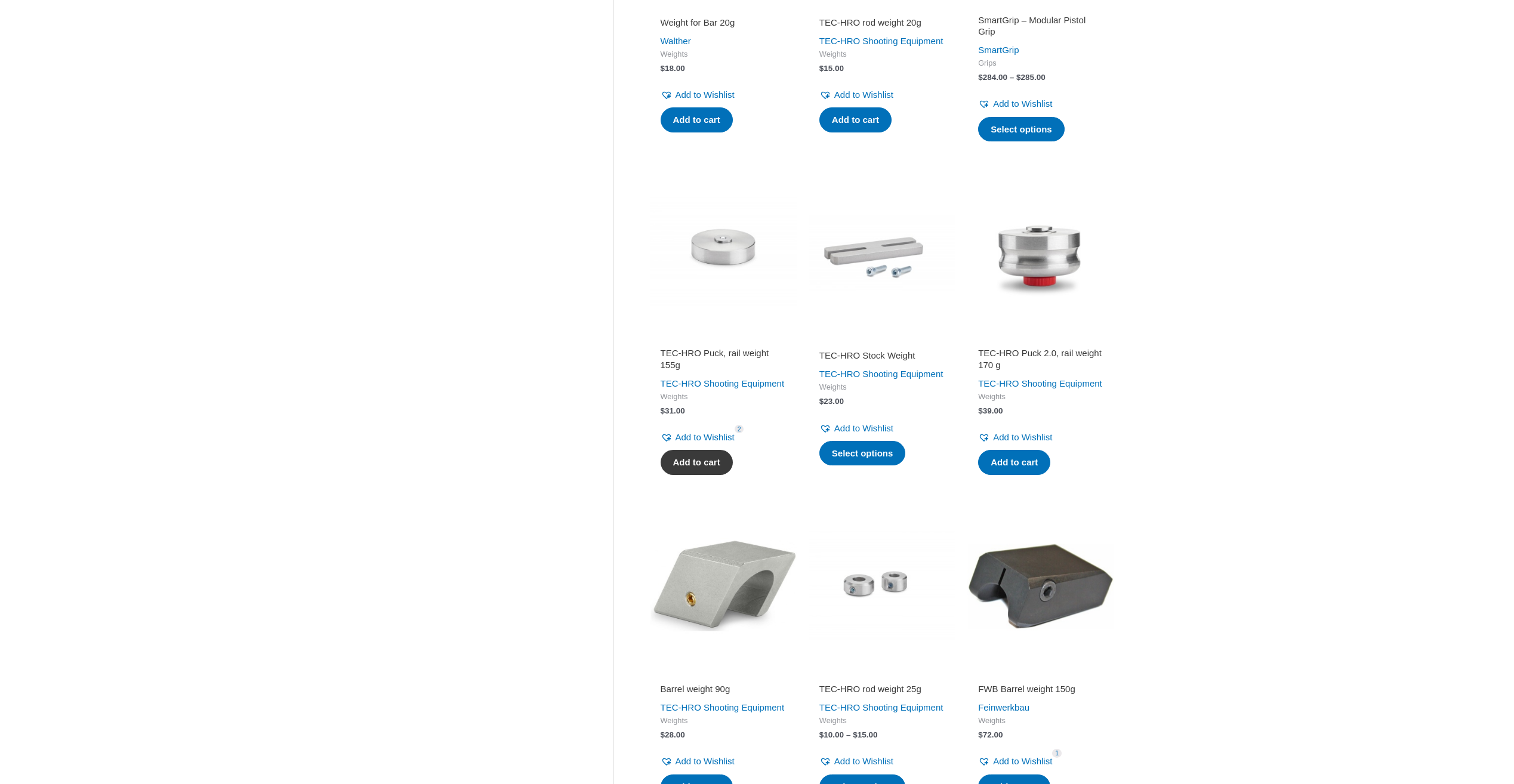
click at [705, 475] on link "Add to cart" at bounding box center [696, 462] width 72 height 25
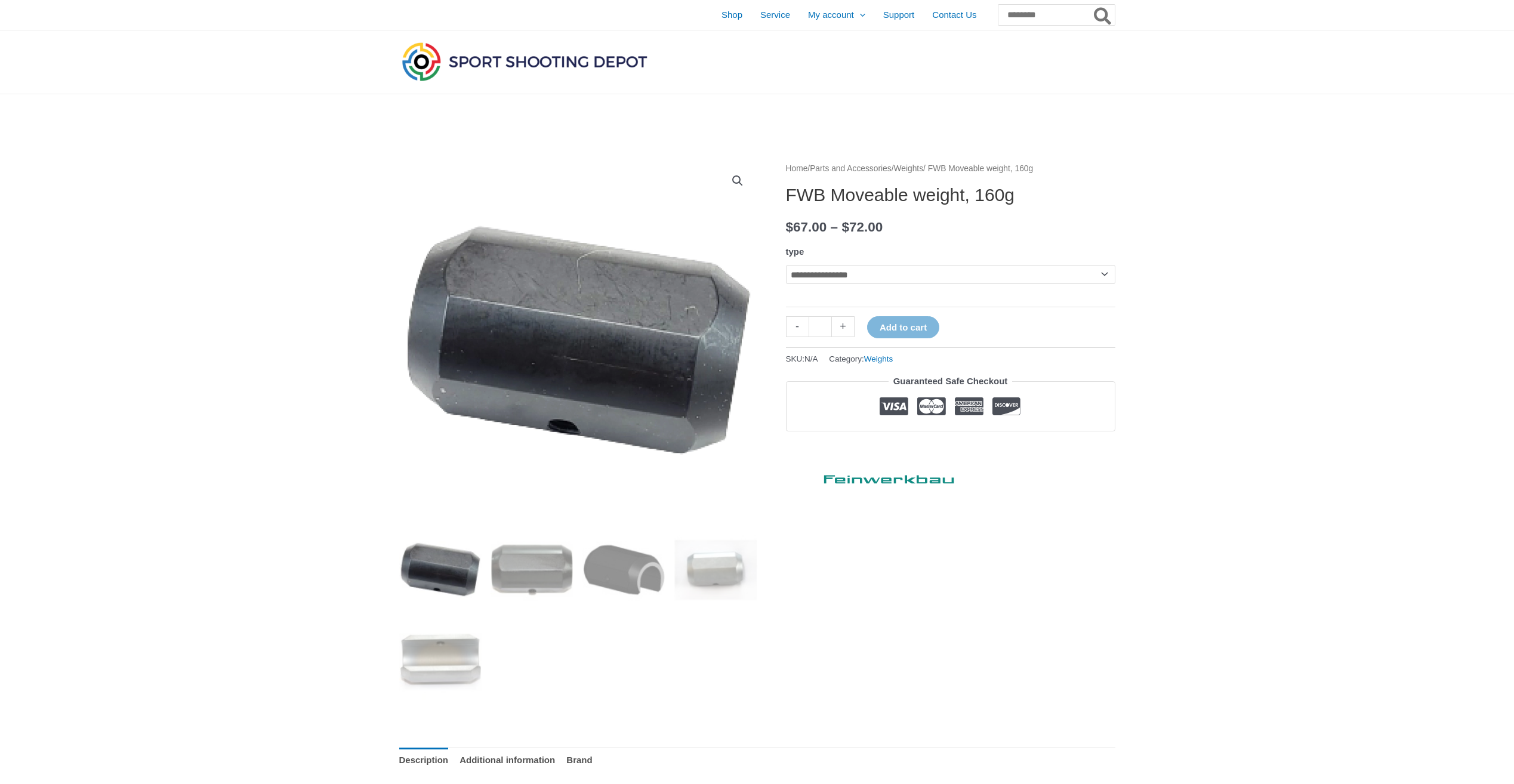
drag, startPoint x: 827, startPoint y: 268, endPoint x: 830, endPoint y: 287, distance: 19.2
click at [827, 270] on select "**********" at bounding box center [950, 274] width 329 height 19
select select "*********"
click at [786, 265] on select "**********" at bounding box center [950, 274] width 329 height 19
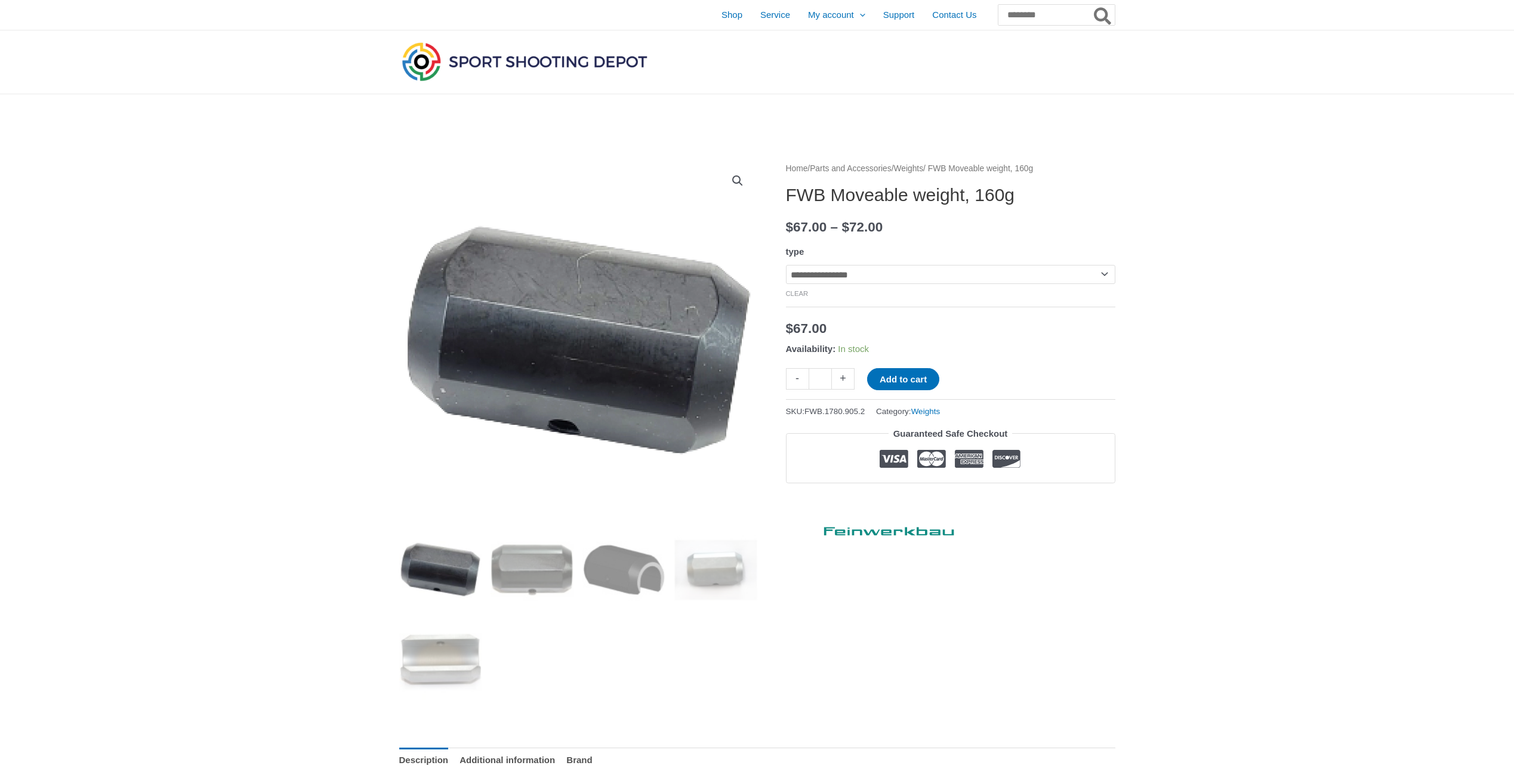
click at [841, 375] on link "+" at bounding box center [843, 379] width 23 height 21
type input "*"
click at [900, 381] on button "Add to cart" at bounding box center [903, 379] width 72 height 22
click at [989, 379] on link "View cart" at bounding box center [974, 378] width 43 height 20
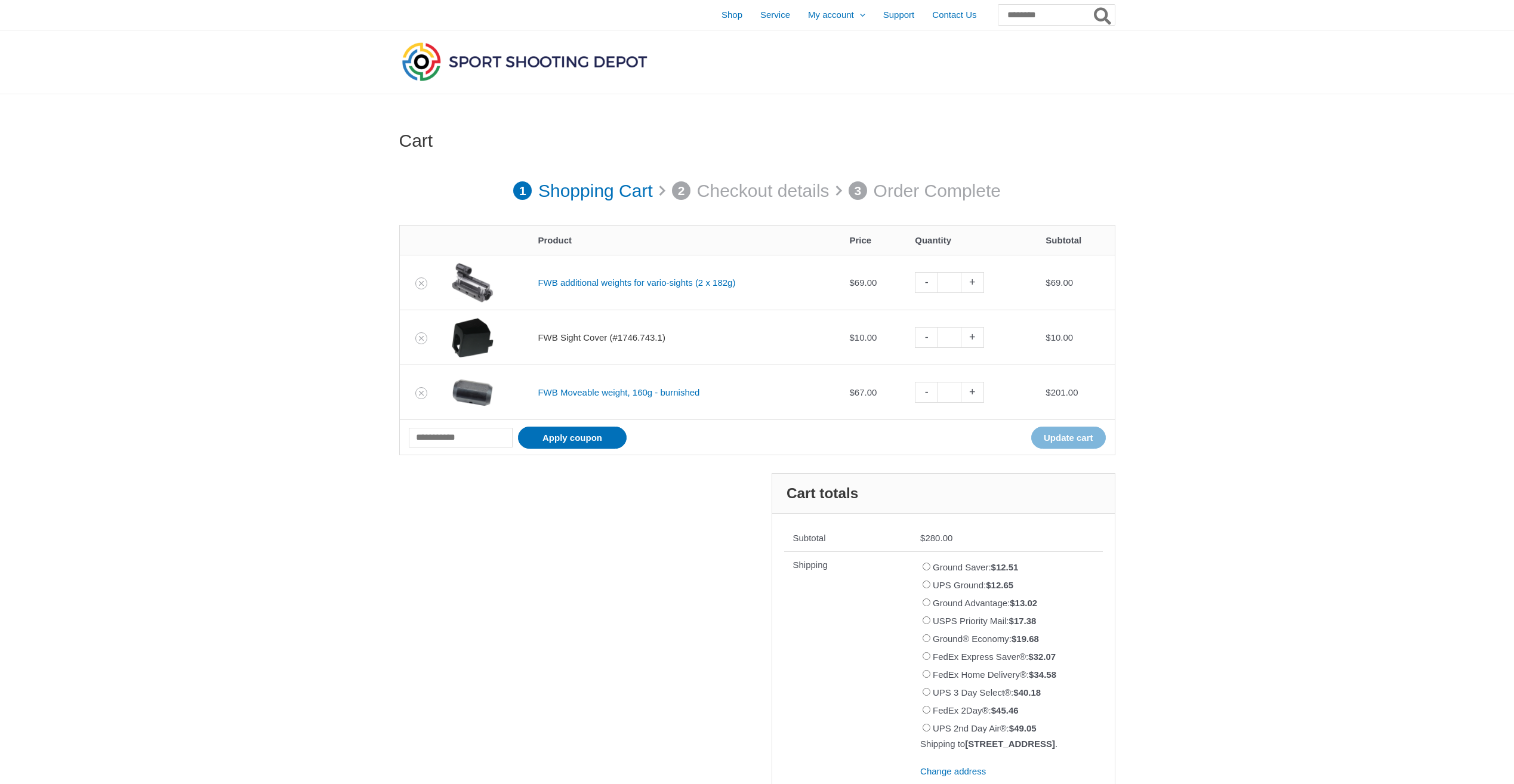
click at [570, 337] on link "FWB Sight Cover (#1746.743.1)" at bounding box center [601, 337] width 127 height 10
click at [420, 338] on icon "Remove FWB Sight Cover (#1746.743.1) from cart" at bounding box center [421, 338] width 8 height 8
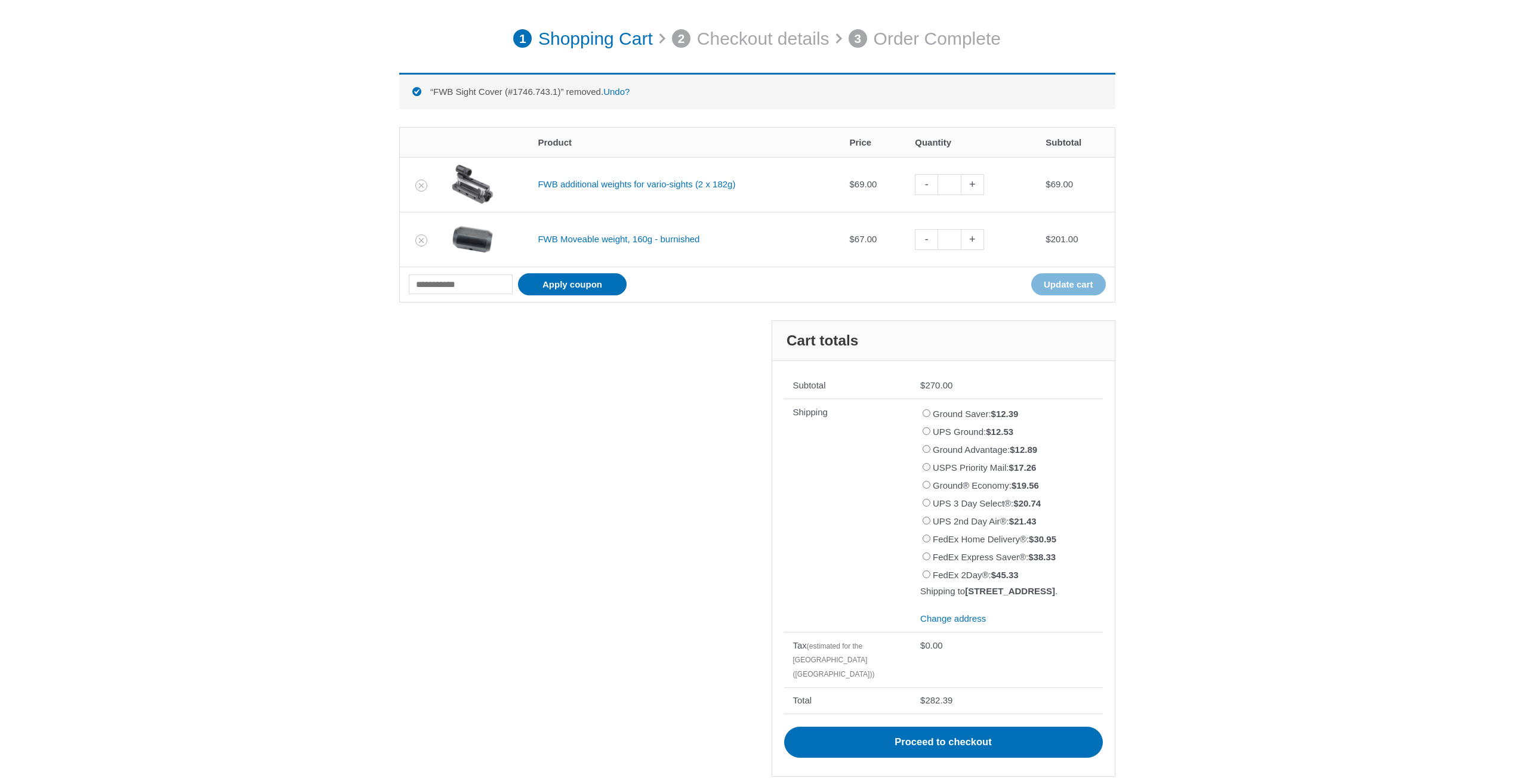
scroll to position [165, 0]
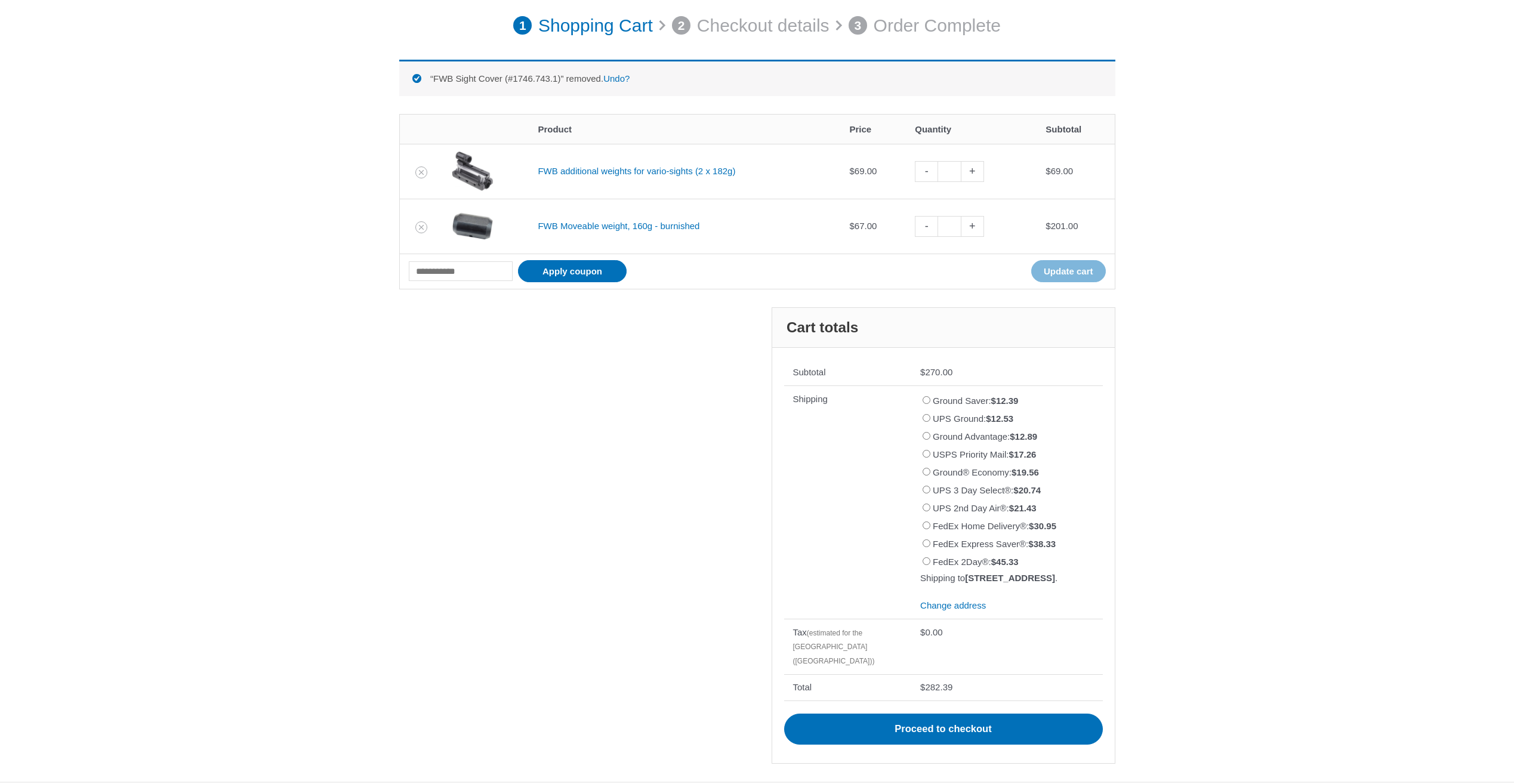
click at [931, 228] on link "-" at bounding box center [926, 227] width 23 height 21
type input "*"
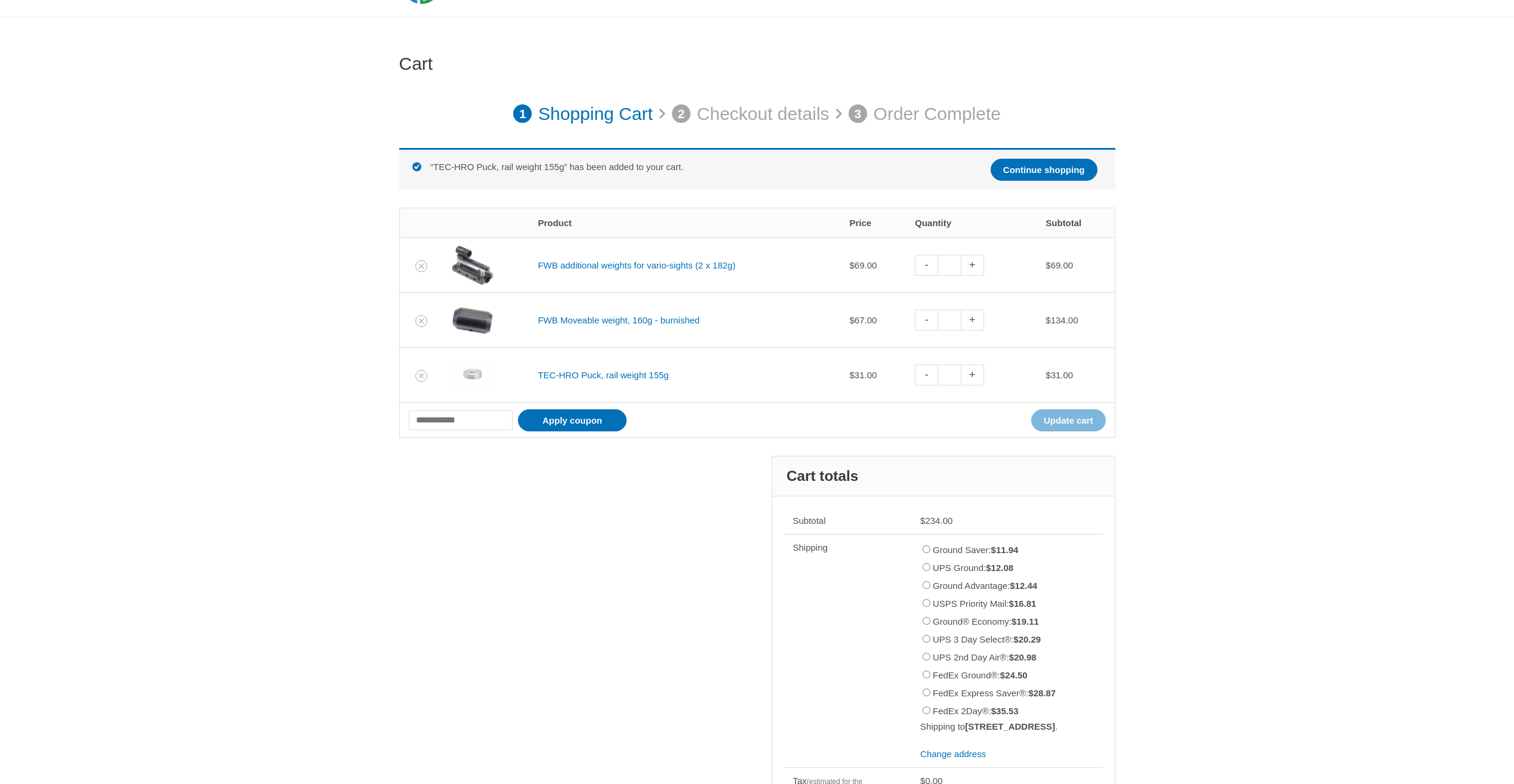
scroll to position [60, 0]
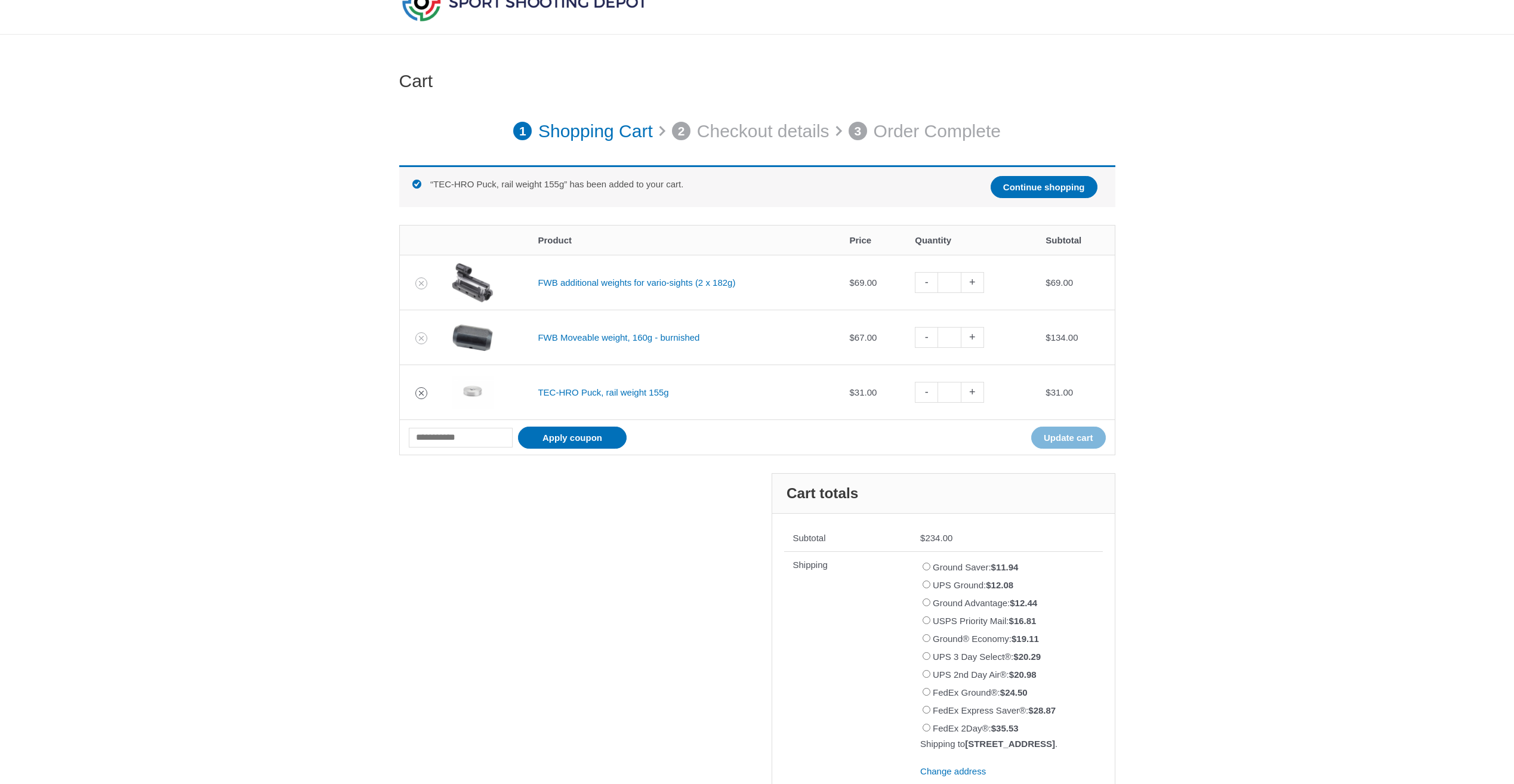
click at [417, 396] on icon "Remove TEC-HRO Puck, rail weight 155g from cart" at bounding box center [421, 393] width 8 height 8
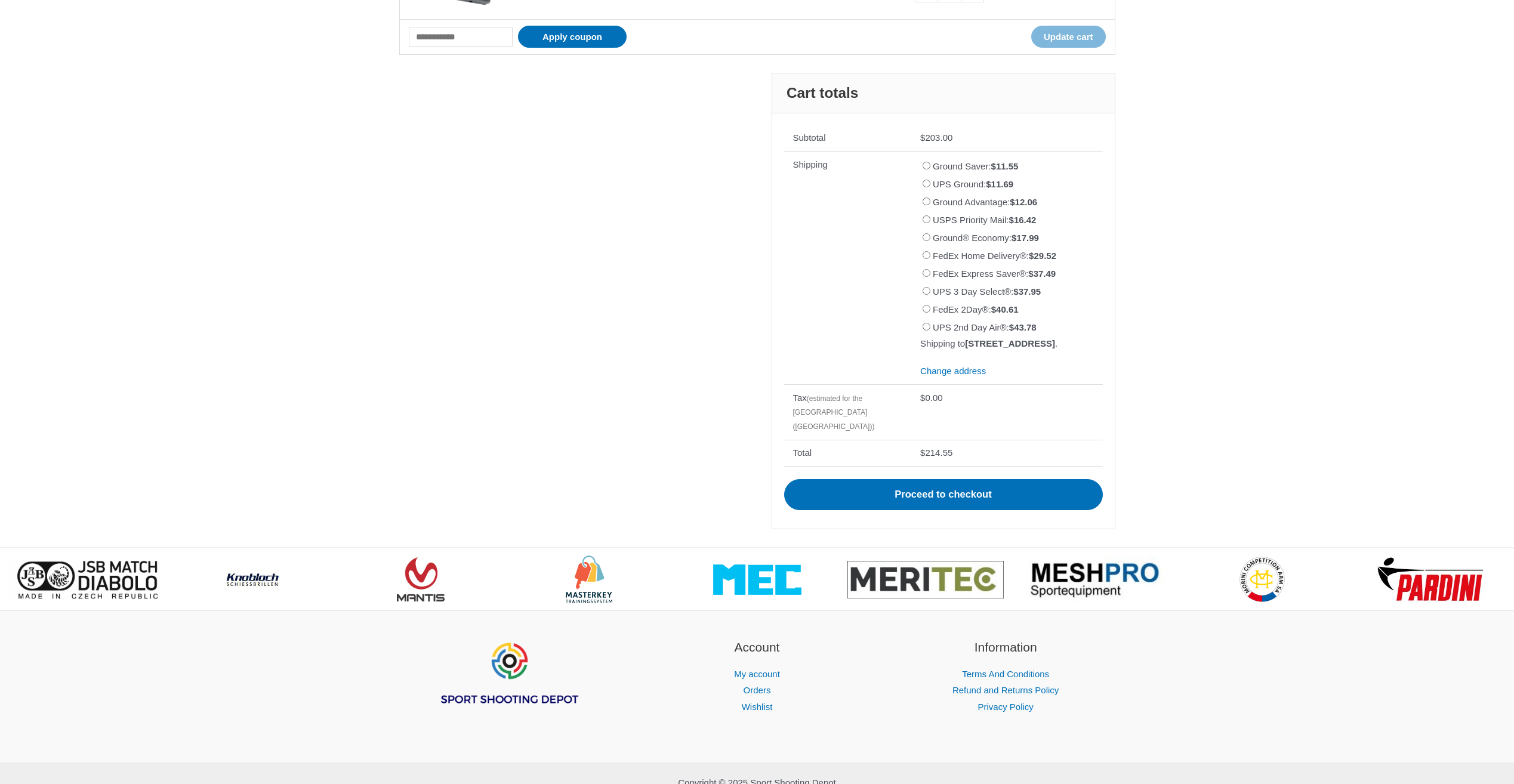
scroll to position [417, 0]
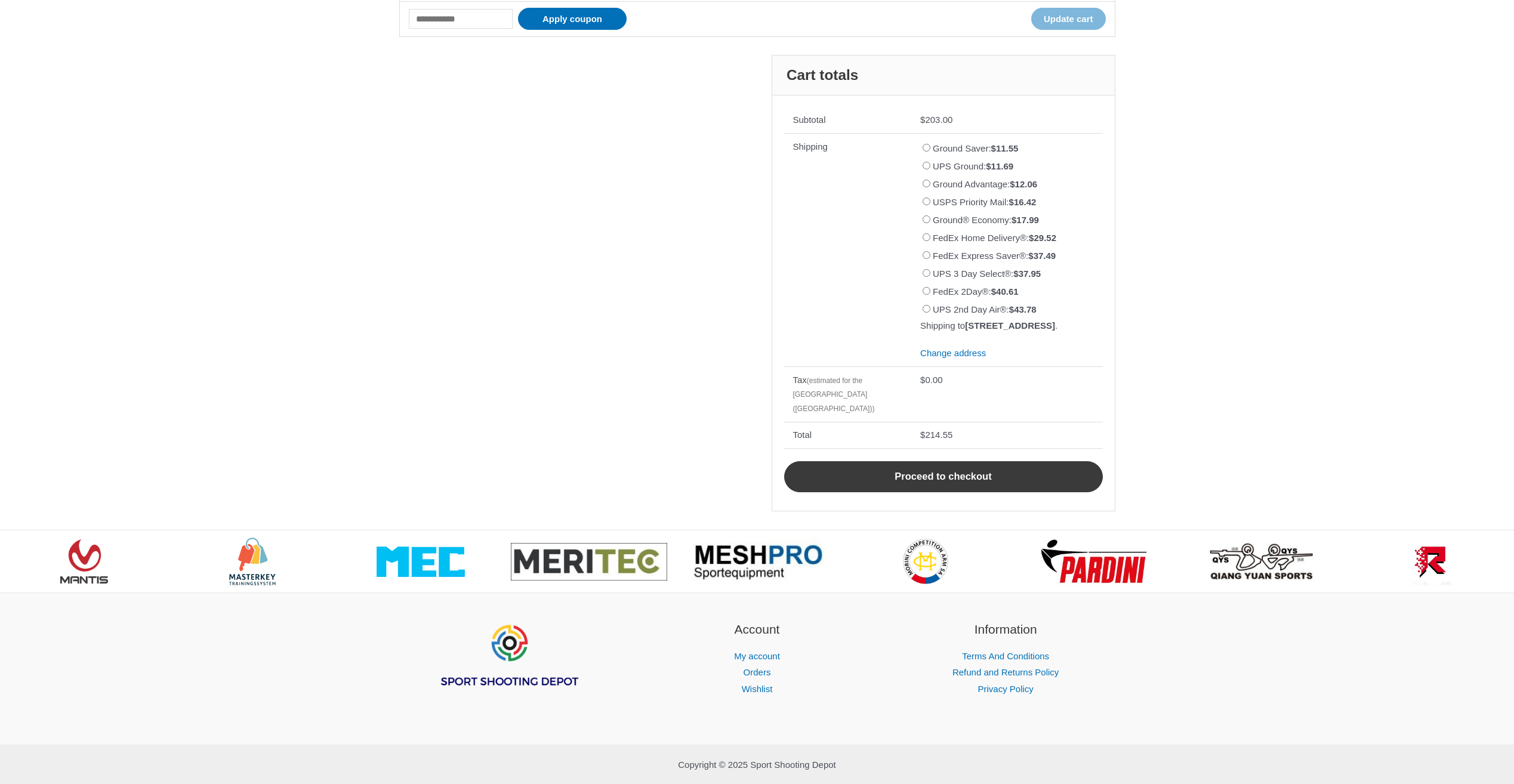
click at [917, 476] on link "Proceed to checkout" at bounding box center [943, 477] width 318 height 31
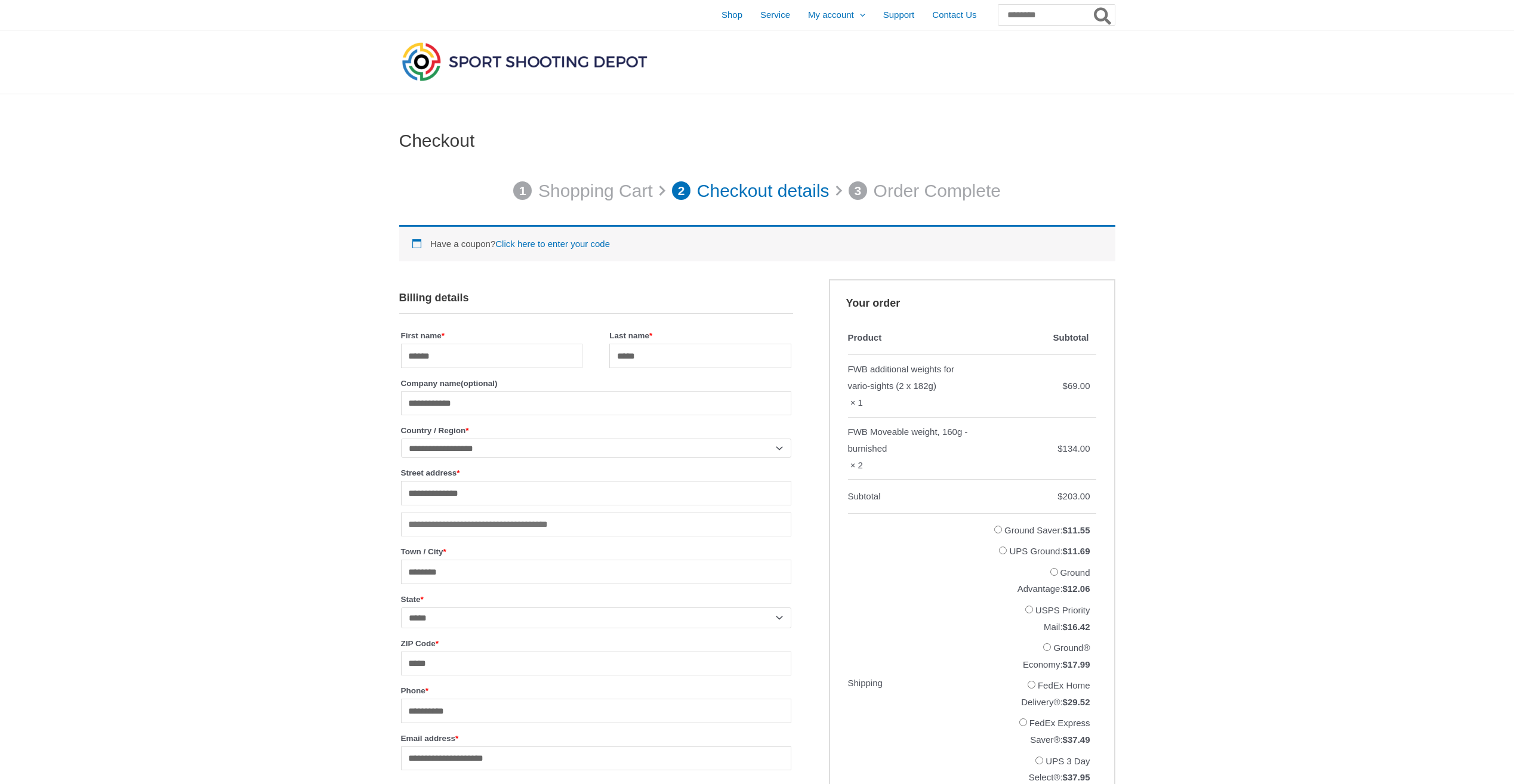
select select "**"
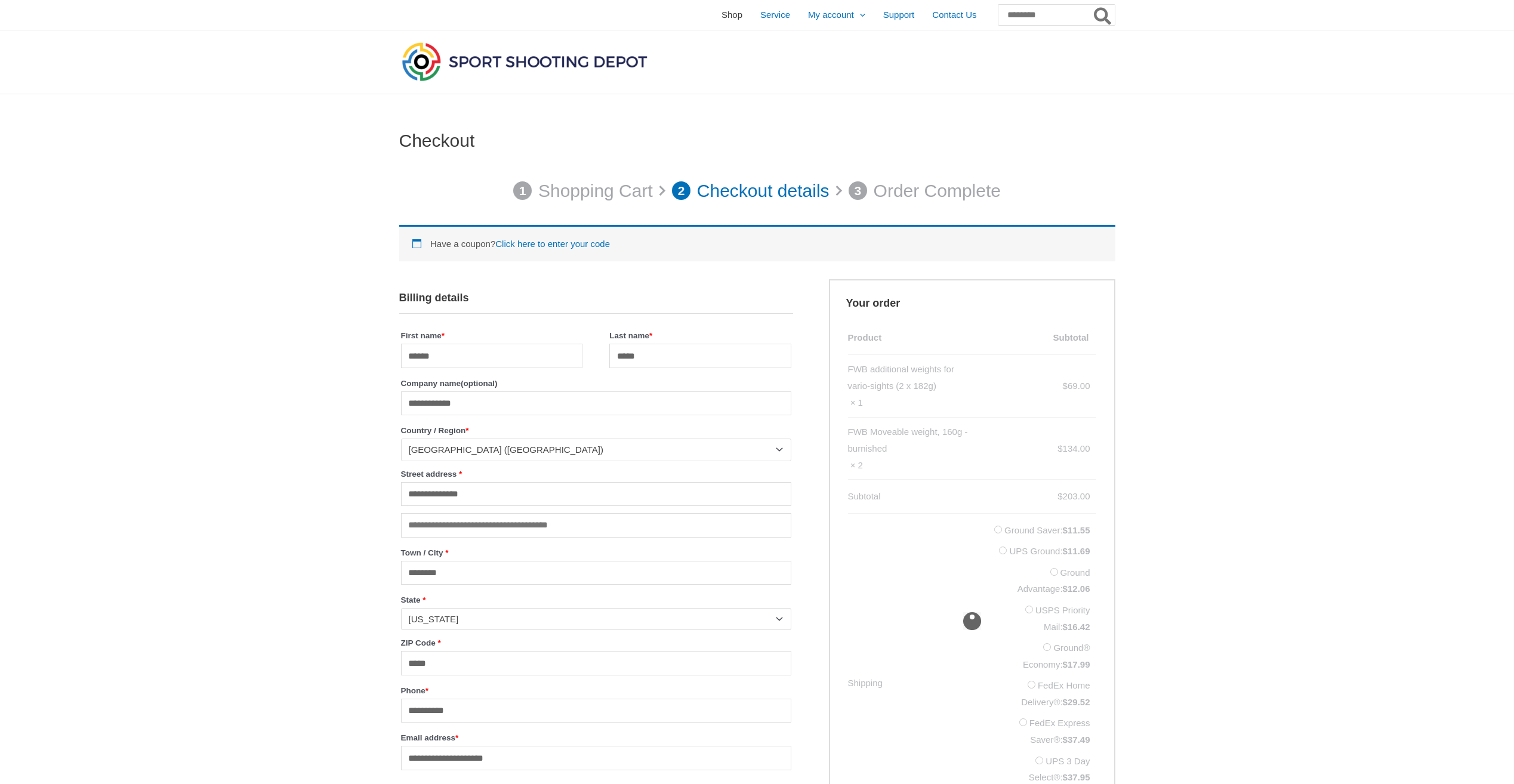
click at [721, 12] on span "Shop" at bounding box center [732, 15] width 21 height 29
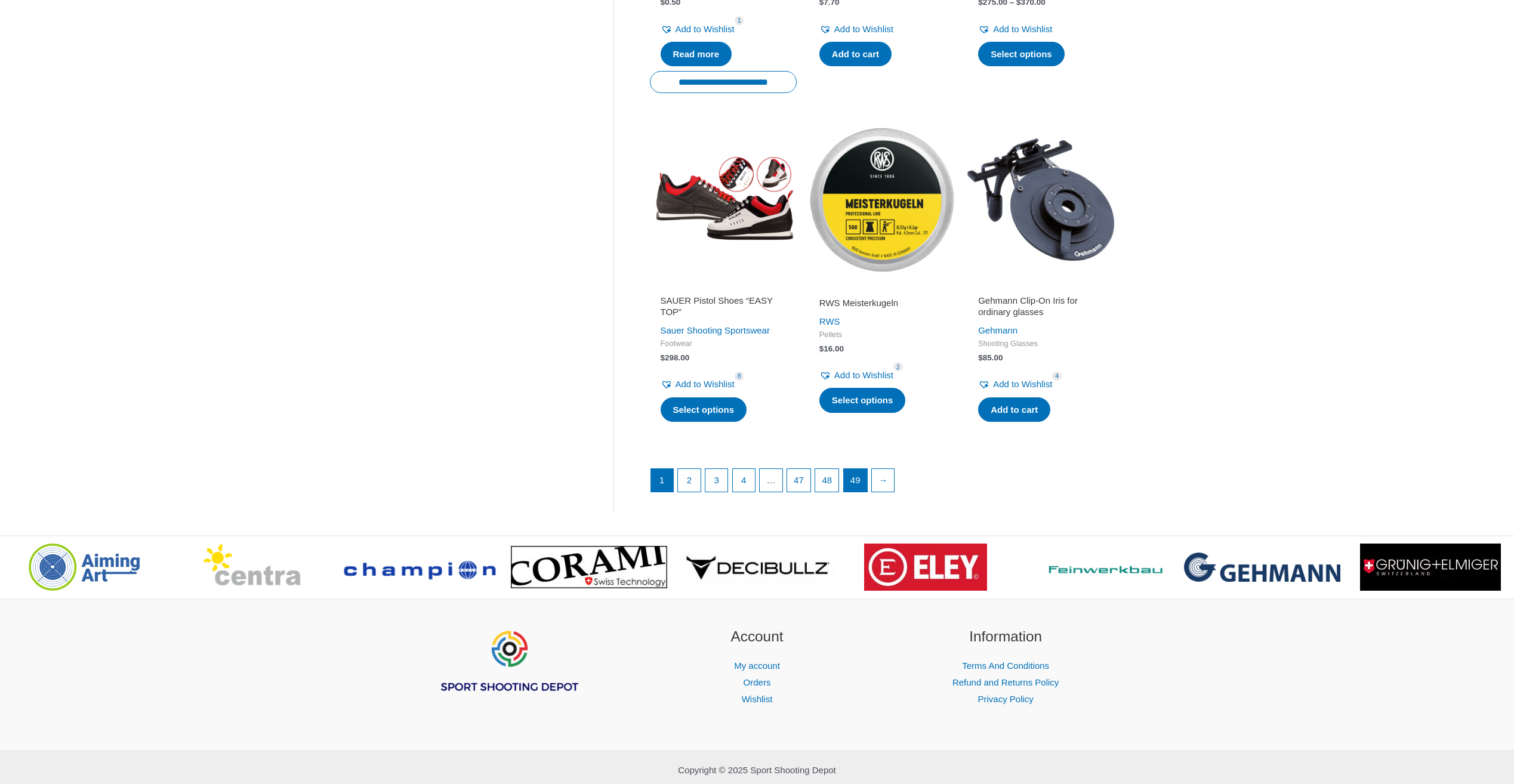
scroll to position [1492, 0]
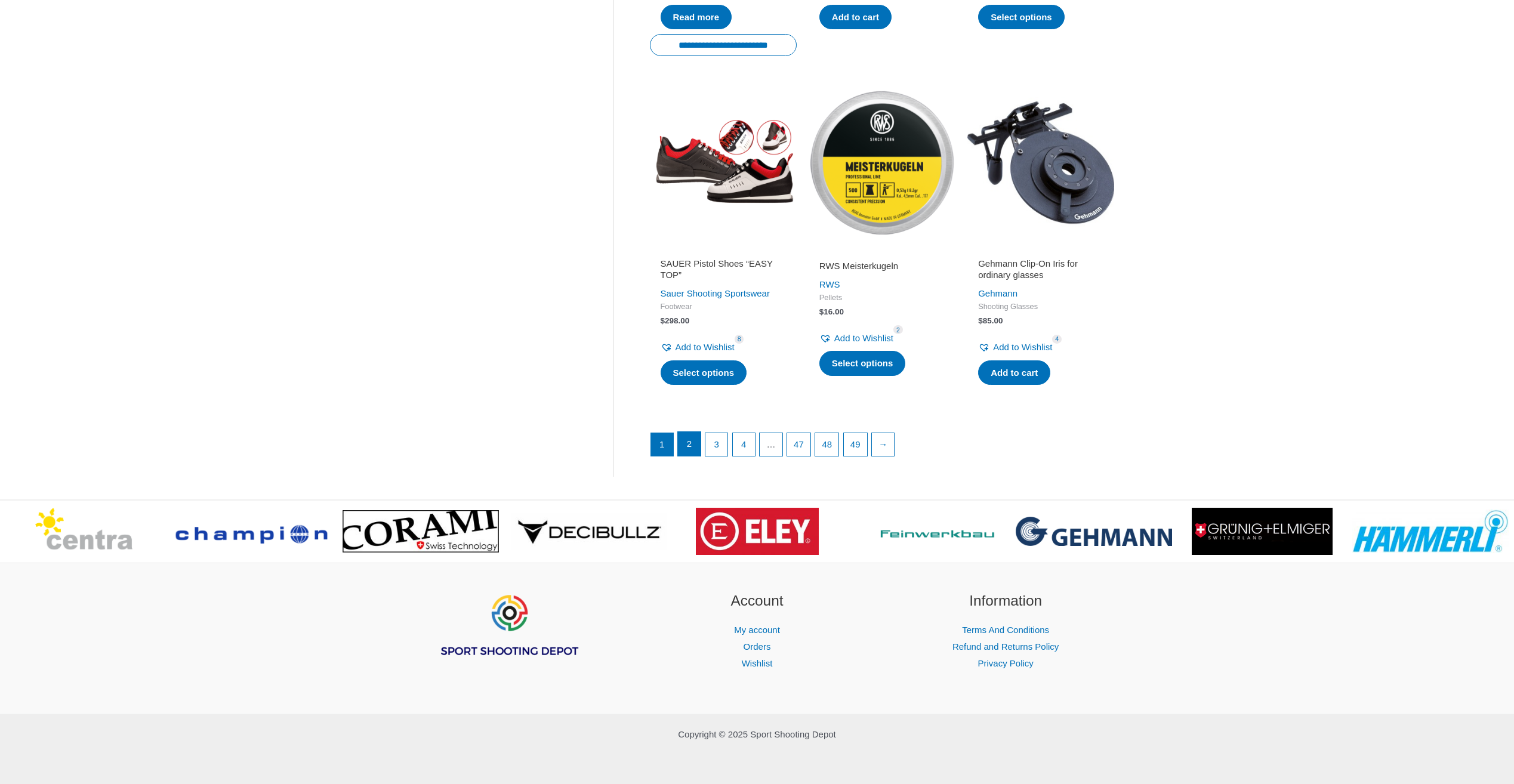
click at [682, 448] on link "2" at bounding box center [689, 444] width 23 height 24
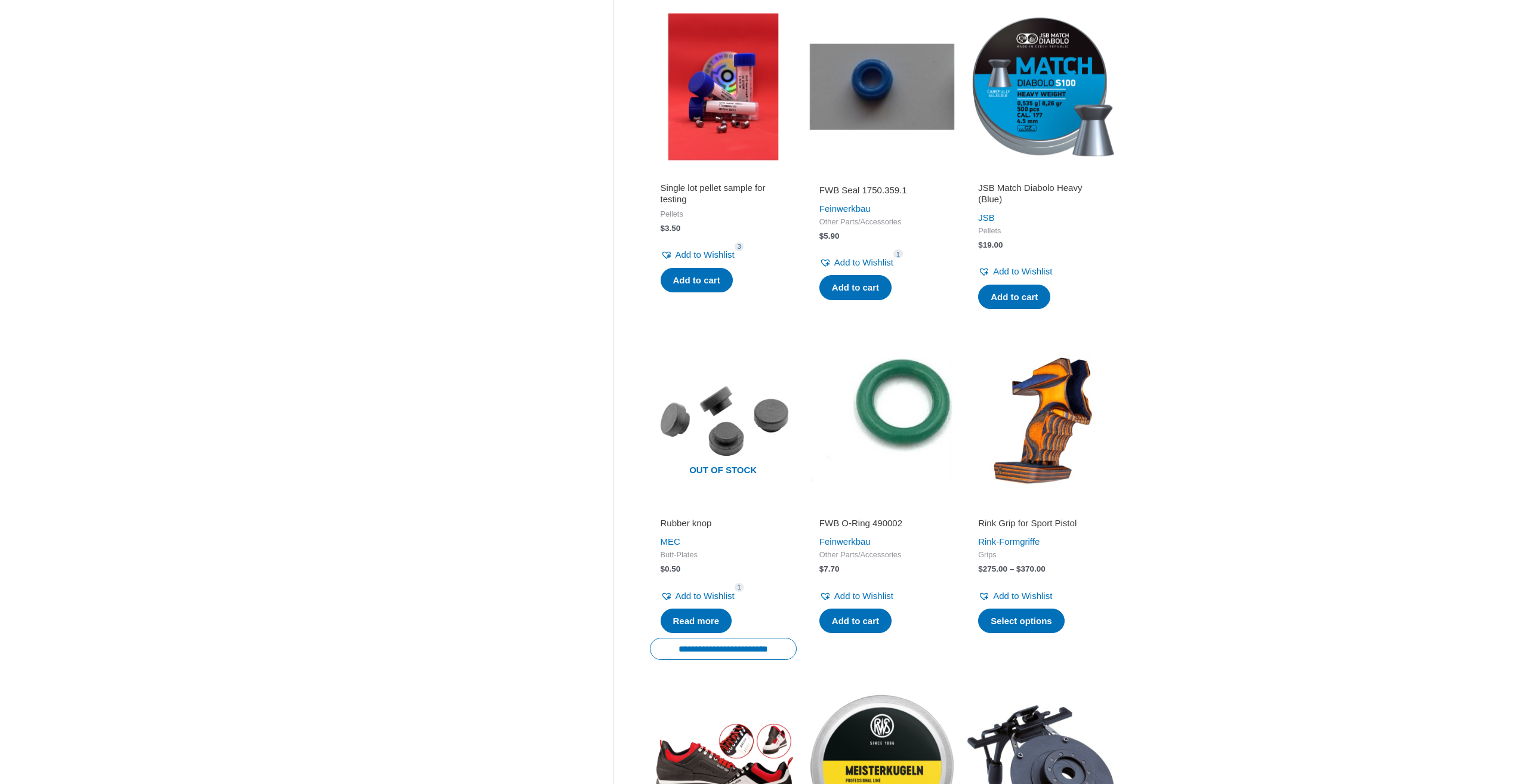
scroll to position [895, 0]
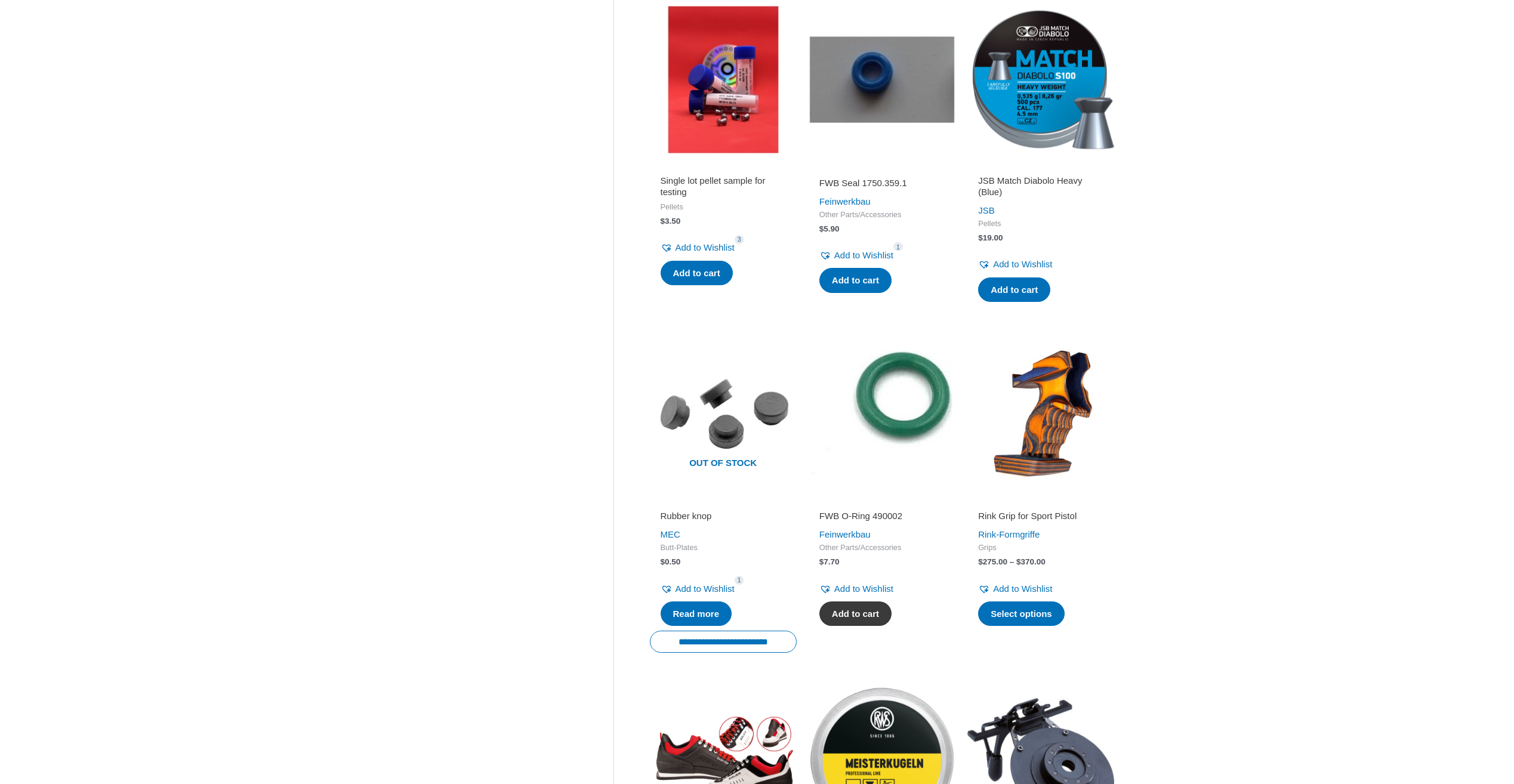
click at [863, 619] on link "Add to cart" at bounding box center [855, 614] width 72 height 25
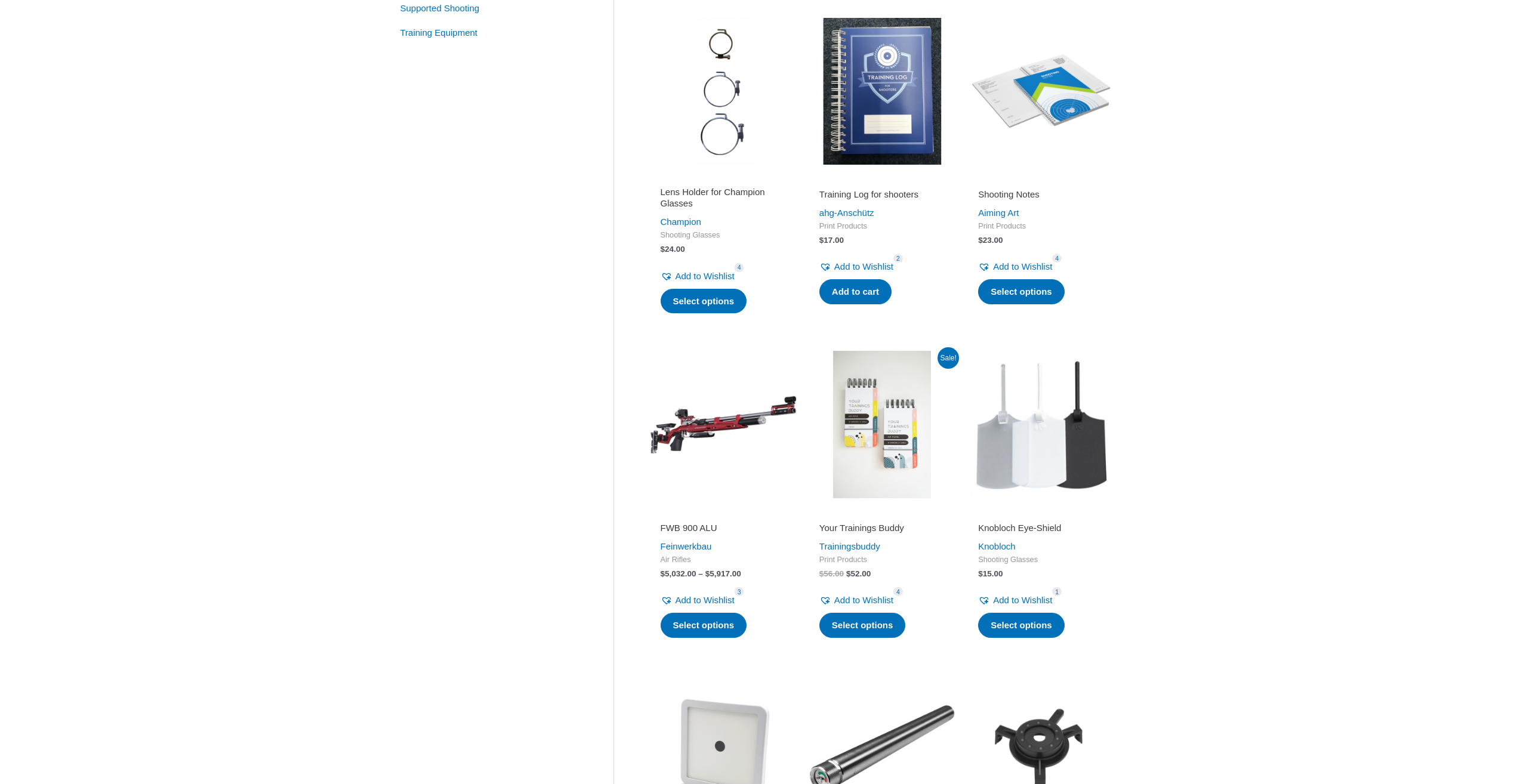
scroll to position [597, 0]
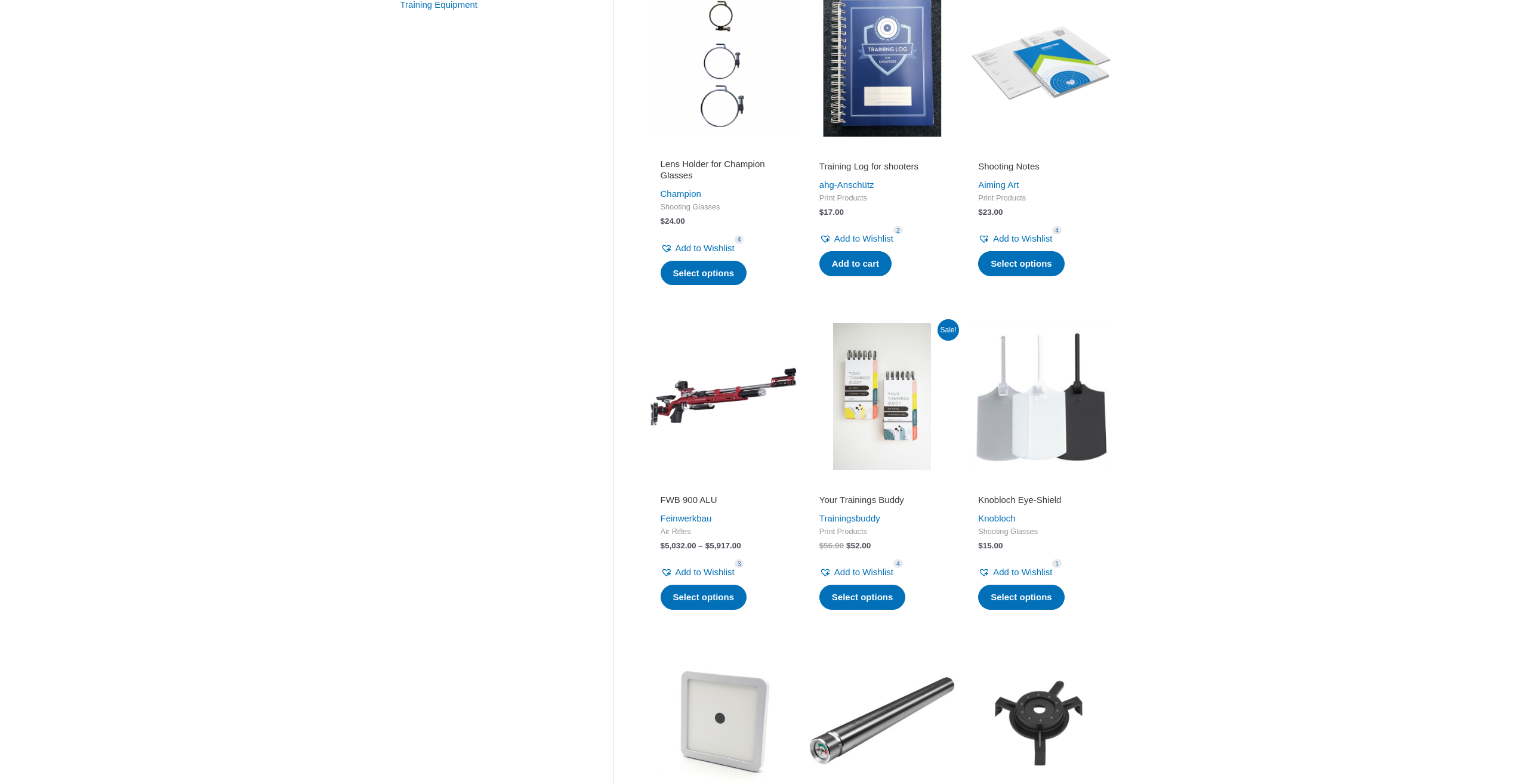
click at [877, 453] on img at bounding box center [881, 395] width 146 height 146
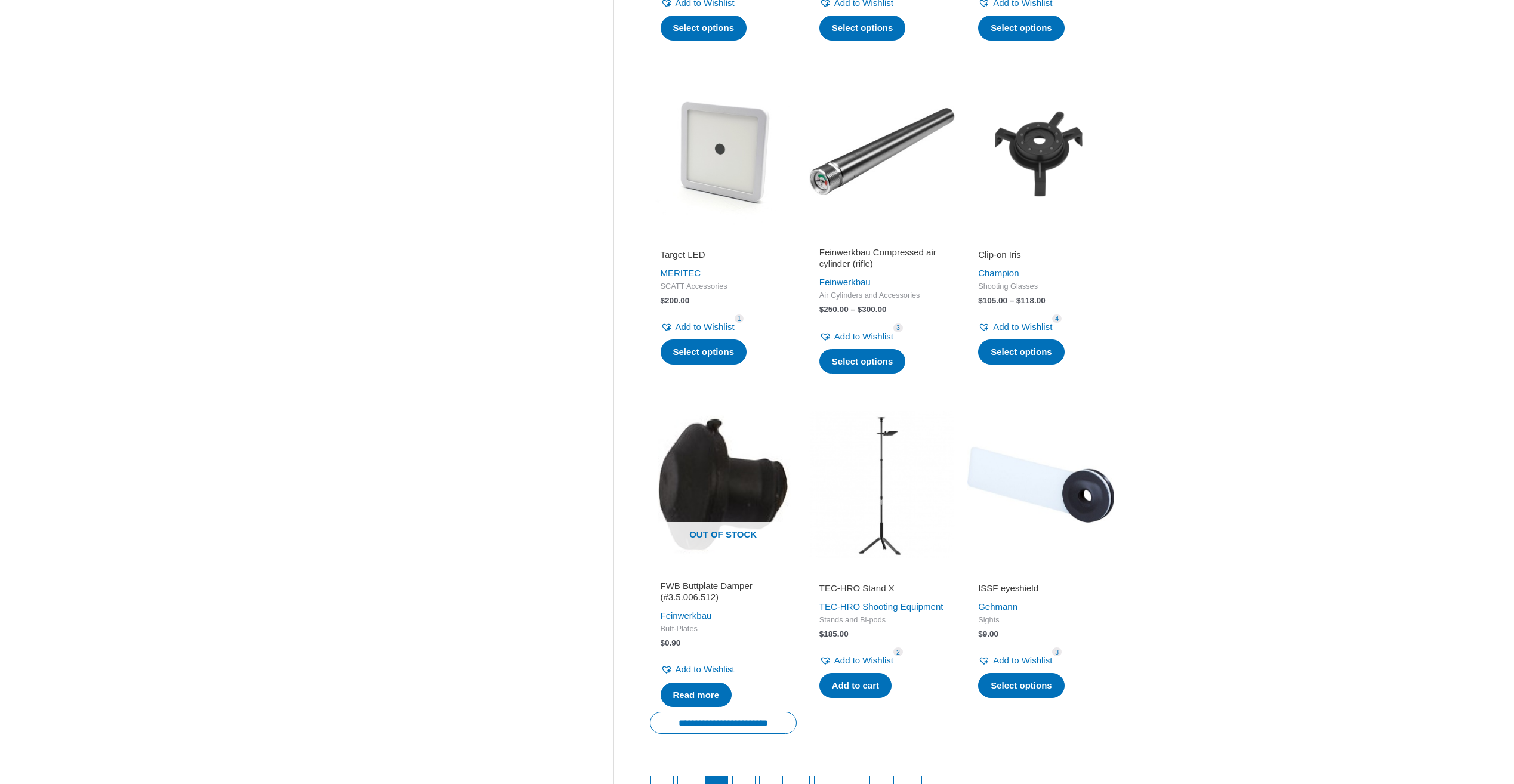
scroll to position [1193, 0]
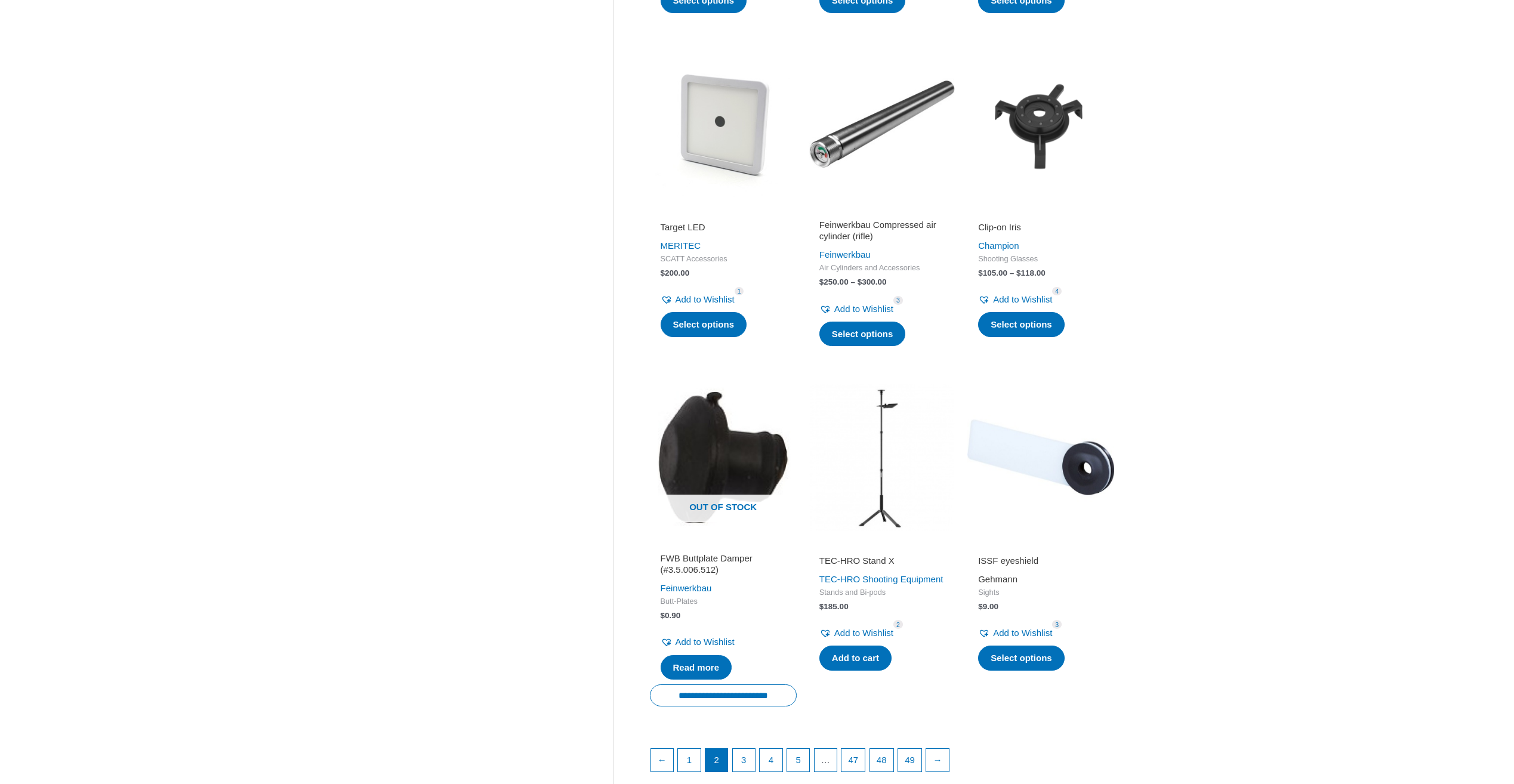
click at [1010, 577] on link "Gehmann" at bounding box center [998, 579] width 39 height 10
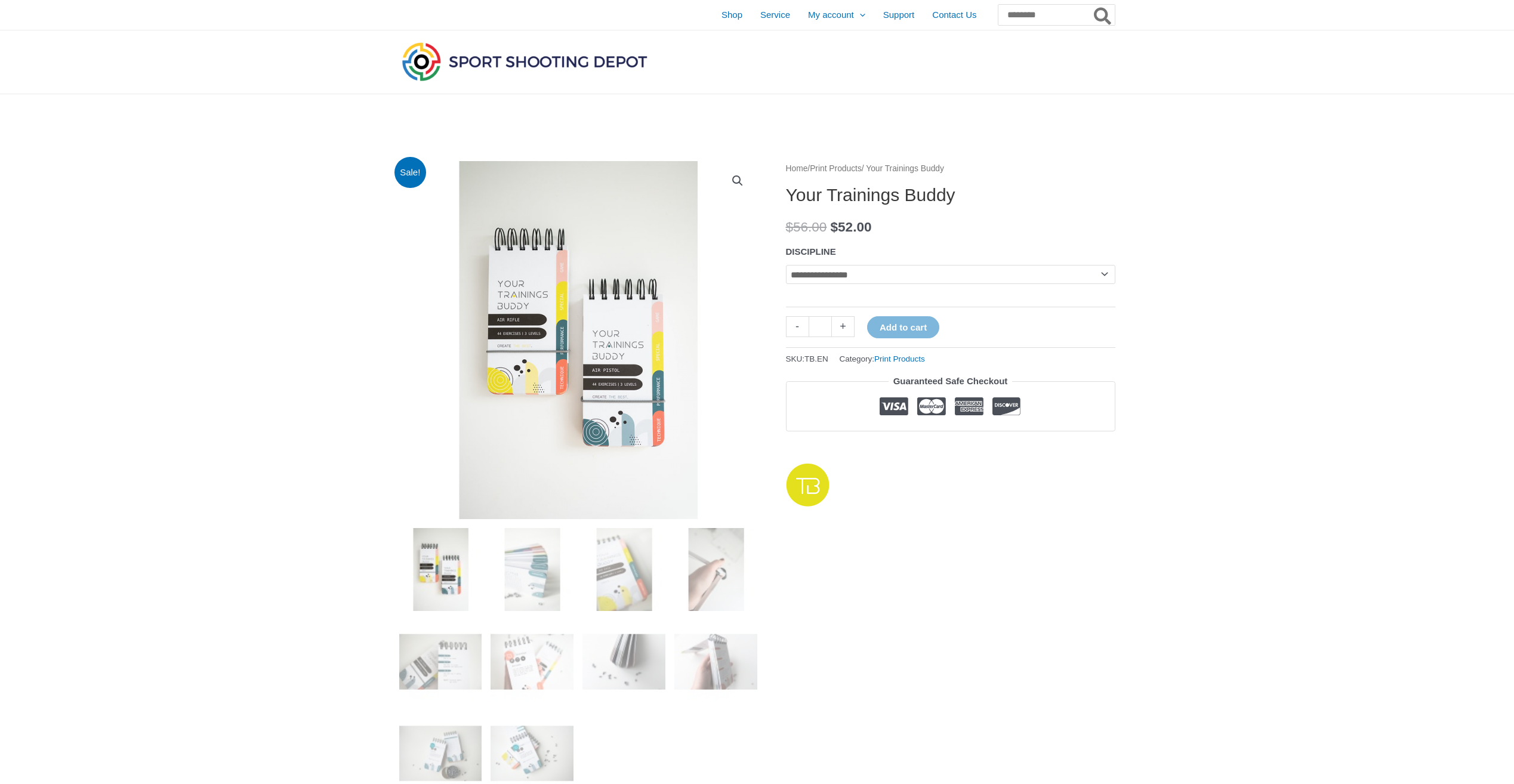
click at [444, 582] on img at bounding box center [440, 569] width 83 height 83
click at [532, 602] on img at bounding box center [531, 569] width 83 height 83
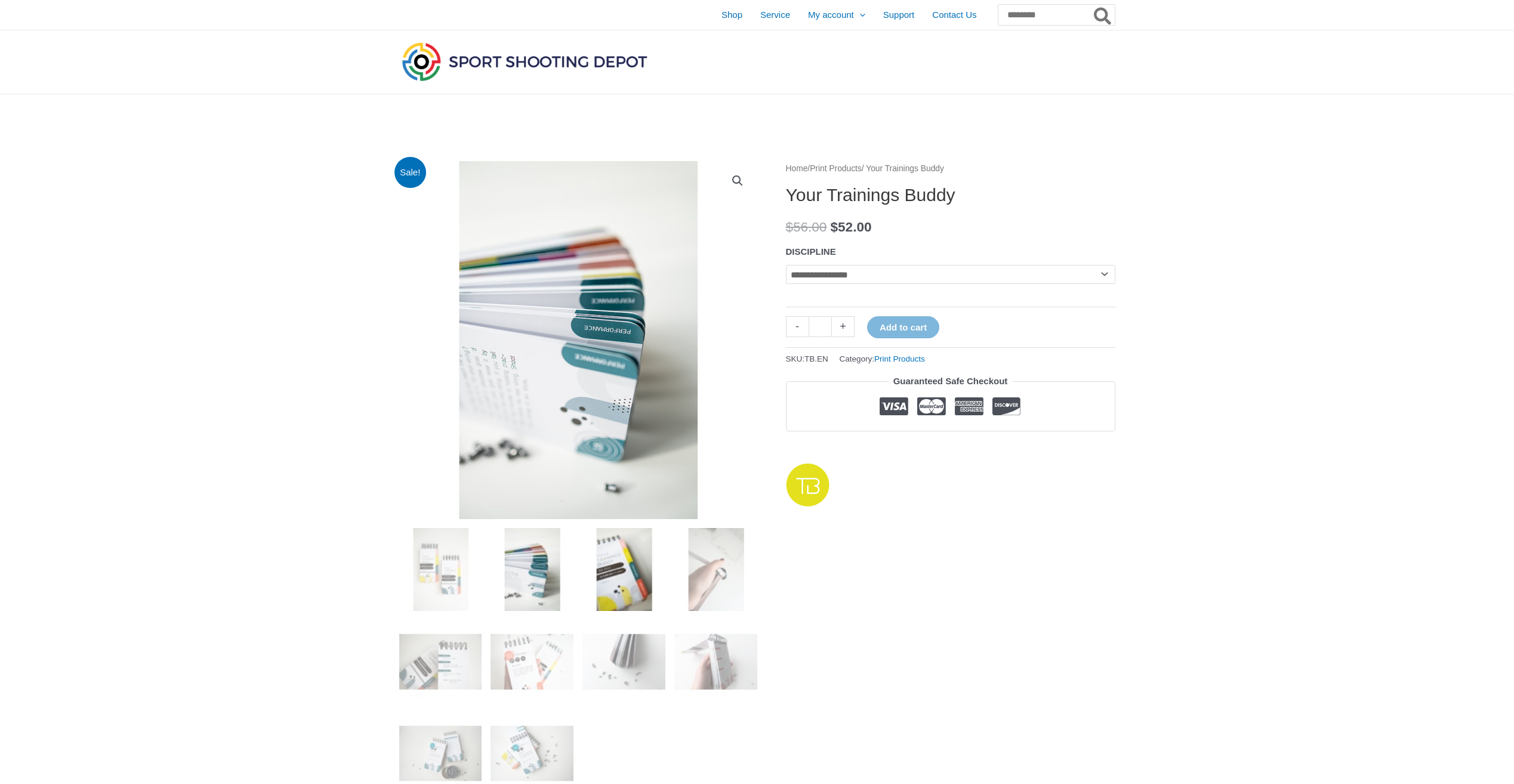
click at [639, 599] on img at bounding box center [624, 569] width 83 height 83
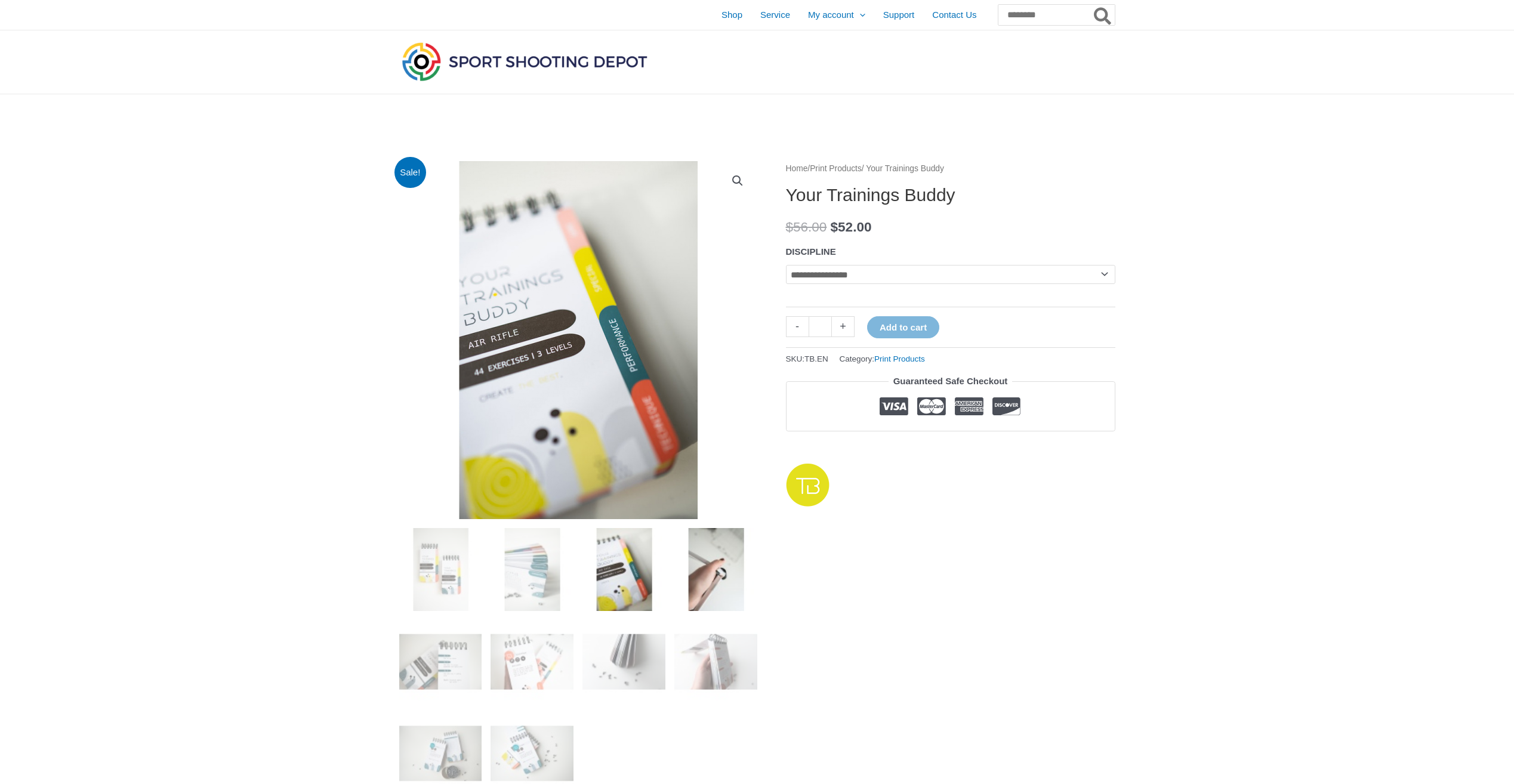
click at [719, 580] on img at bounding box center [715, 569] width 83 height 83
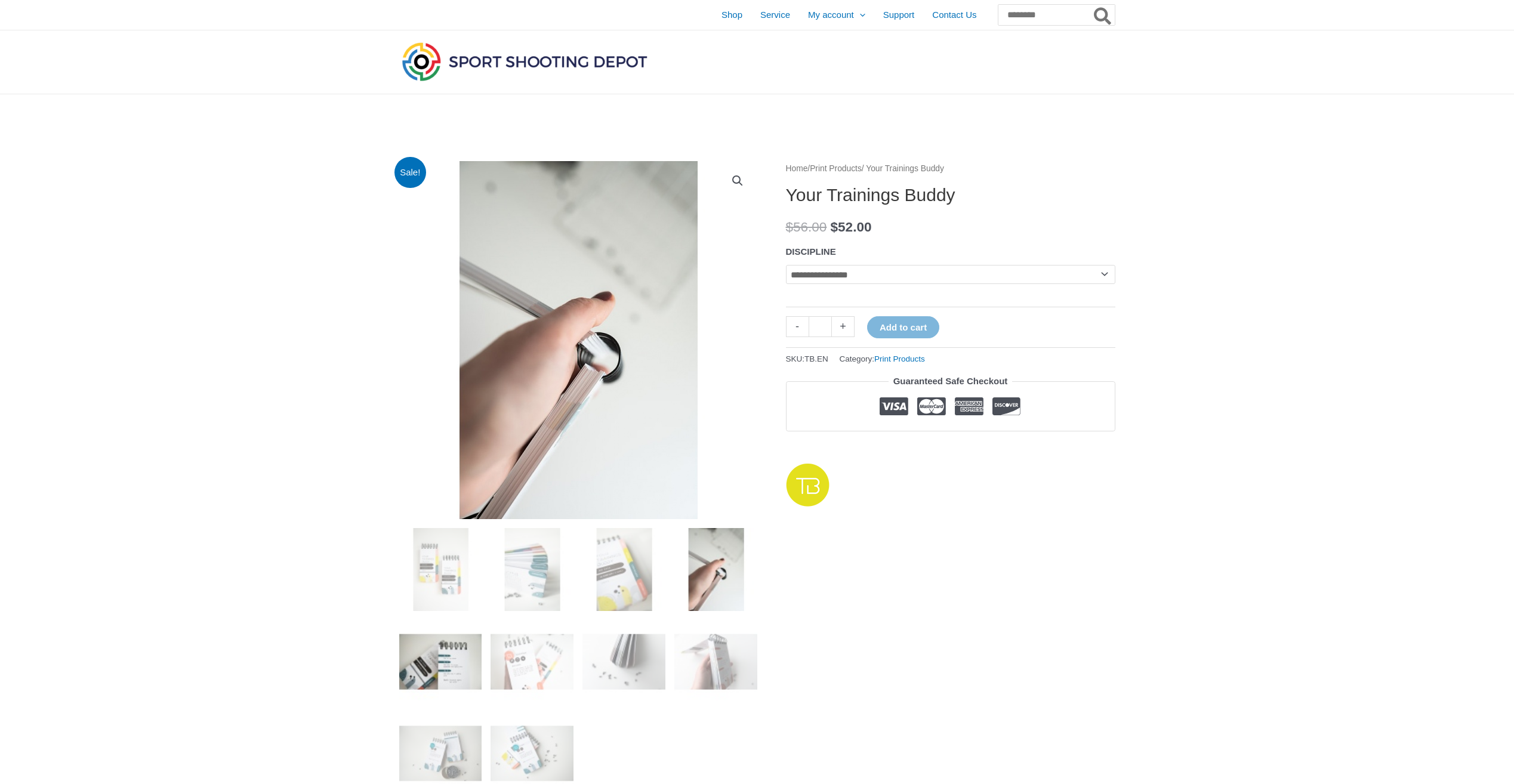
click at [457, 656] on img at bounding box center [440, 660] width 83 height 83
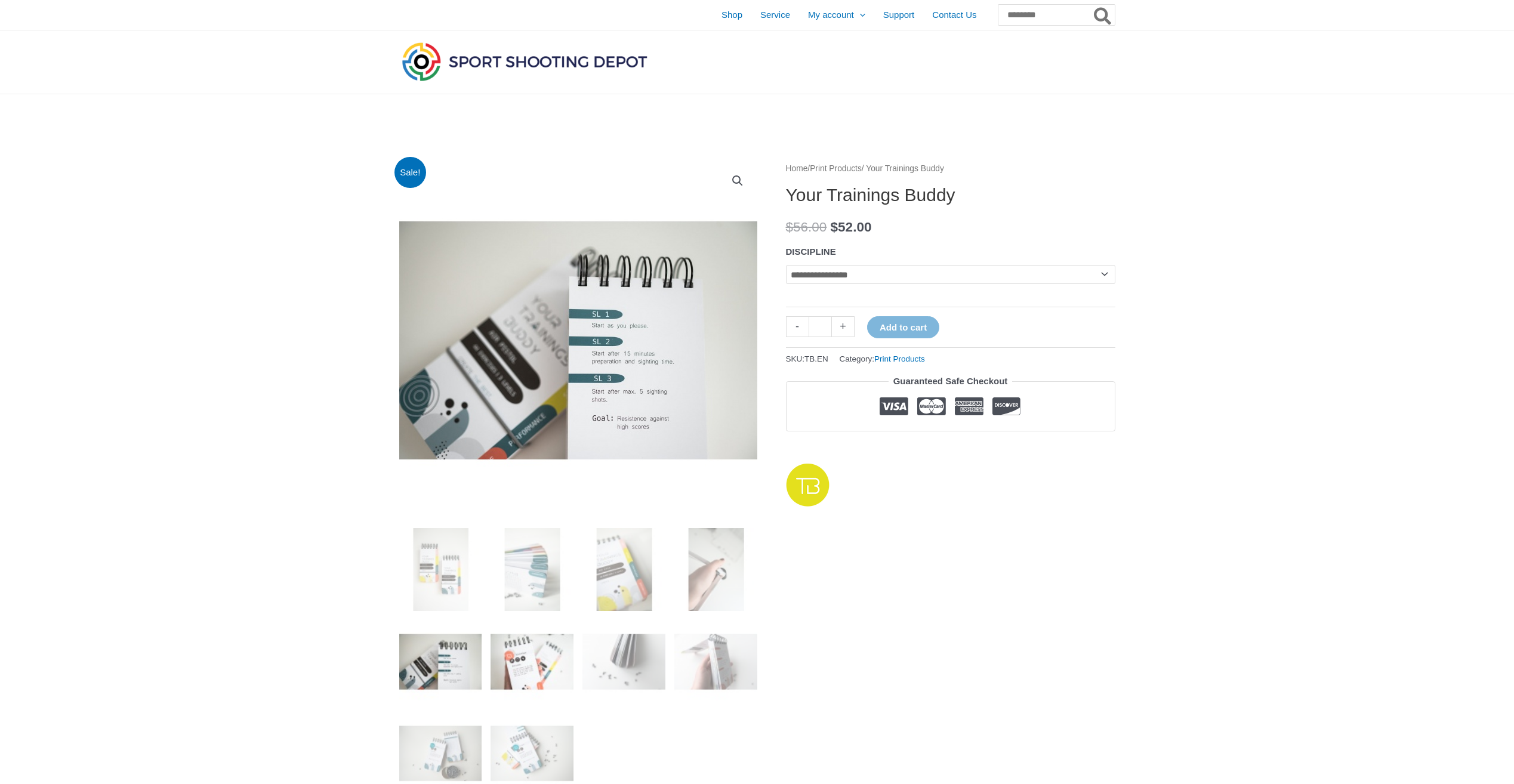
click at [521, 660] on img at bounding box center [531, 660] width 83 height 83
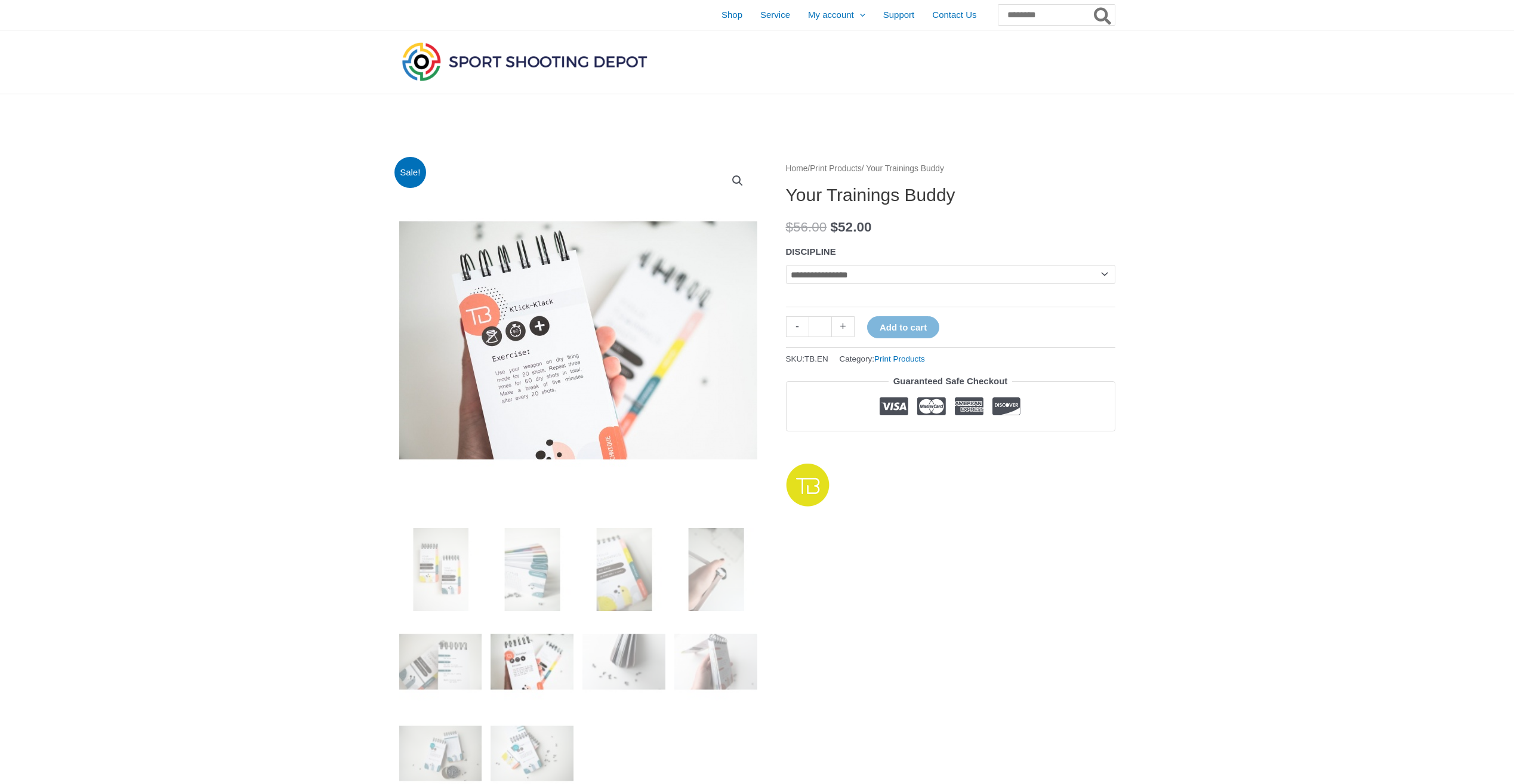
click at [536, 647] on img at bounding box center [531, 660] width 83 height 83
click at [630, 661] on img at bounding box center [624, 660] width 83 height 83
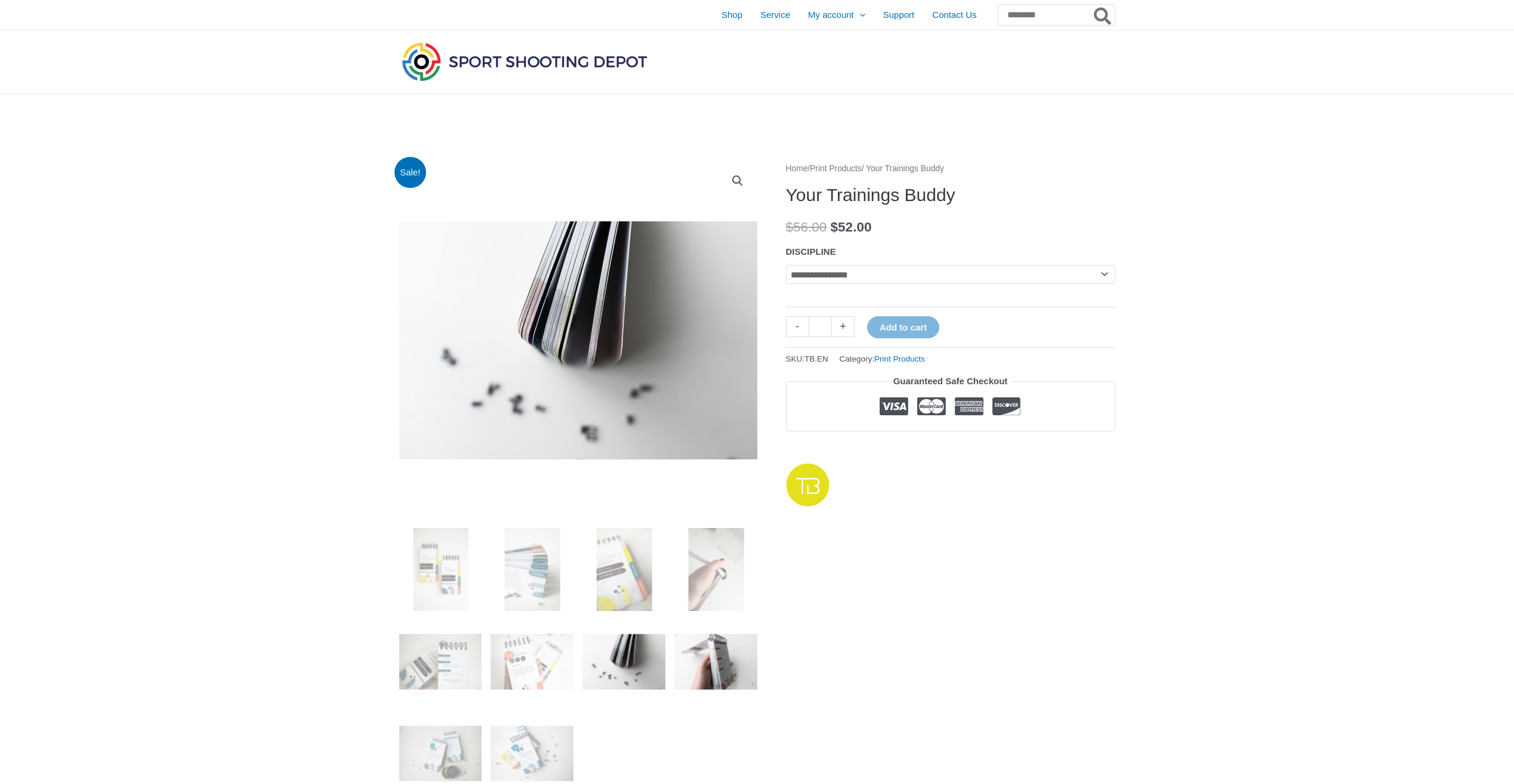
click at [719, 662] on img at bounding box center [715, 660] width 83 height 83
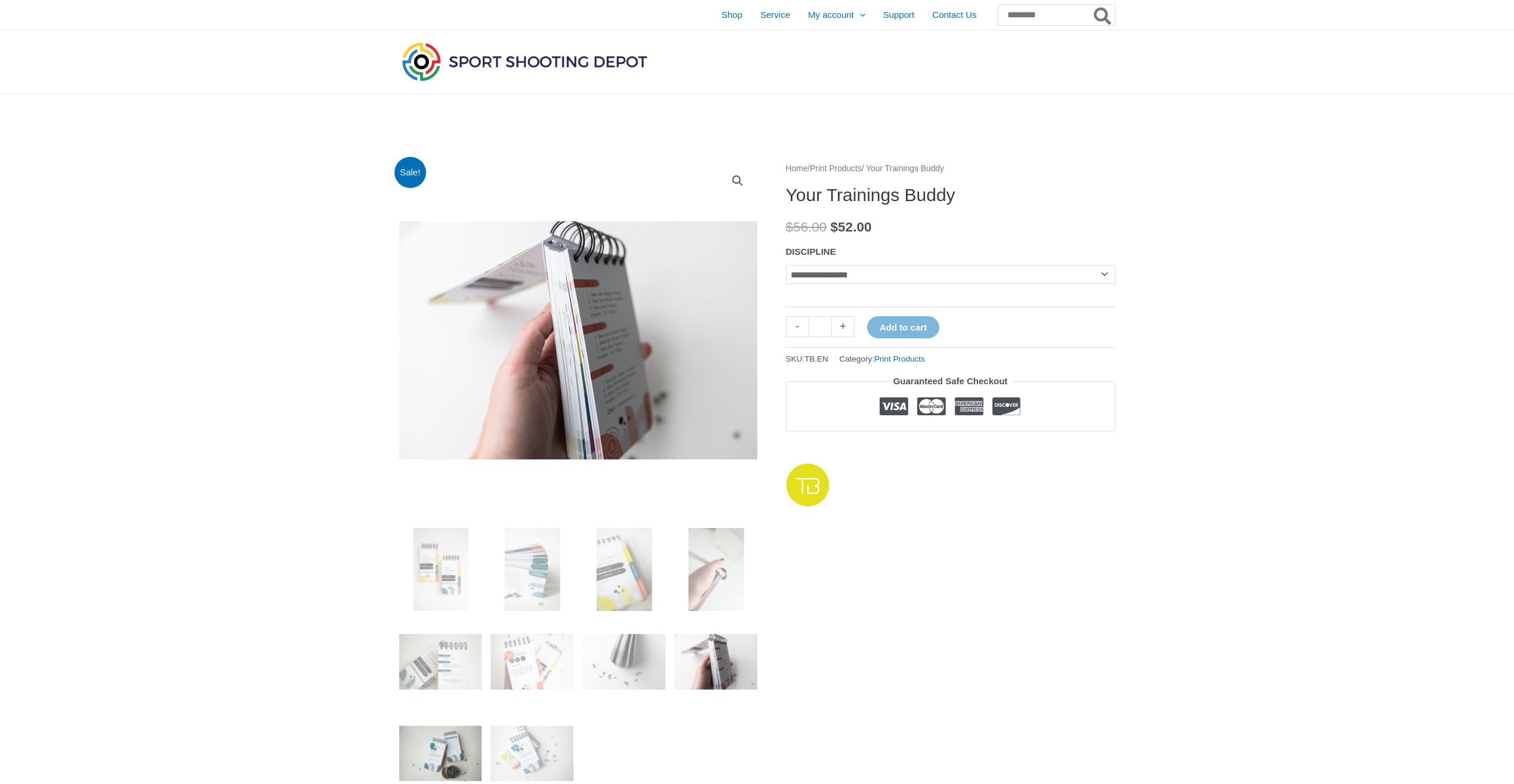
click at [469, 758] on img at bounding box center [440, 753] width 83 height 83
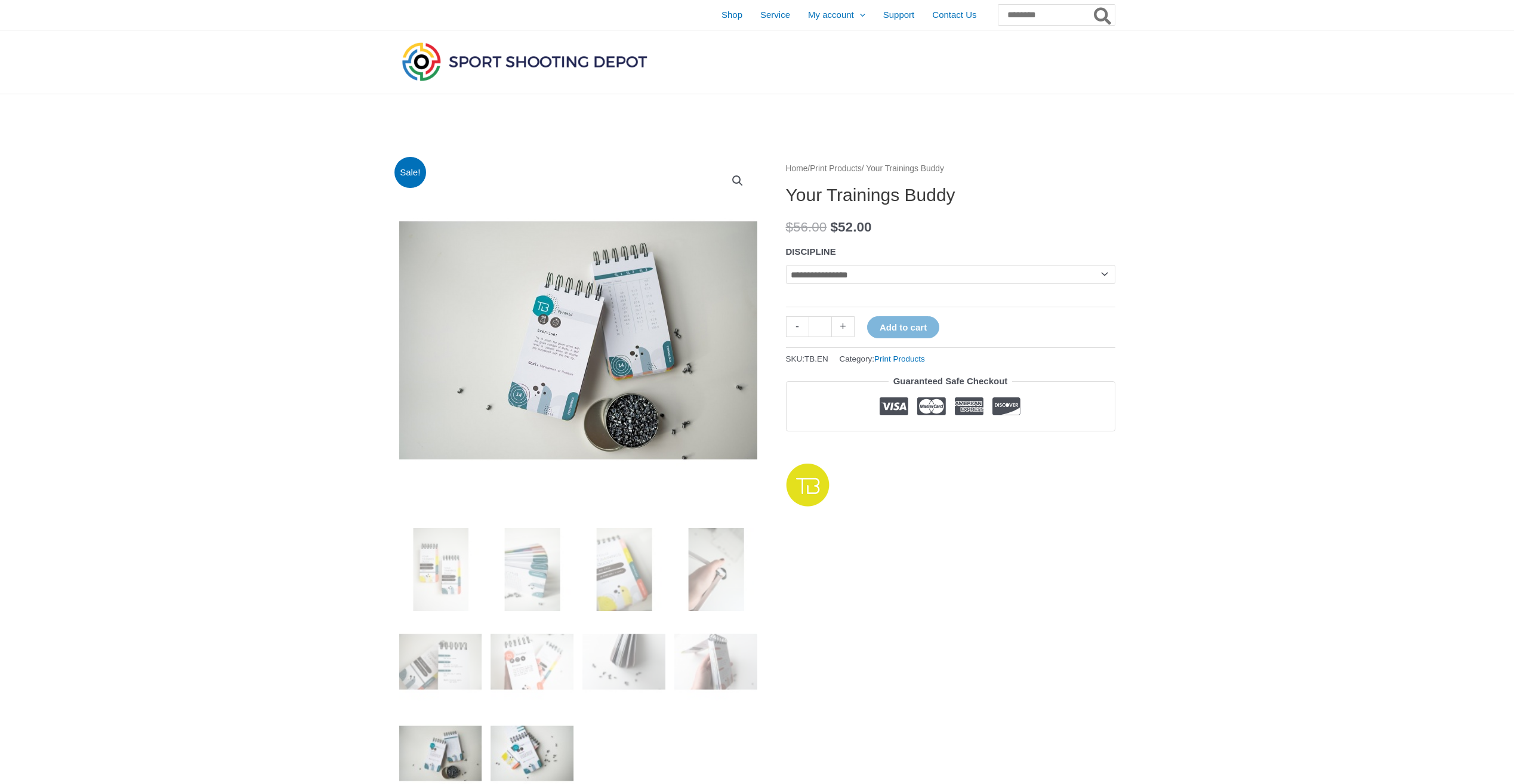
click at [532, 741] on img at bounding box center [531, 753] width 83 height 83
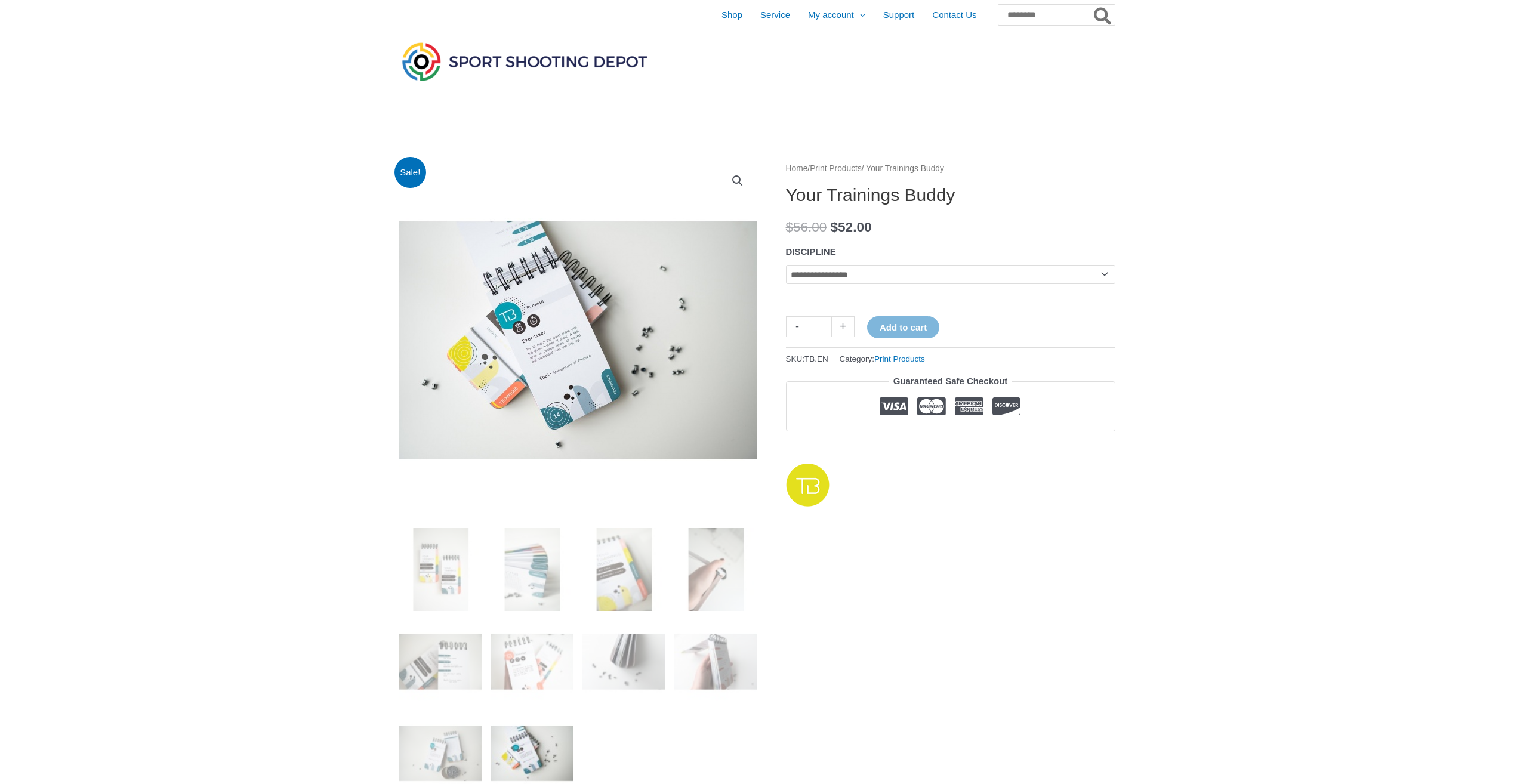
click at [831, 277] on select "**********" at bounding box center [950, 274] width 329 height 19
select select "*********"
click at [786, 265] on select "**********" at bounding box center [950, 274] width 329 height 19
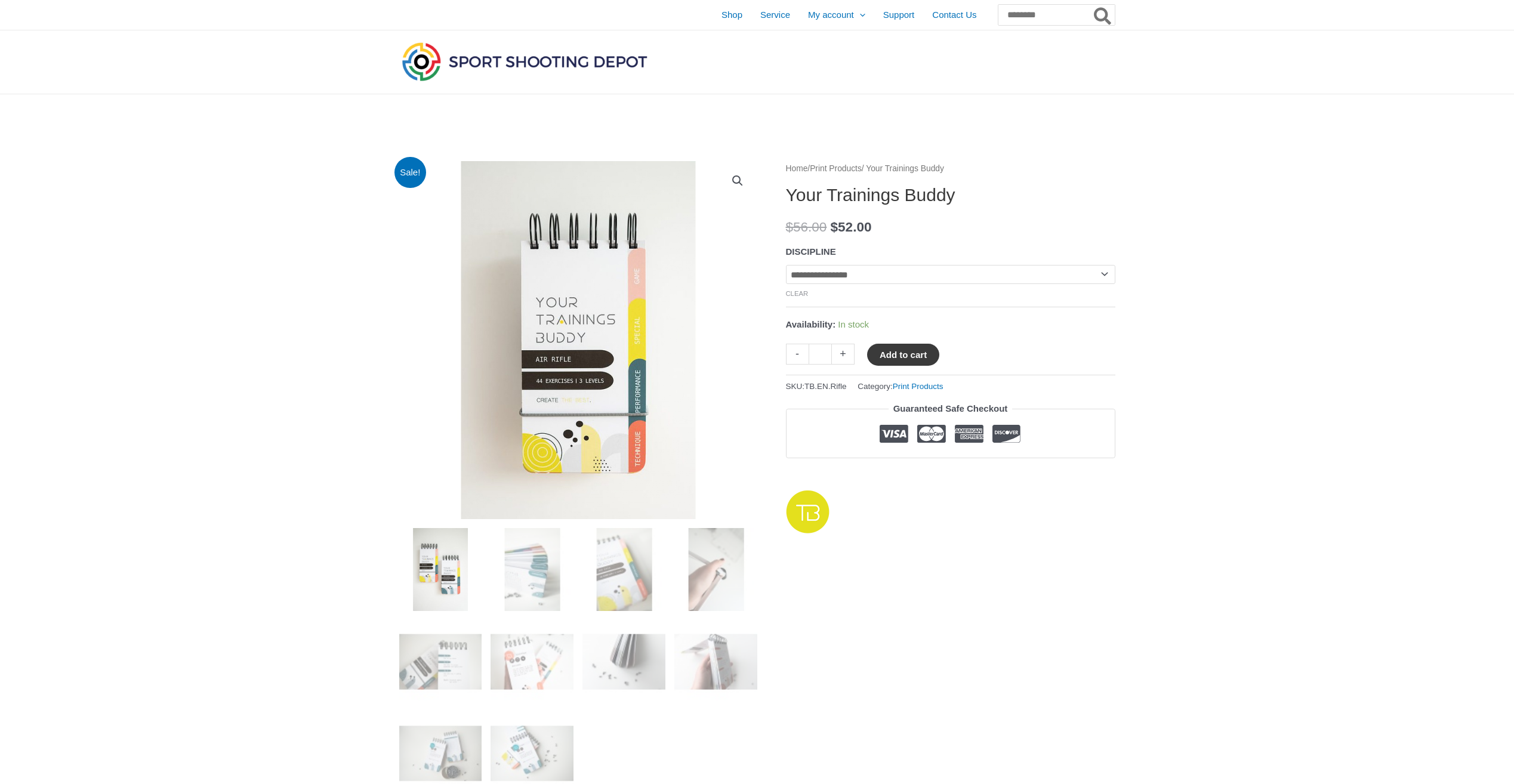
click at [921, 357] on button "Add to cart" at bounding box center [903, 354] width 72 height 22
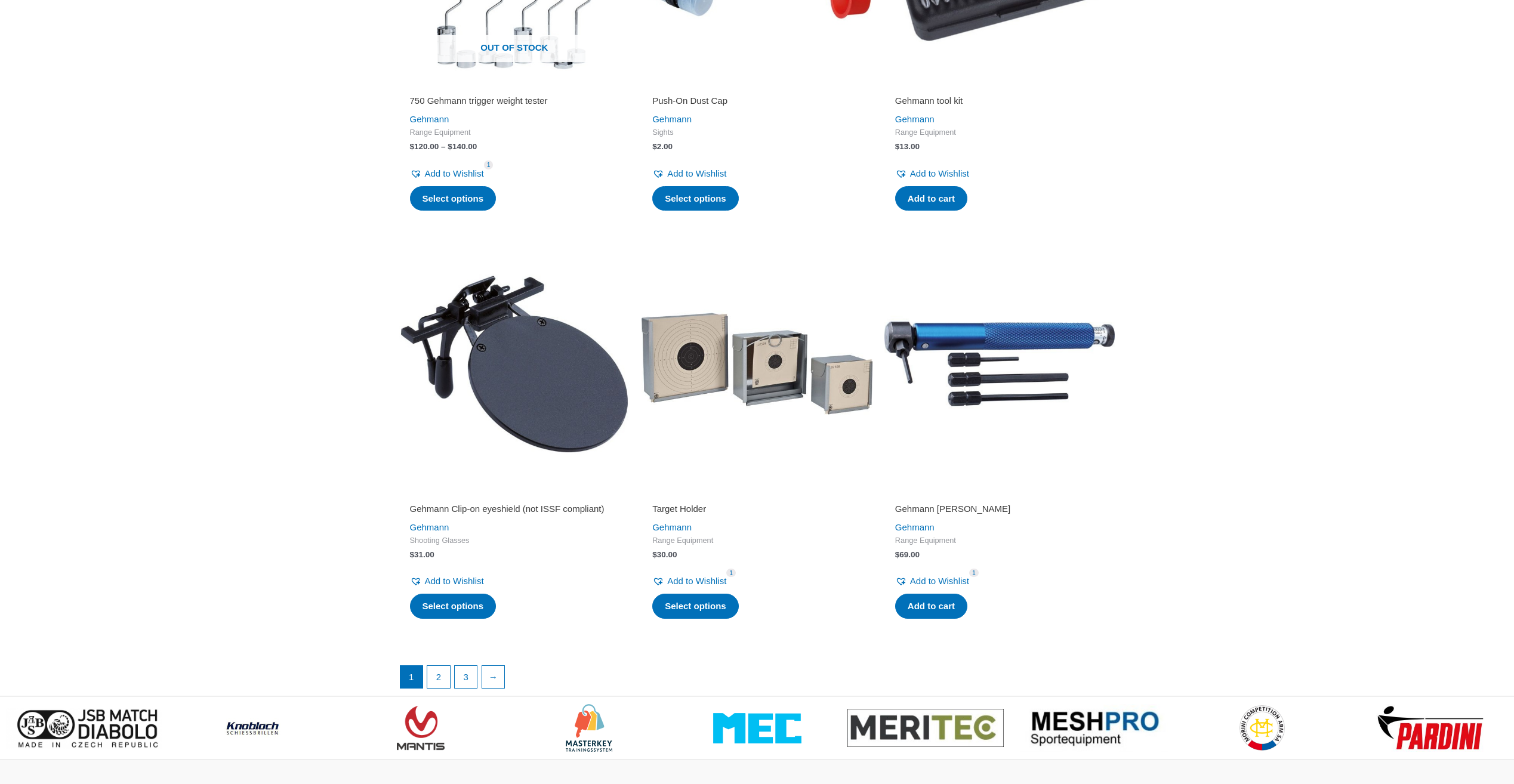
scroll to position [2201, 0]
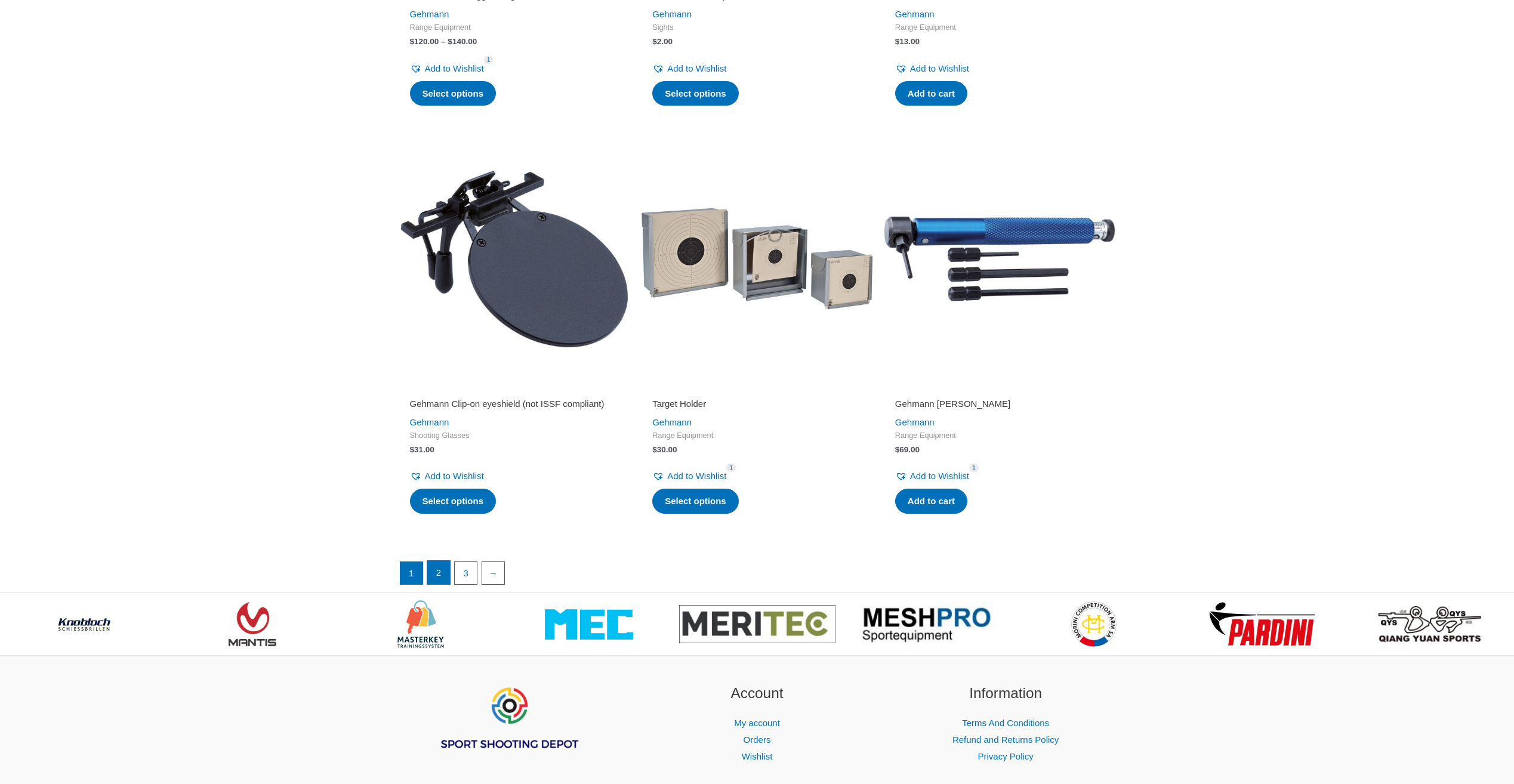
click at [435, 584] on link "2" at bounding box center [439, 572] width 23 height 24
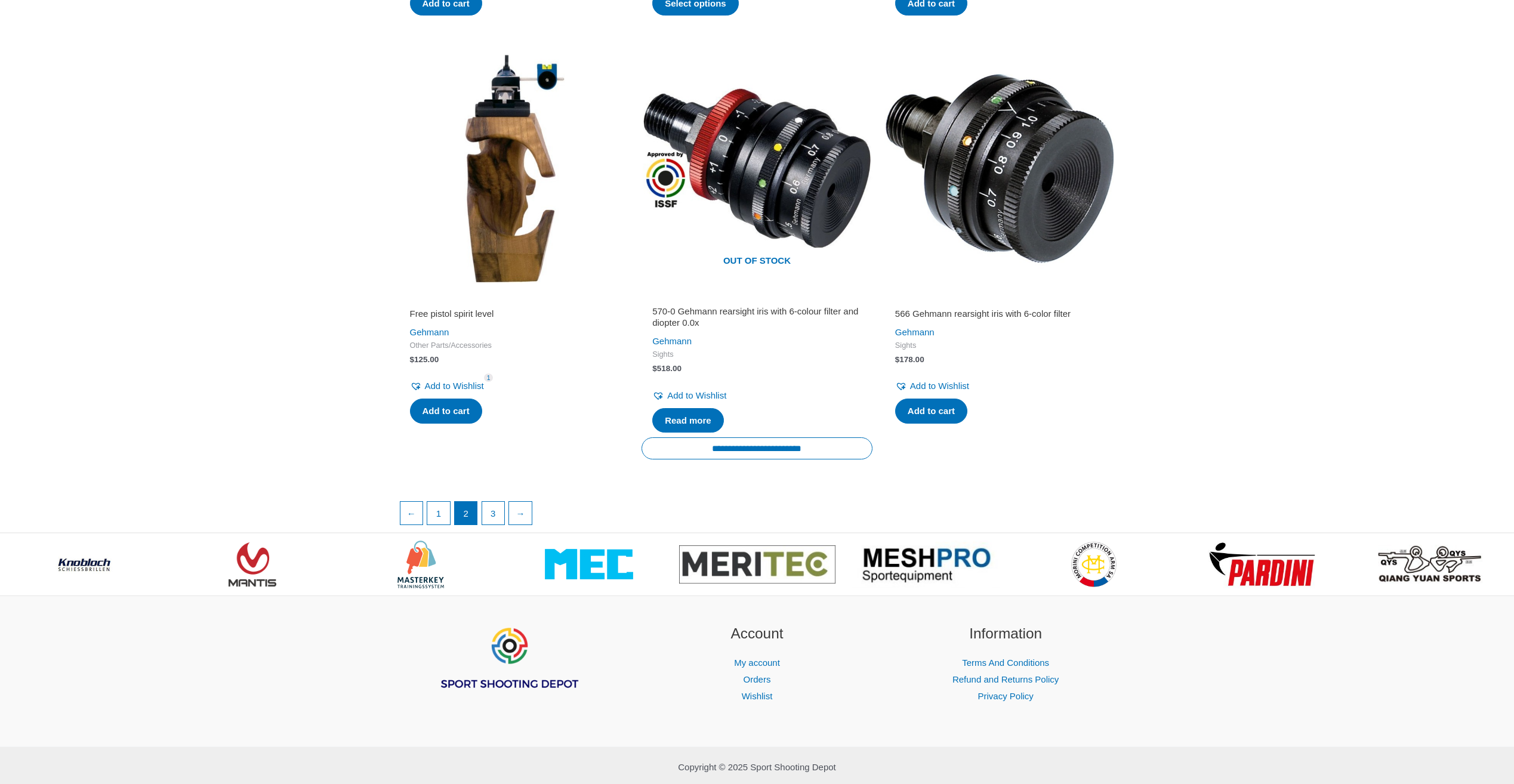
scroll to position [1910, 0]
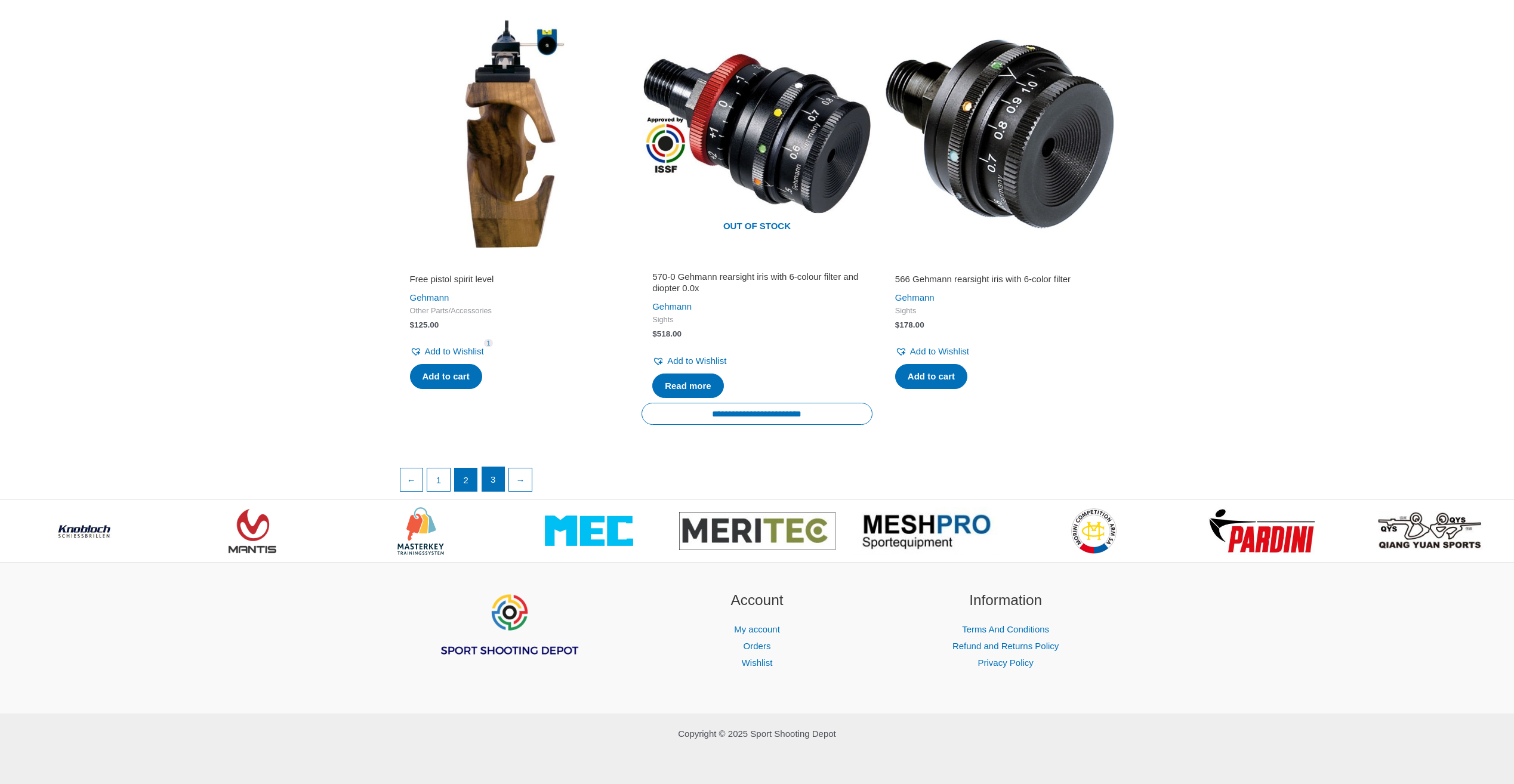
click at [498, 485] on link "3" at bounding box center [493, 479] width 23 height 24
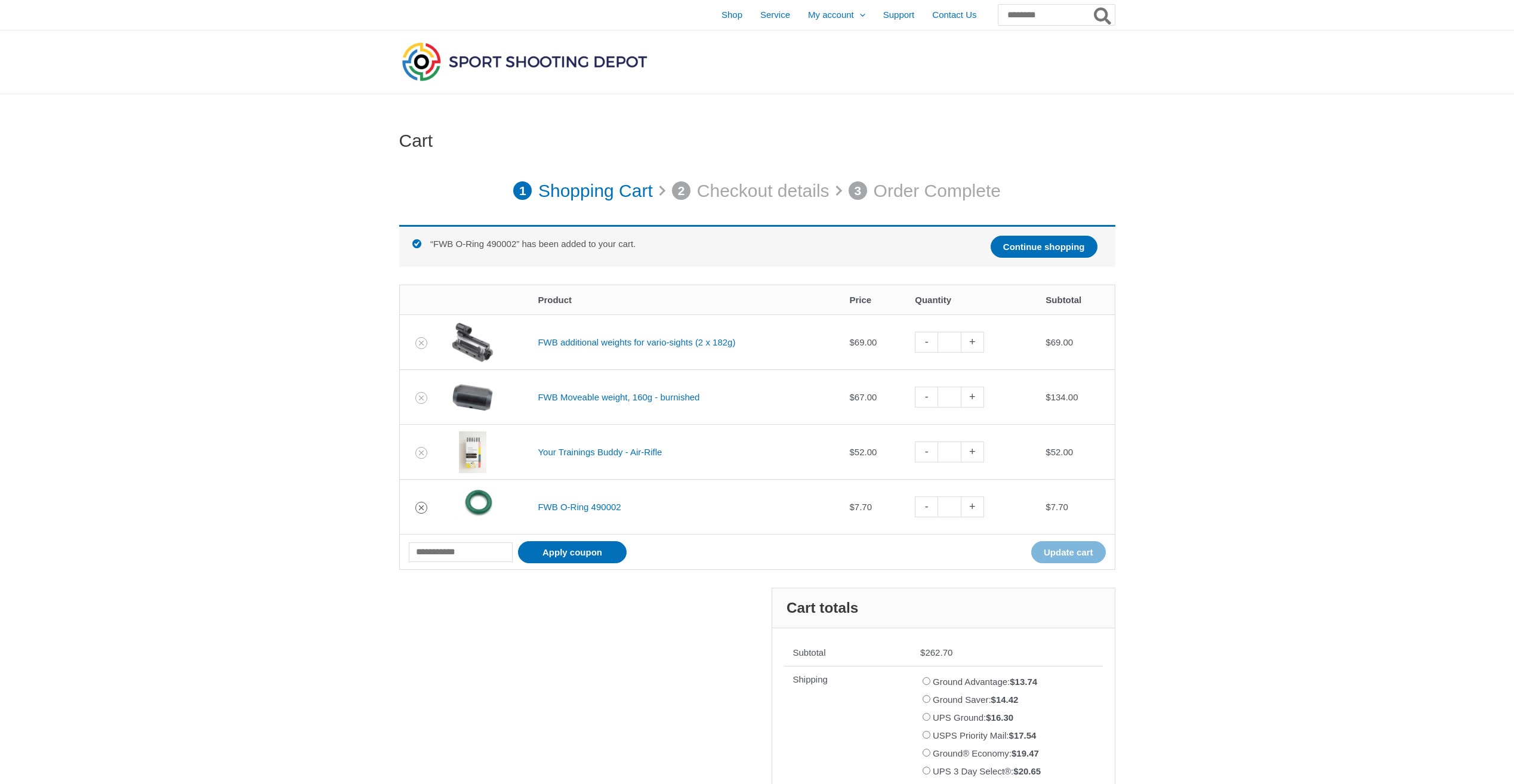
click at [421, 507] on icon "Remove FWB O-Ring 490002 from cart" at bounding box center [421, 507] width 8 height 8
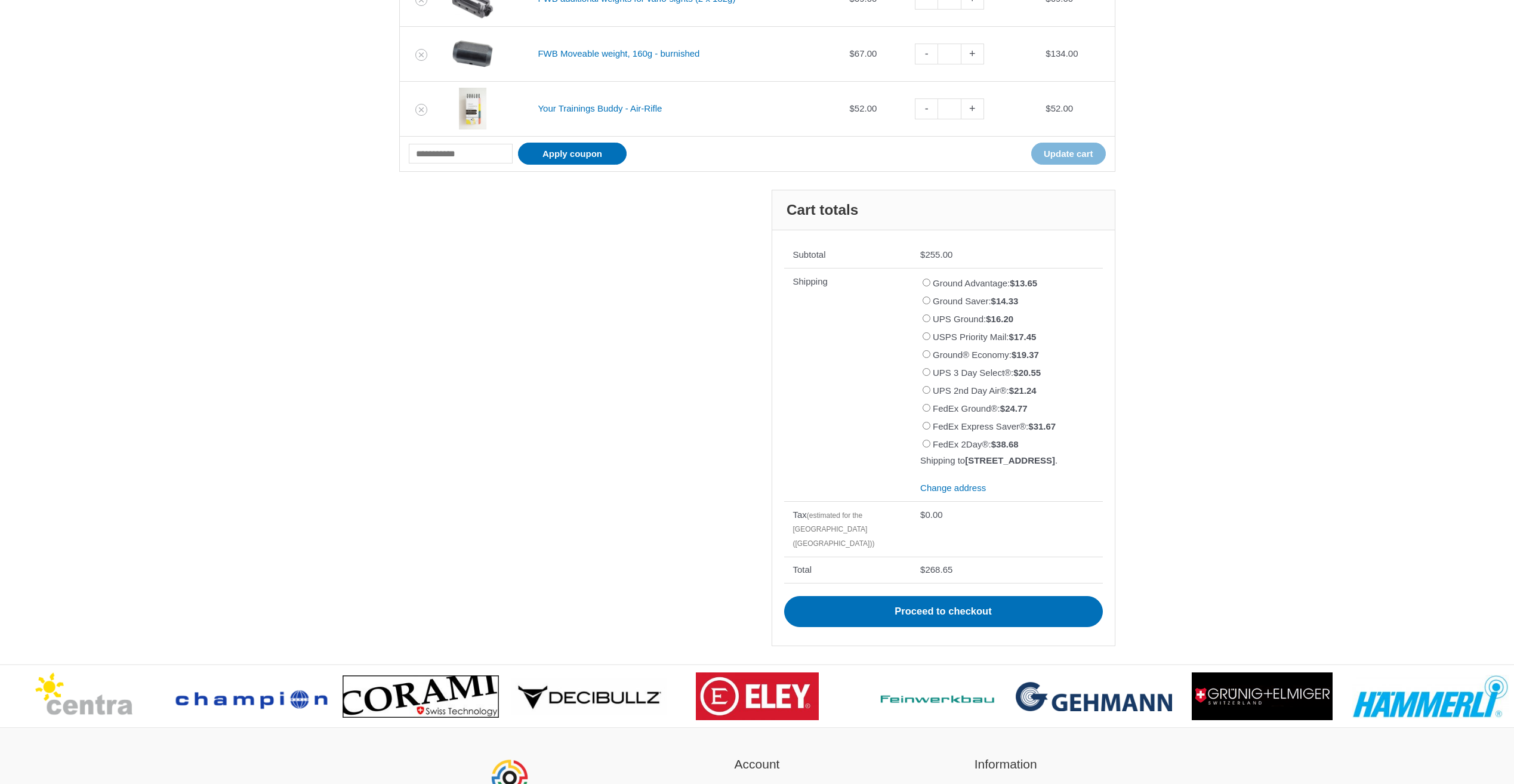
scroll to position [345, 0]
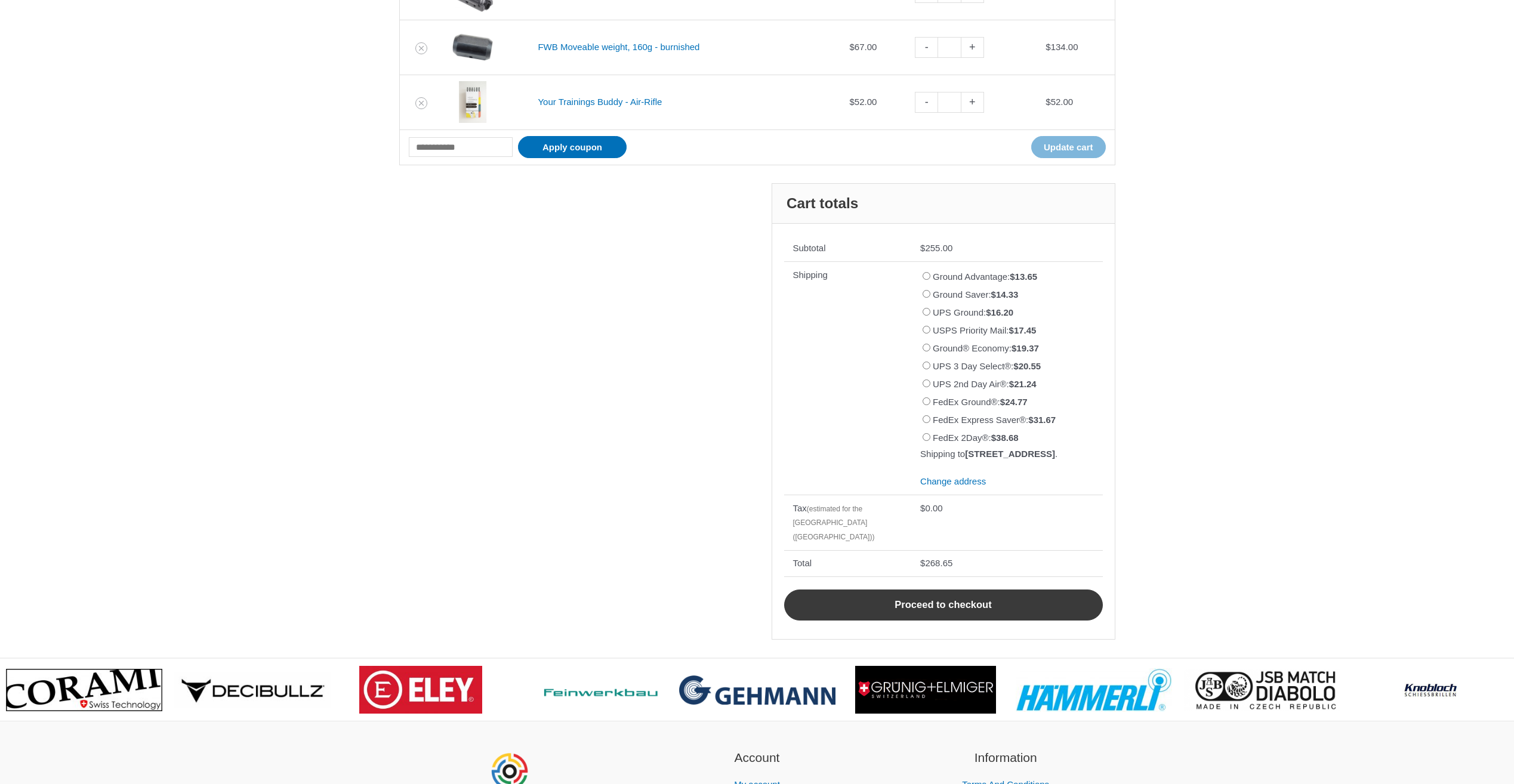
click at [957, 611] on link "Proceed to checkout" at bounding box center [943, 605] width 318 height 31
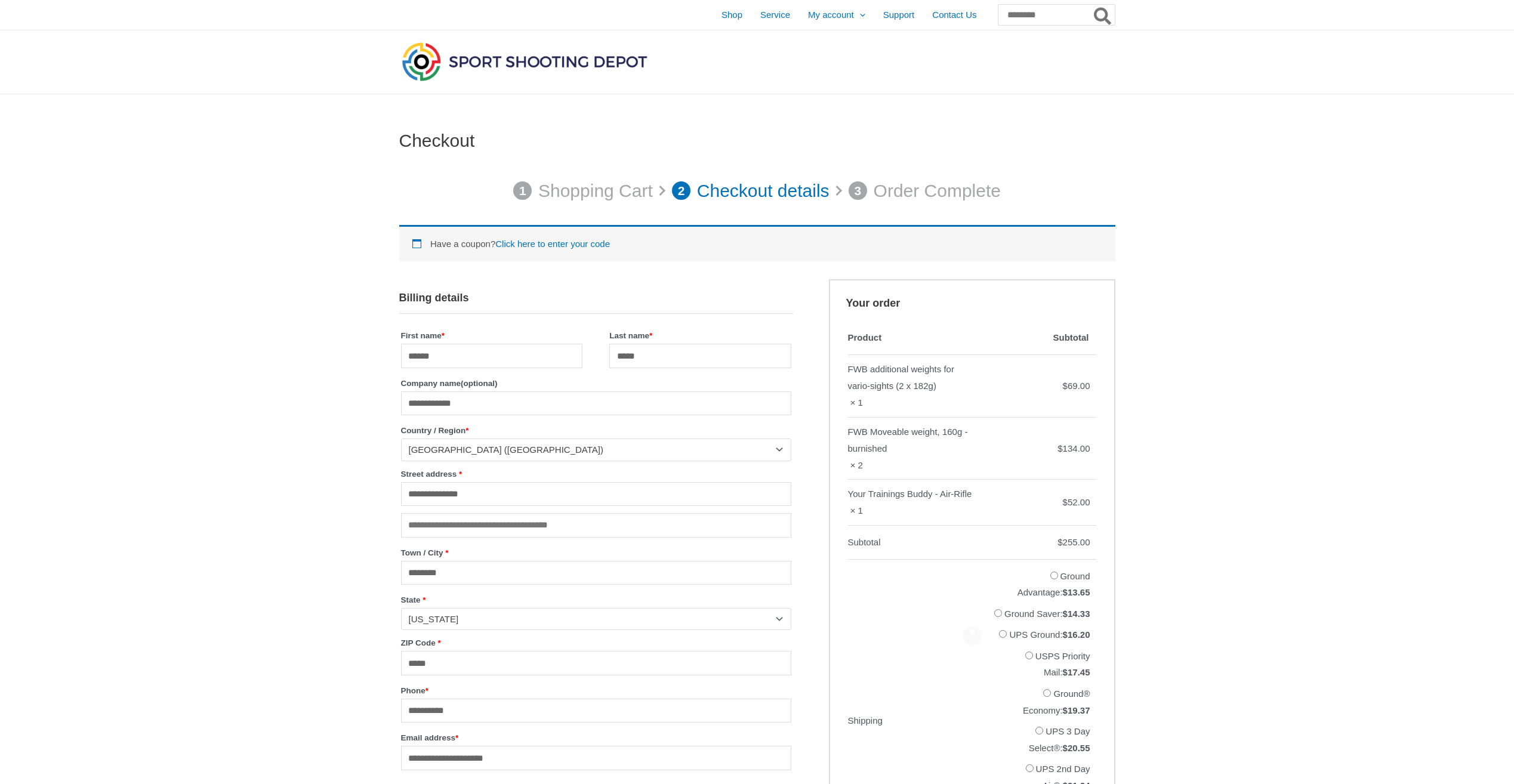
select select "**"
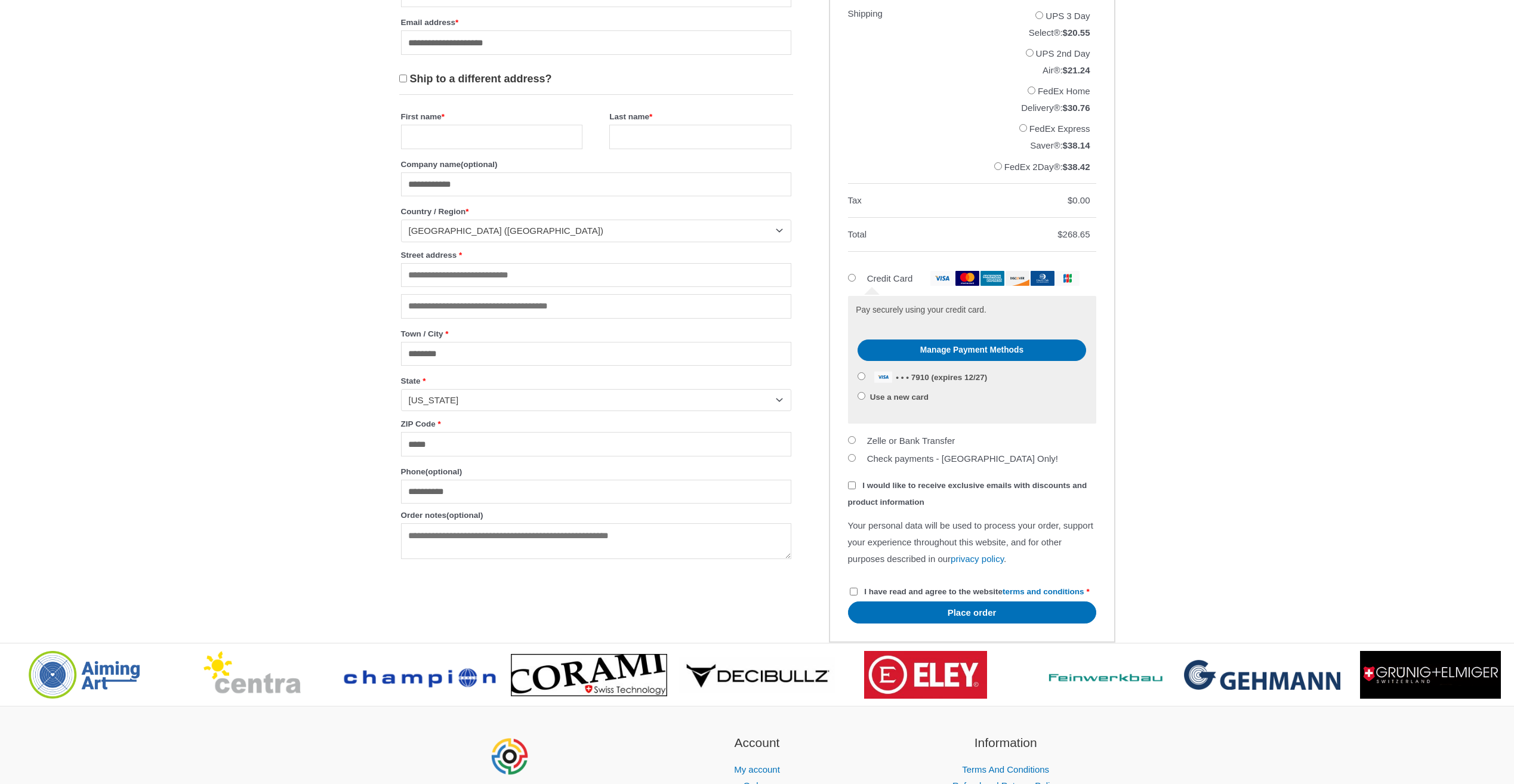
scroll to position [716, 0]
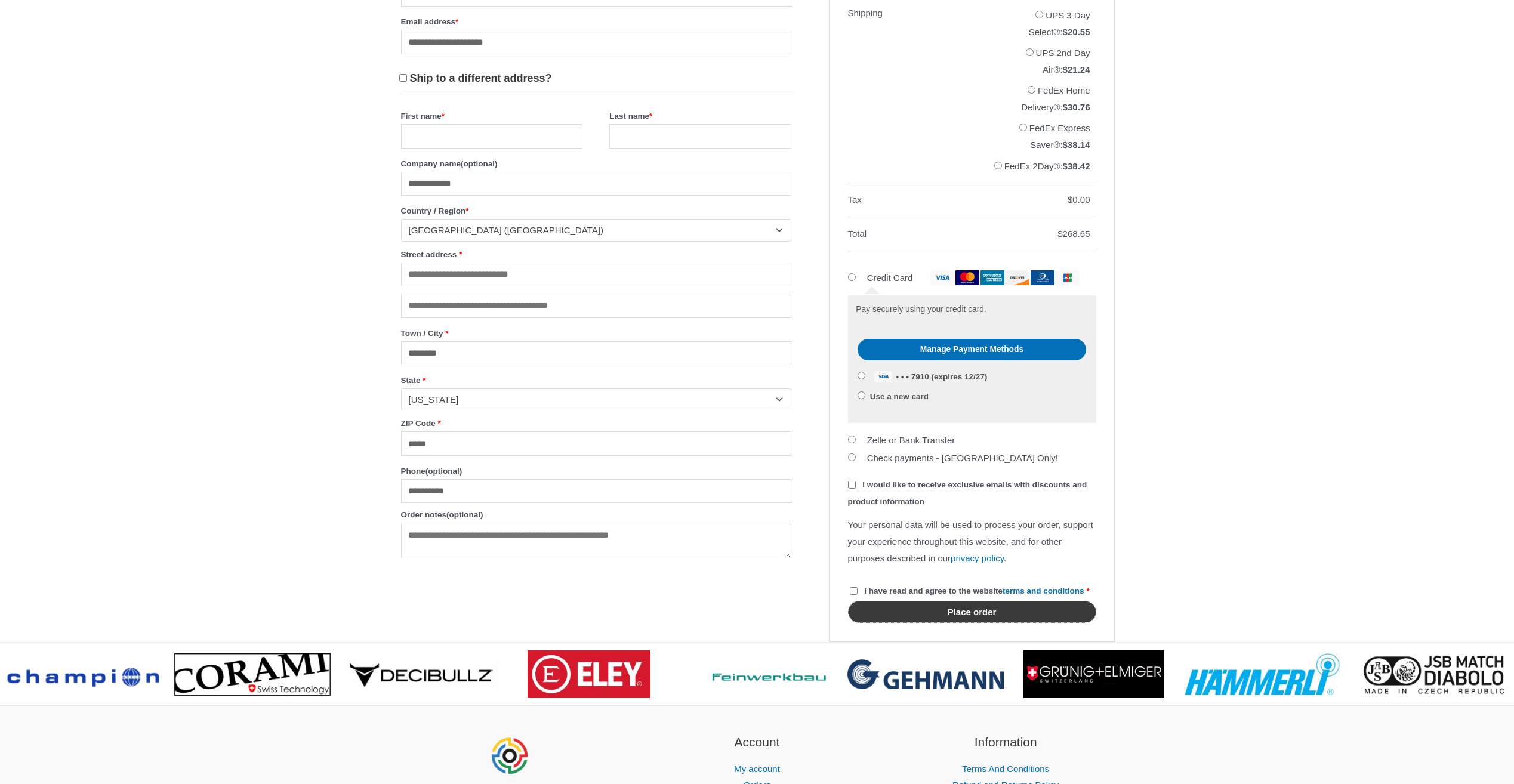
click at [959, 623] on button "Place order" at bounding box center [971, 611] width 248 height 22
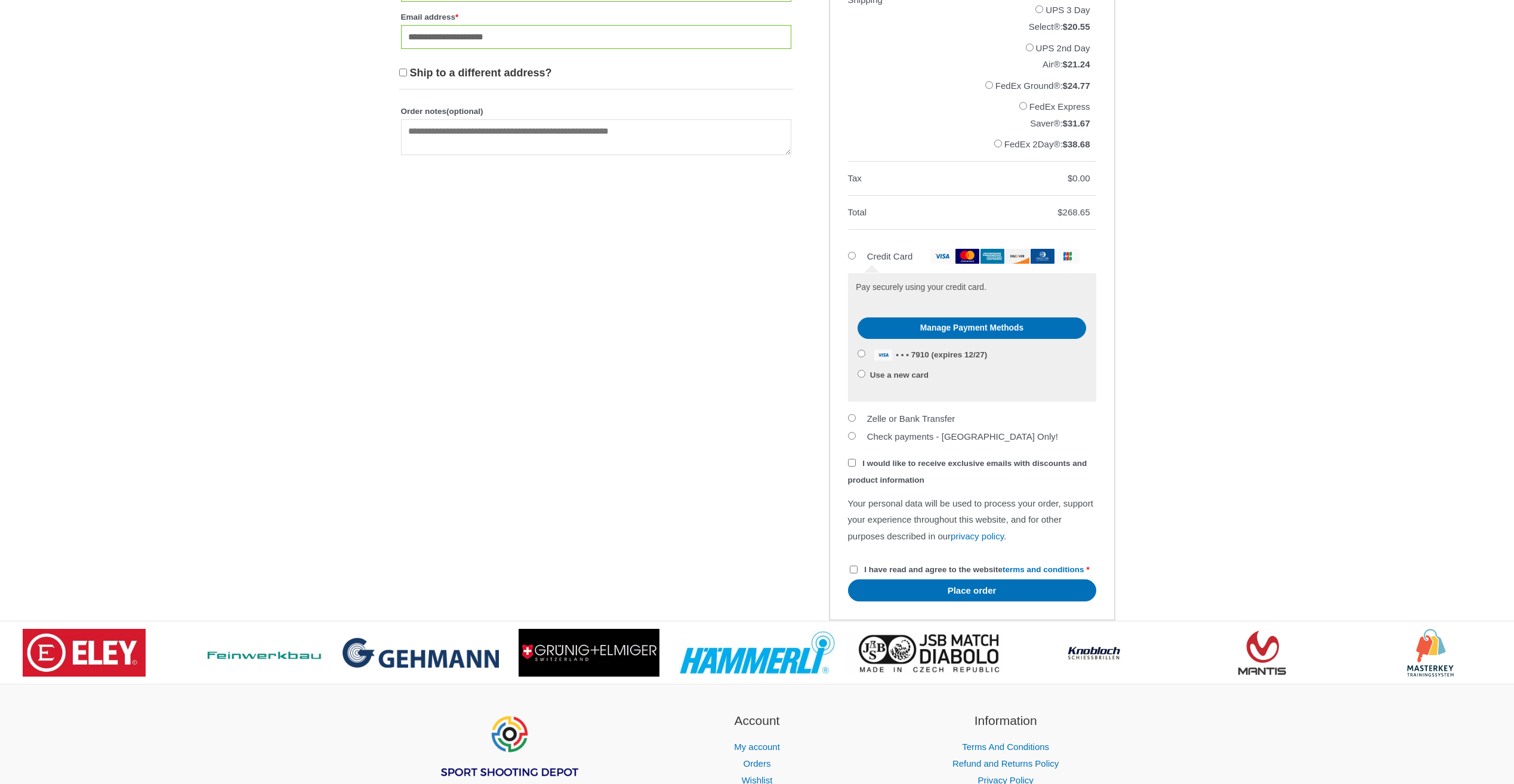
scroll to position [816, 0]
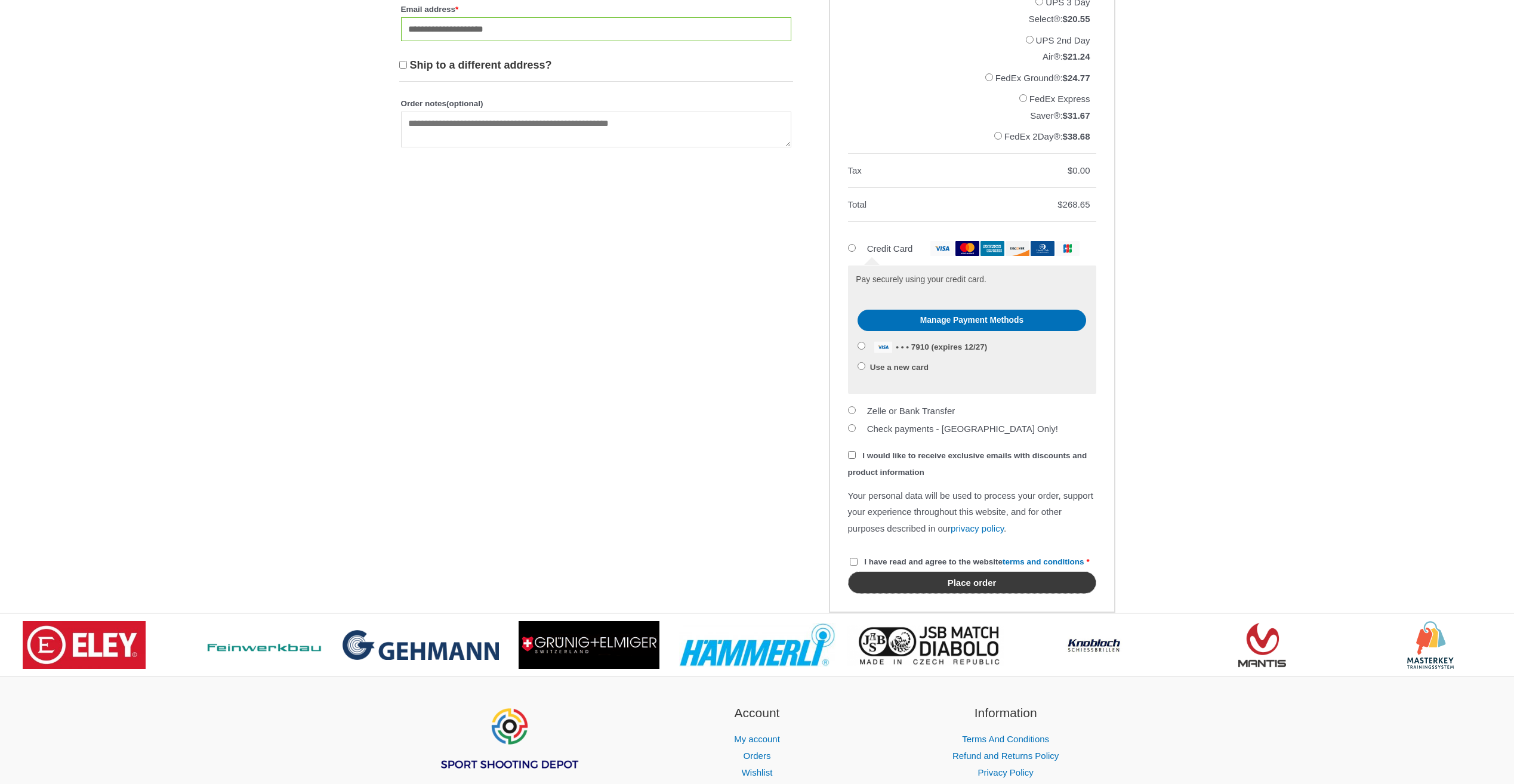
click at [972, 593] on button "Place order" at bounding box center [971, 582] width 248 height 22
